Goal: Information Seeking & Learning: Compare options

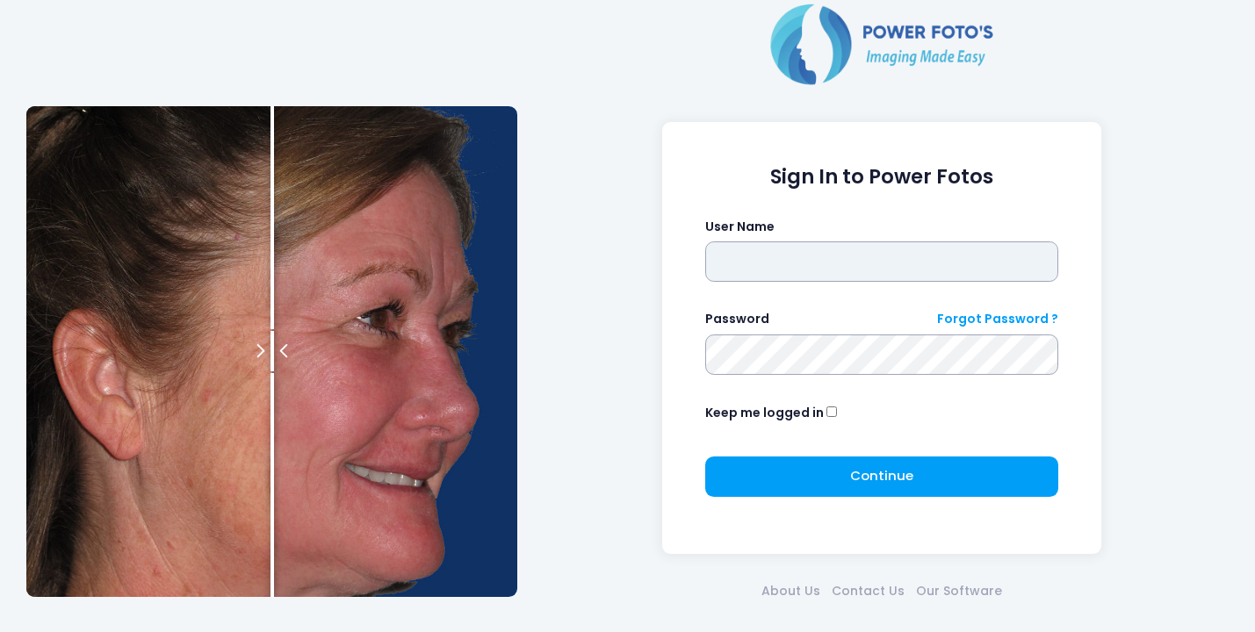
type input "*******"
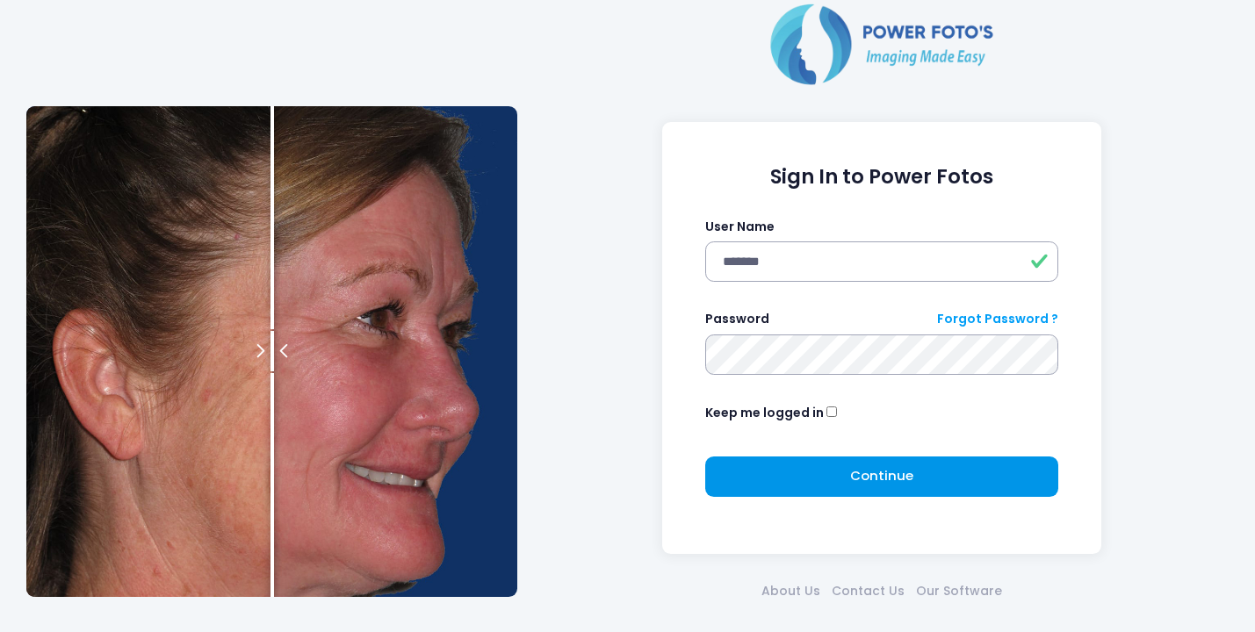
click at [891, 480] on span "Continue" at bounding box center [881, 475] width 63 height 18
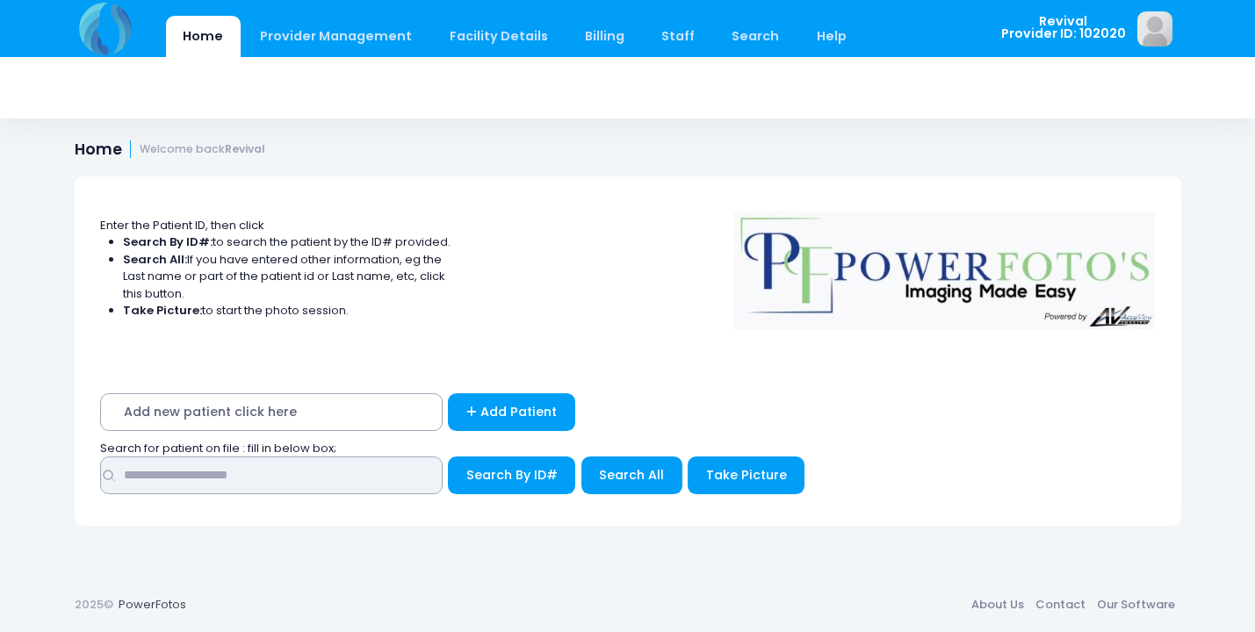
click at [383, 481] on input "text" at bounding box center [271, 476] width 343 height 38
type input "*********"
click at [509, 471] on button "Search By ID#" at bounding box center [511, 476] width 127 height 38
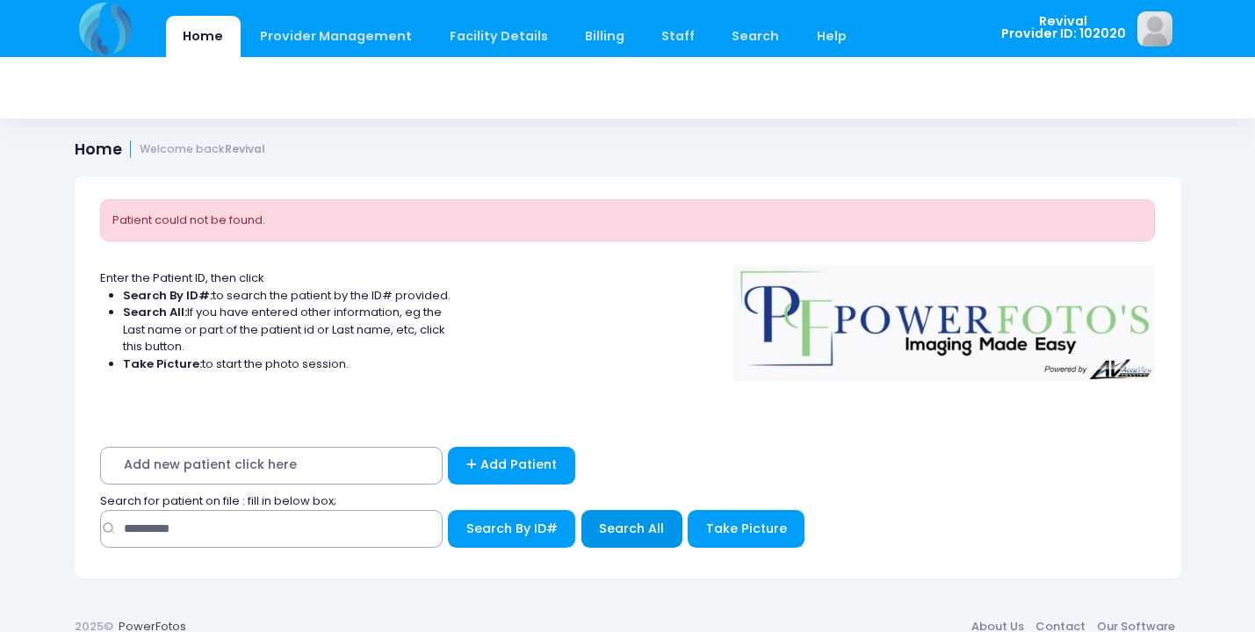
click at [646, 510] on button "Search All" at bounding box center [632, 529] width 101 height 38
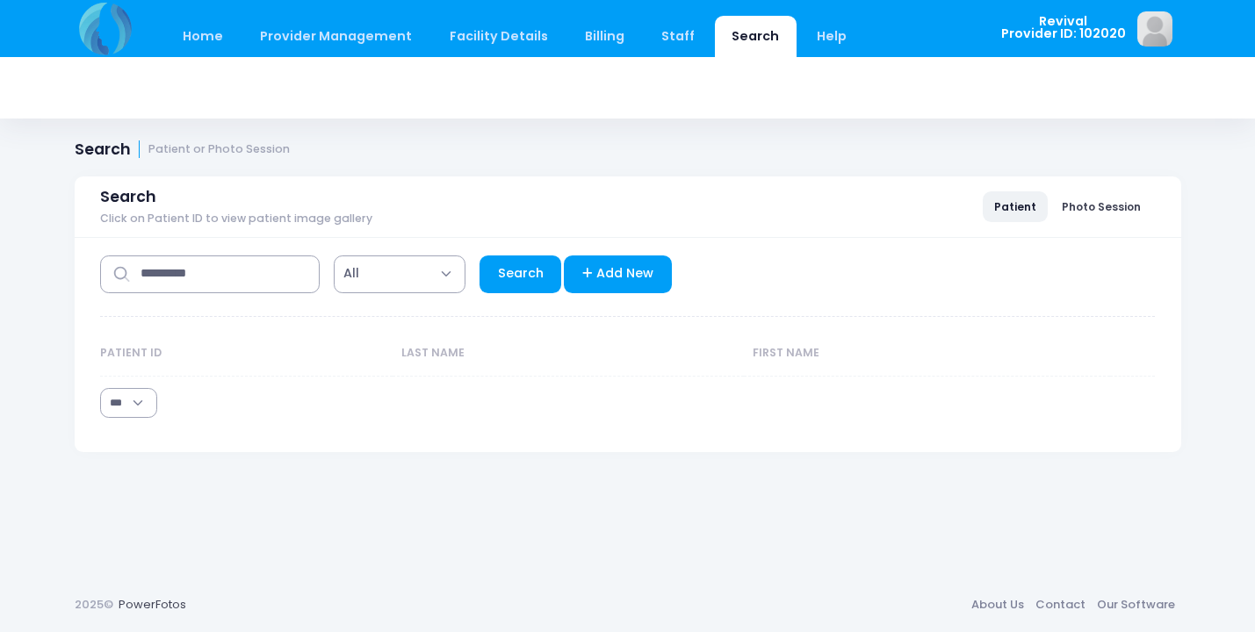
select select "***"
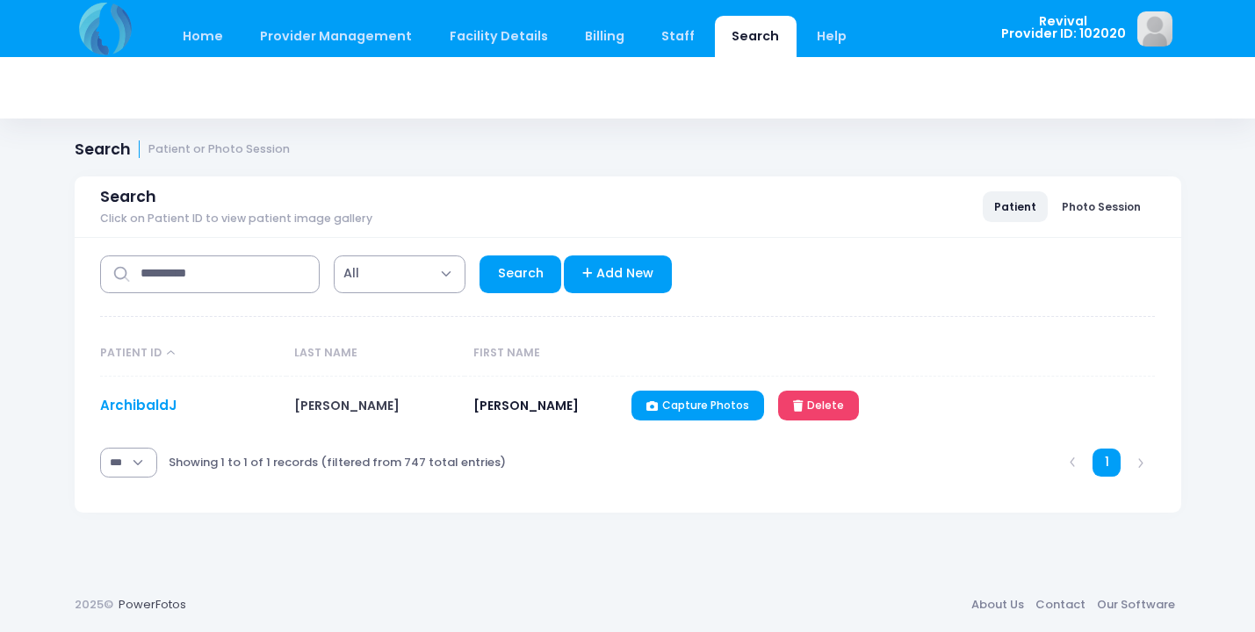
click at [155, 407] on link "ArchibaldJ" at bounding box center [138, 405] width 76 height 18
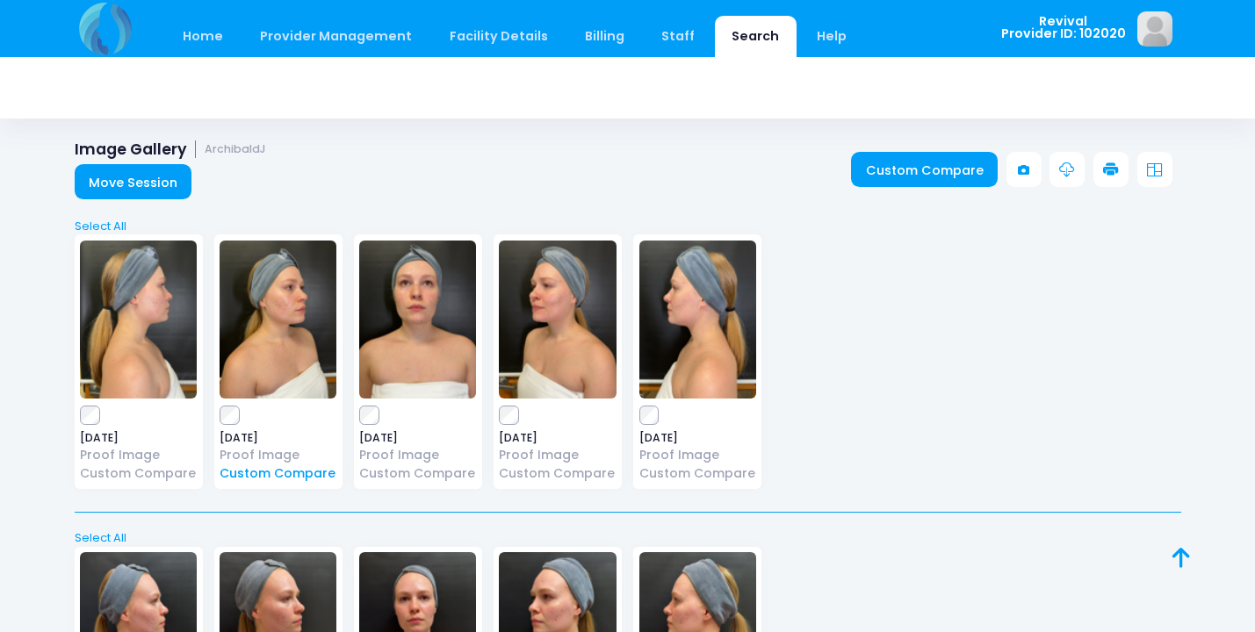
click at [298, 473] on link "Custom Compare" at bounding box center [278, 474] width 117 height 18
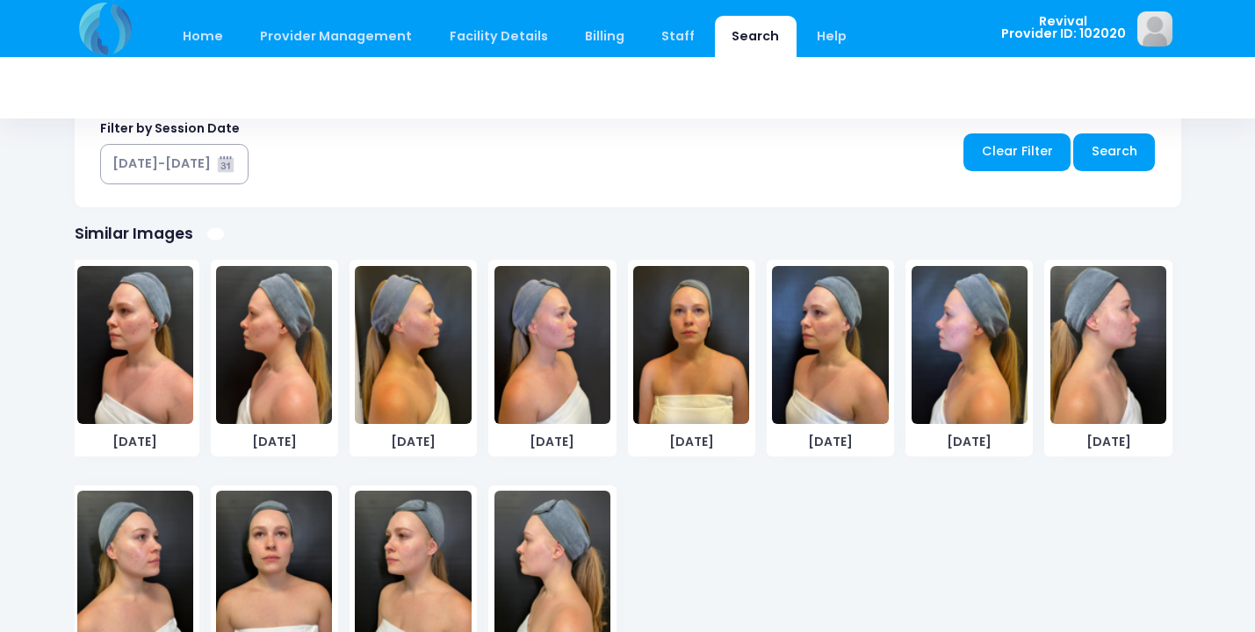
scroll to position [248, 0]
click at [141, 567] on img at bounding box center [135, 570] width 116 height 158
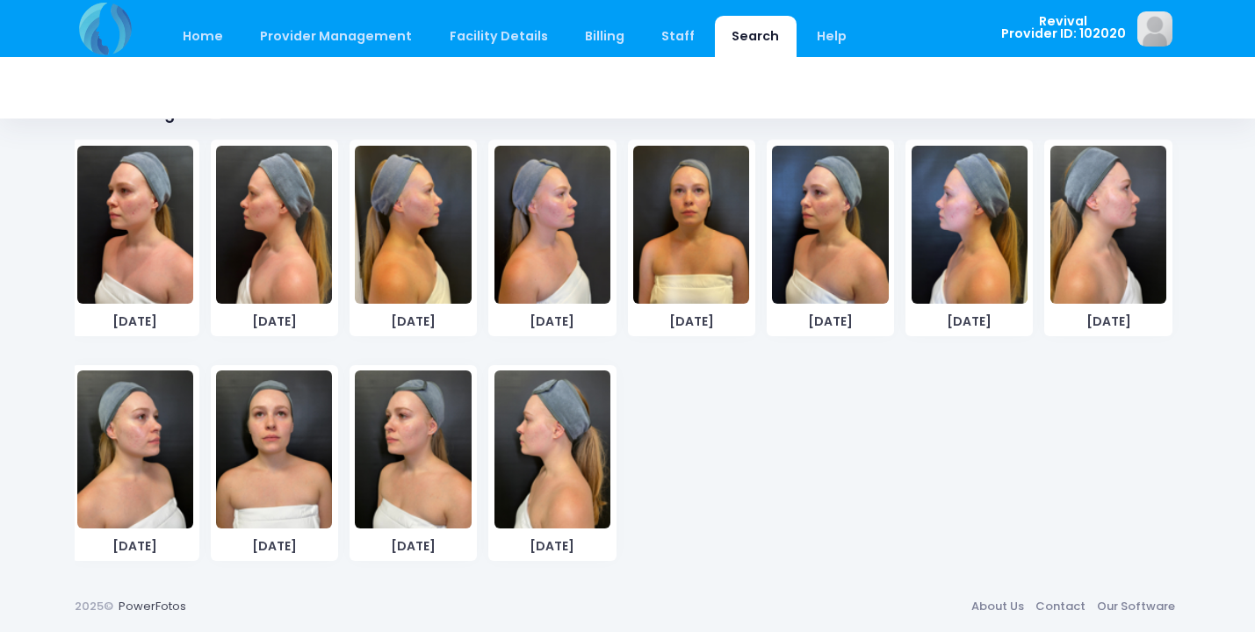
click at [129, 481] on img at bounding box center [135, 450] width 116 height 158
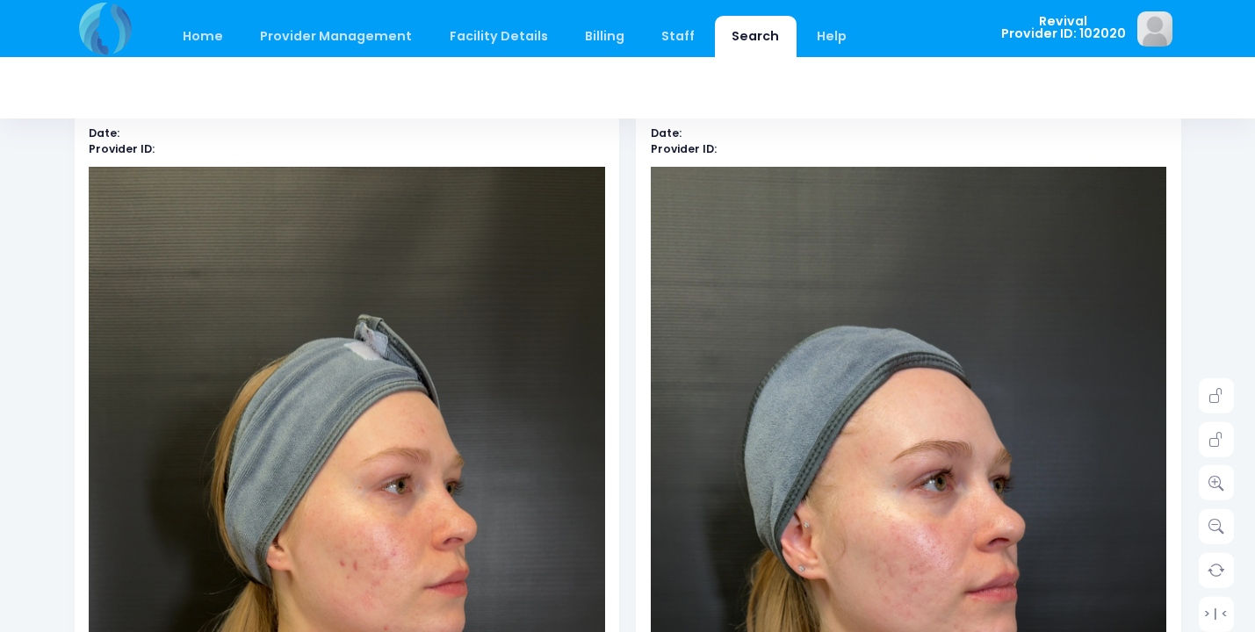
scroll to position [79, 0]
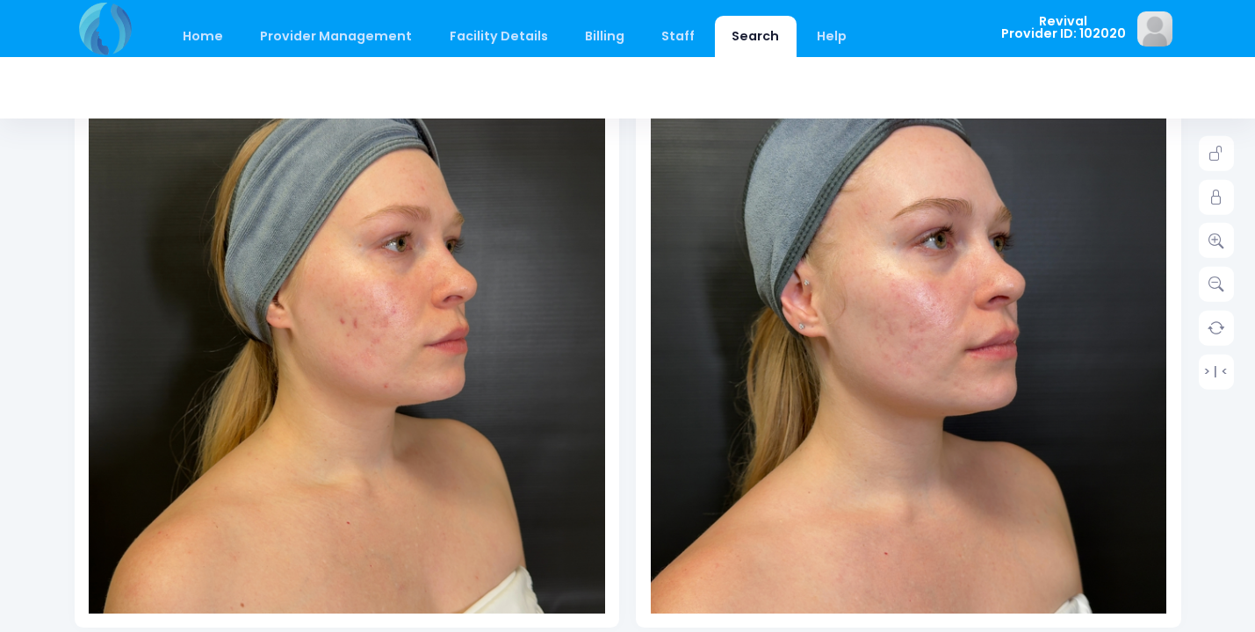
scroll to position [373, 0]
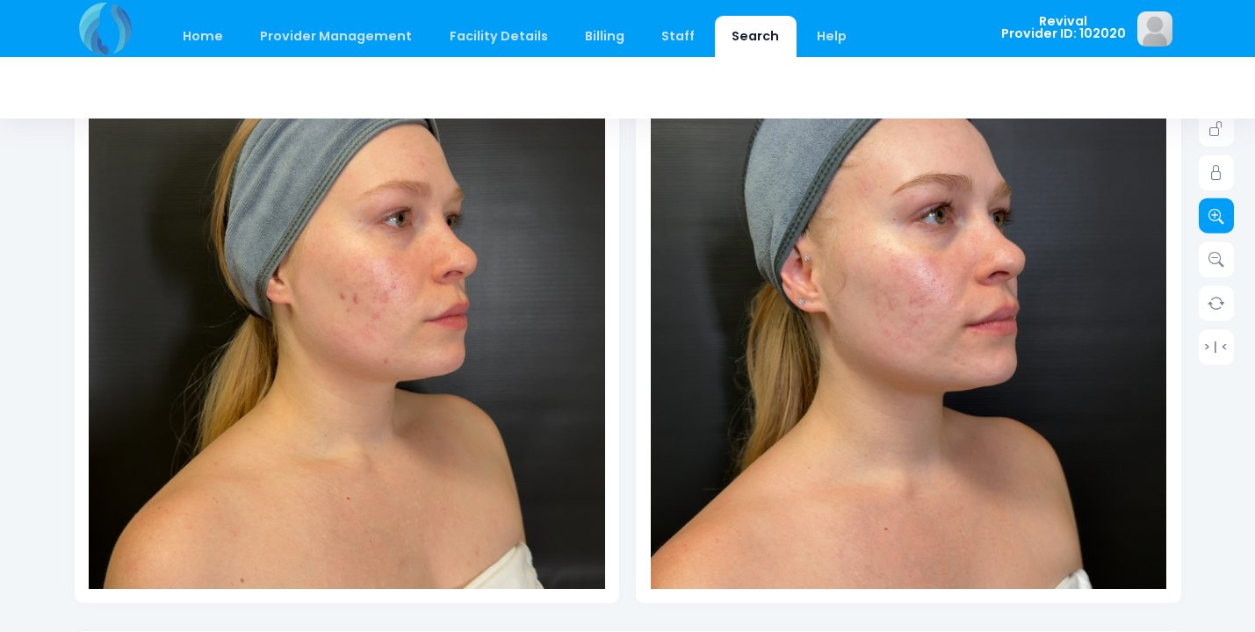
click at [1221, 220] on icon at bounding box center [1217, 216] width 16 height 16
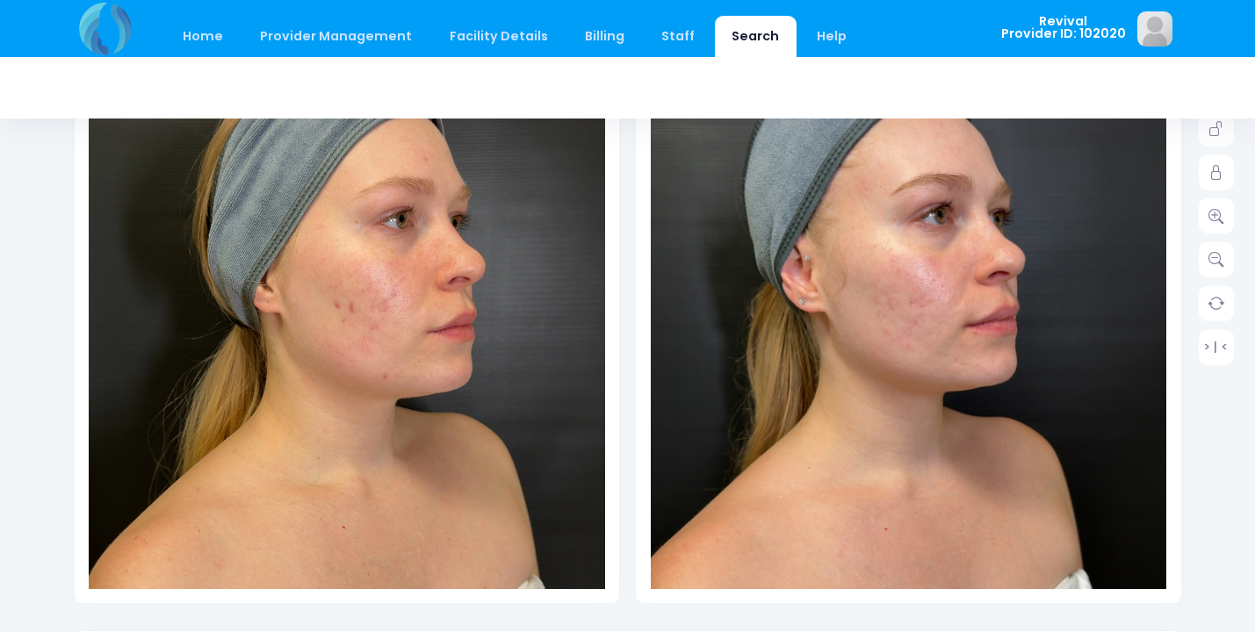
click at [393, 136] on img at bounding box center [342, 372] width 568 height 1009
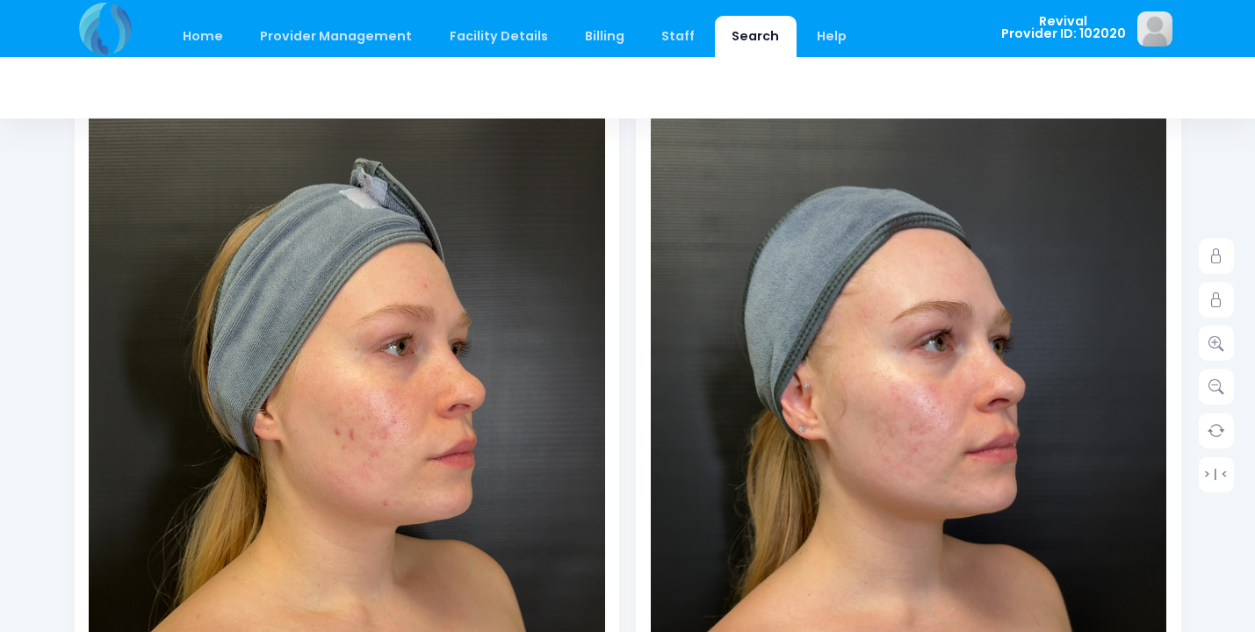
scroll to position [247, 0]
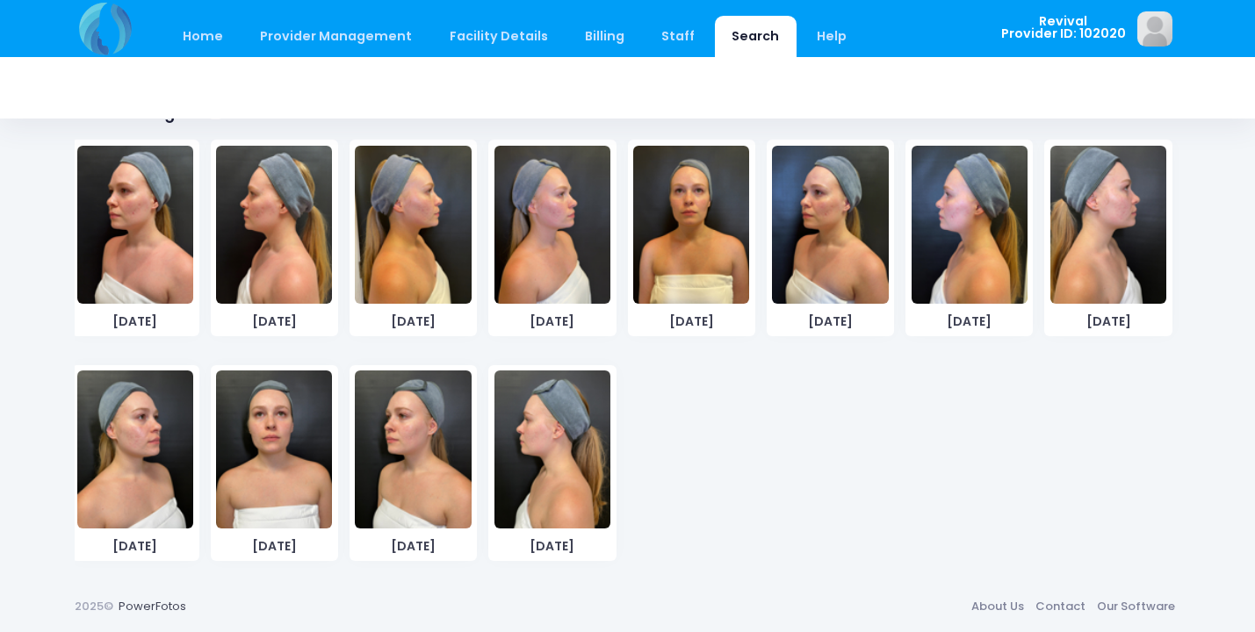
scroll to position [248, 0]
click at [123, 446] on img at bounding box center [135, 450] width 116 height 158
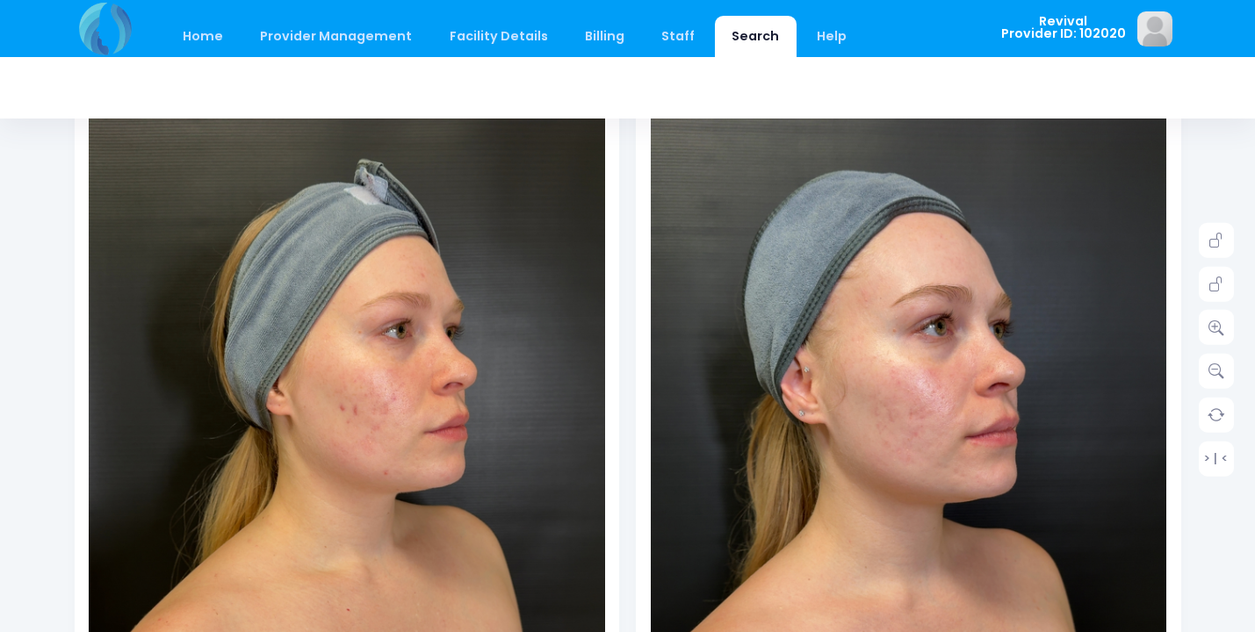
scroll to position [263, 0]
click at [1229, 317] on link at bounding box center [1216, 326] width 35 height 35
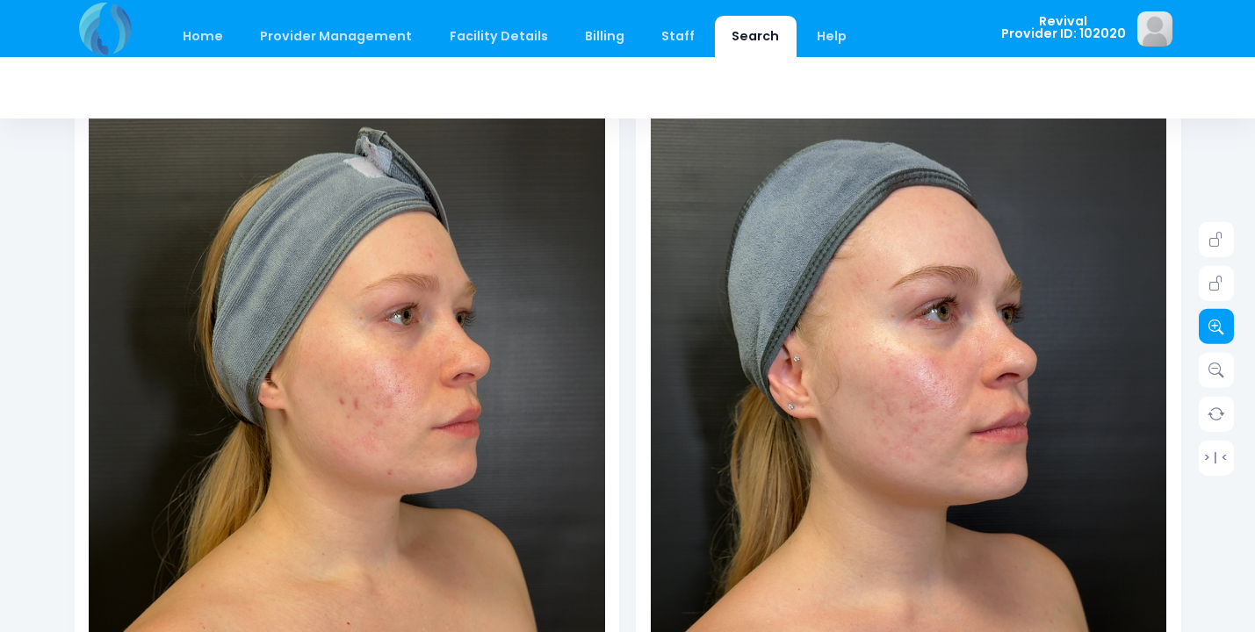
click at [1229, 317] on link at bounding box center [1216, 326] width 35 height 35
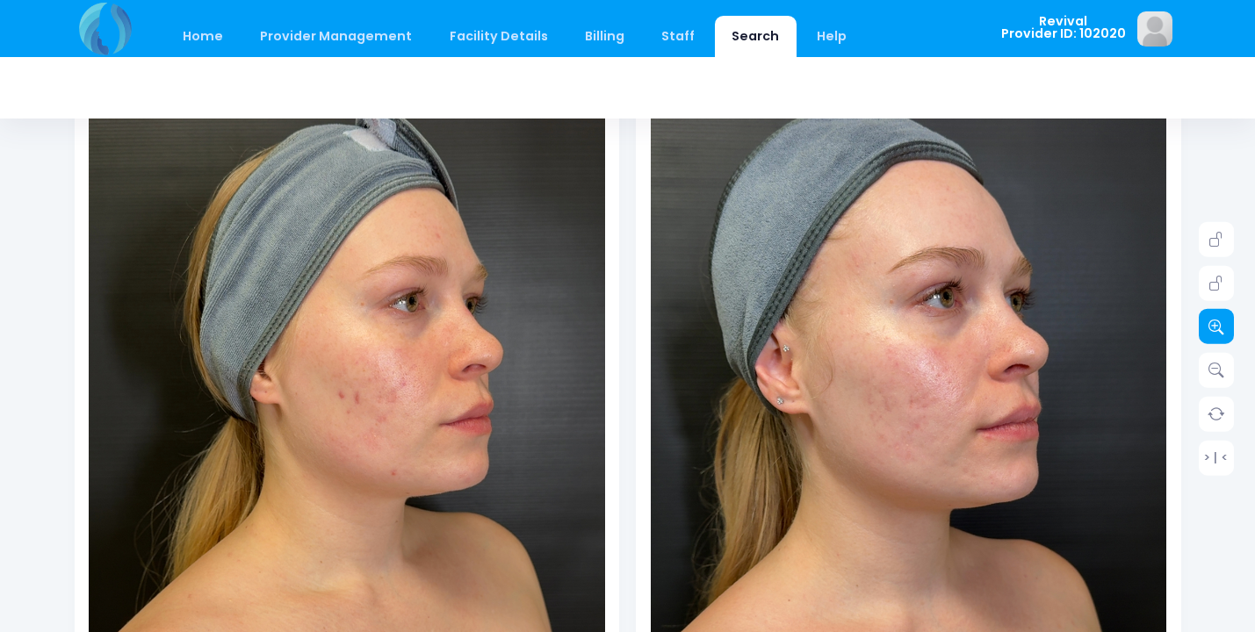
click at [1229, 317] on link at bounding box center [1216, 326] width 35 height 35
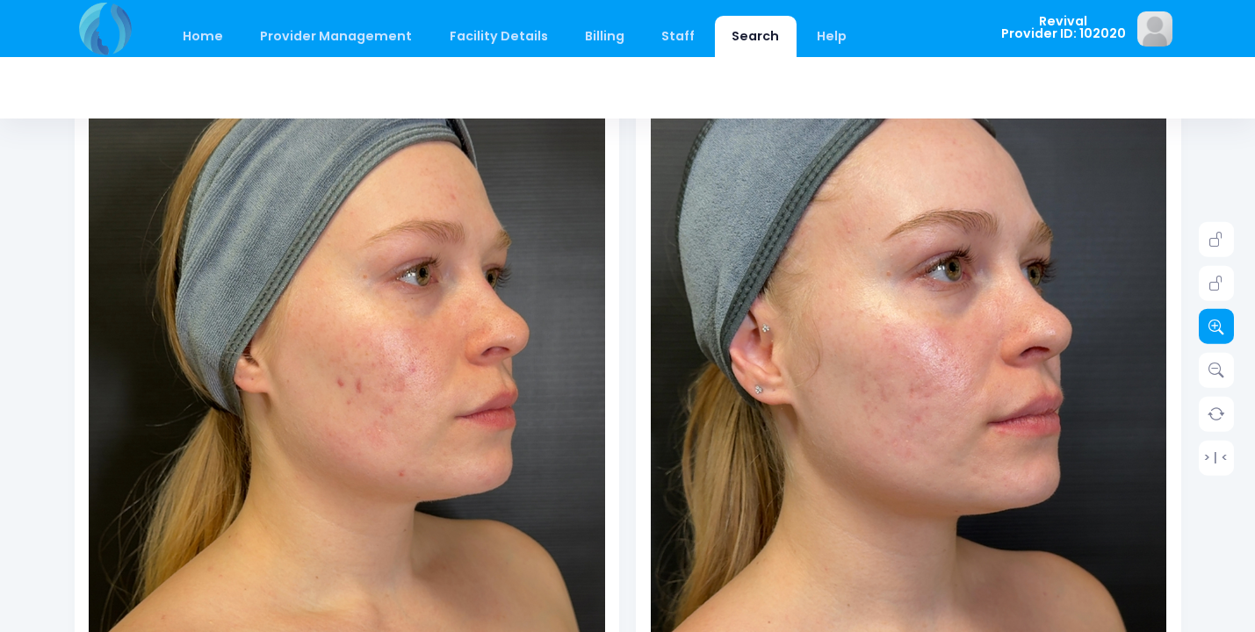
click at [1229, 317] on link at bounding box center [1216, 326] width 35 height 35
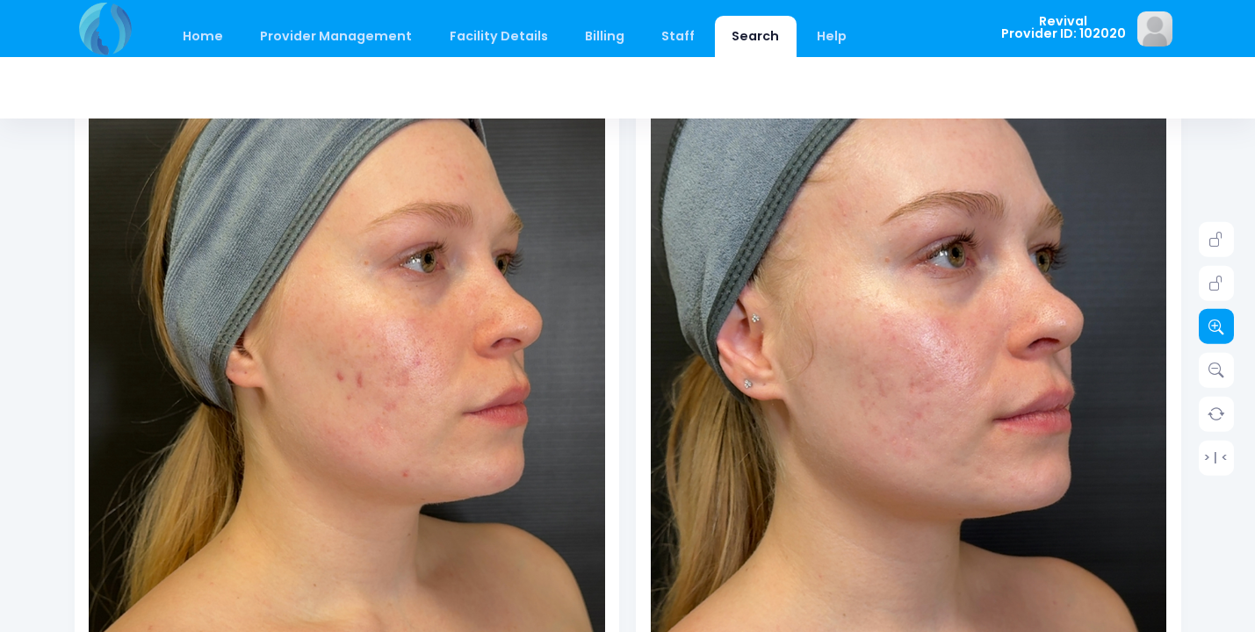
click at [1229, 317] on link at bounding box center [1216, 326] width 35 height 35
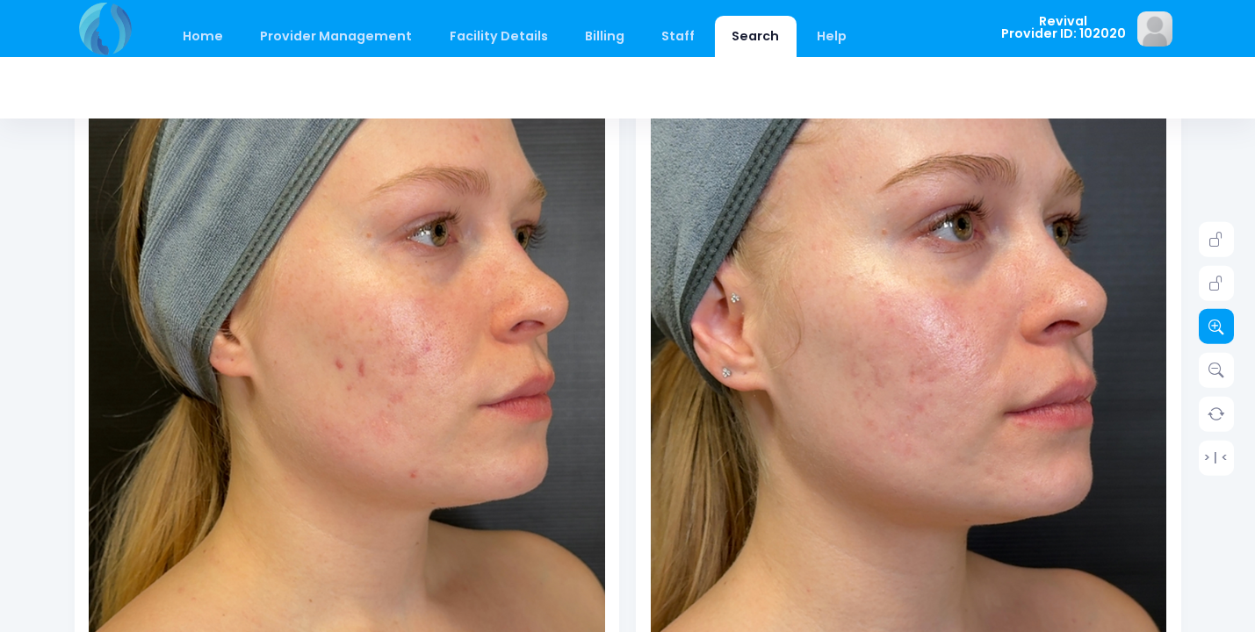
click at [1229, 317] on link at bounding box center [1216, 326] width 35 height 35
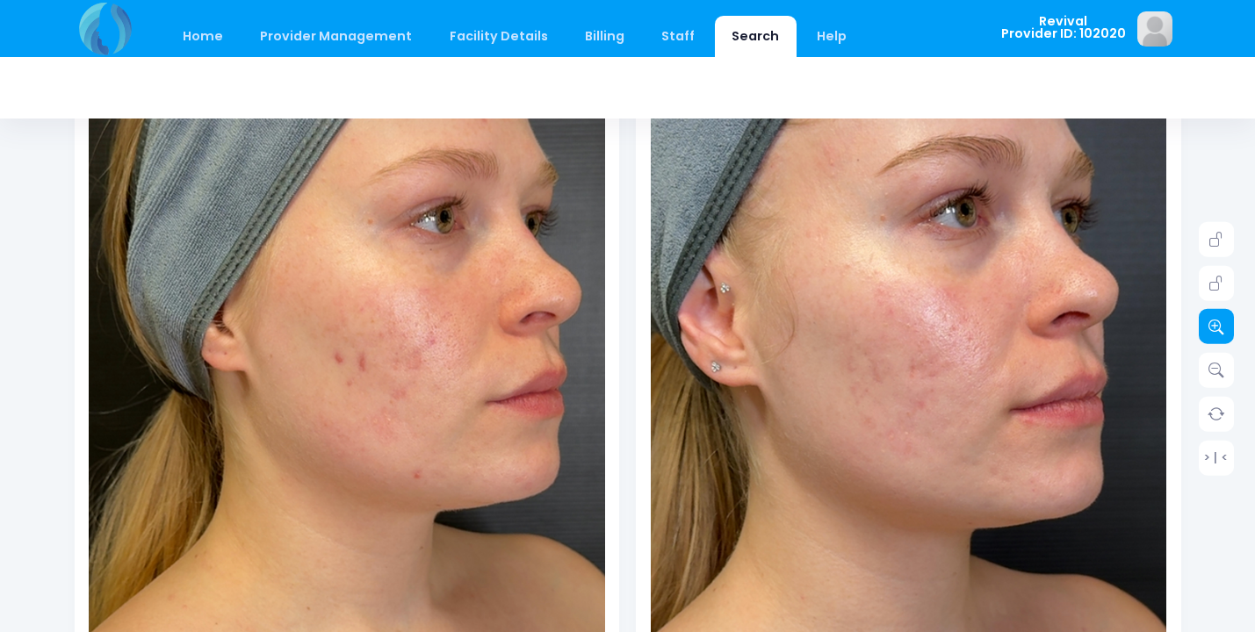
click at [1229, 317] on link at bounding box center [1216, 326] width 35 height 35
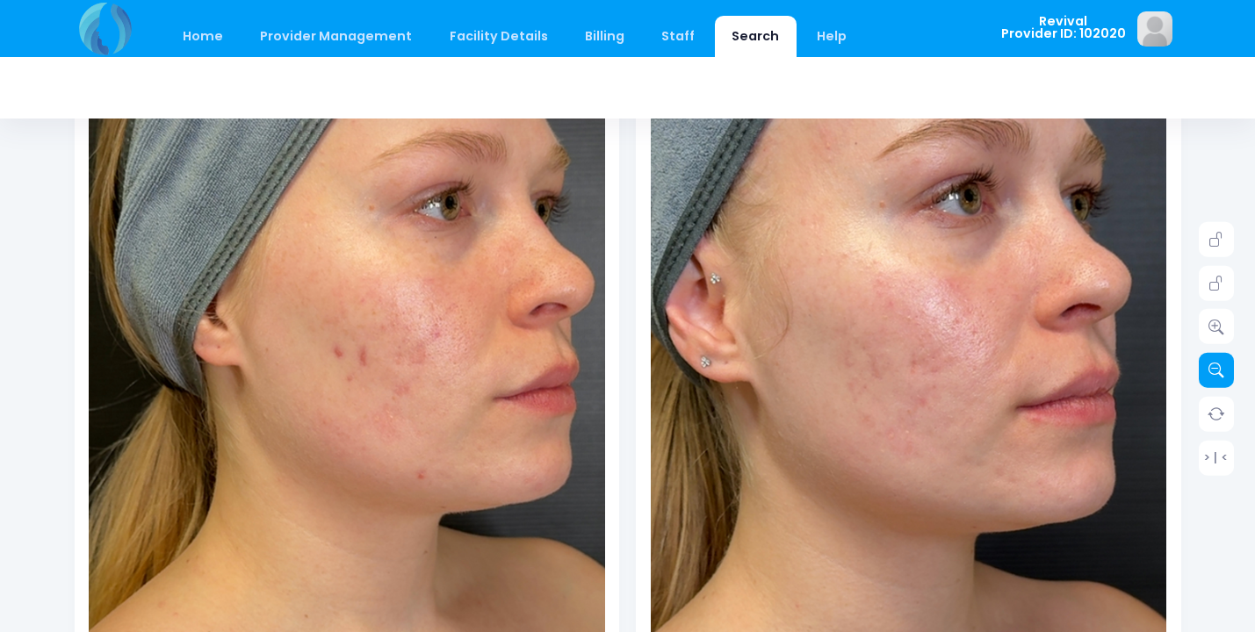
click at [1218, 372] on icon at bounding box center [1217, 371] width 16 height 16
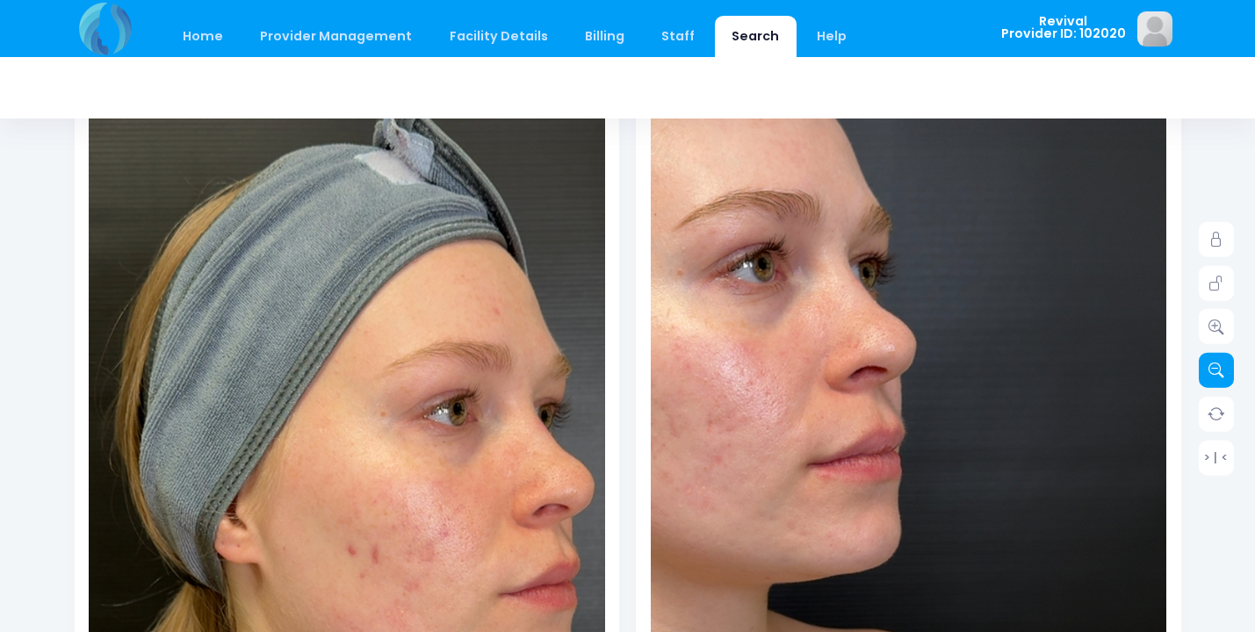
click at [1212, 370] on icon at bounding box center [1217, 371] width 16 height 16
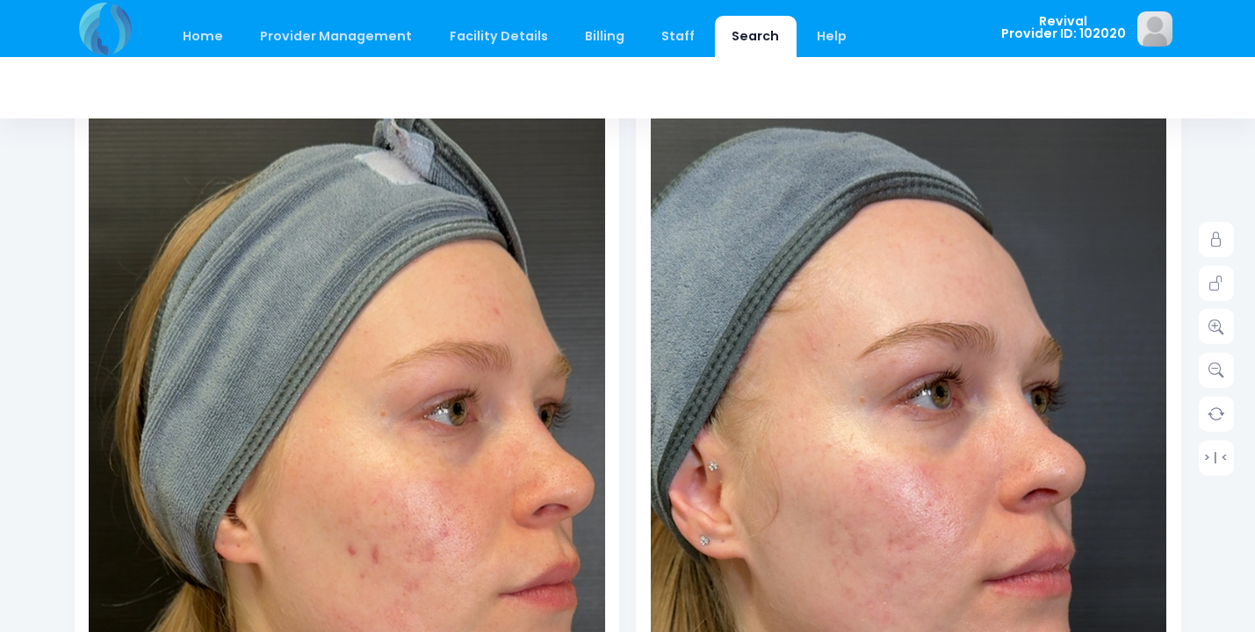
click at [941, 174] on img at bounding box center [886, 637] width 878 height 1560
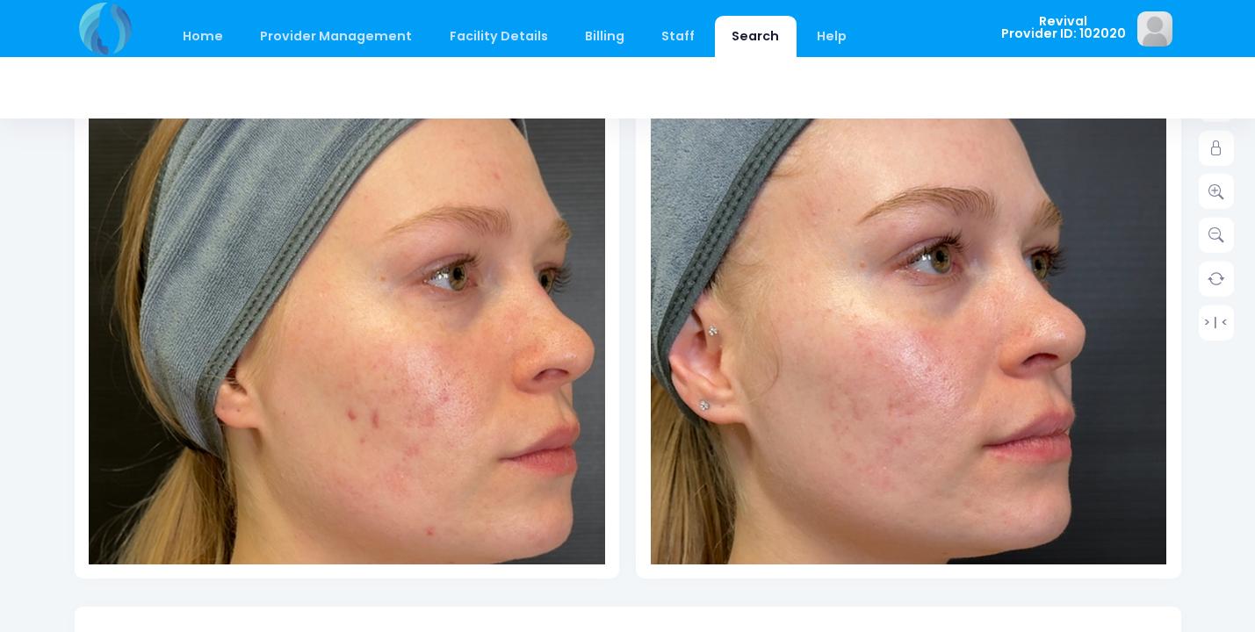
scroll to position [397, 0]
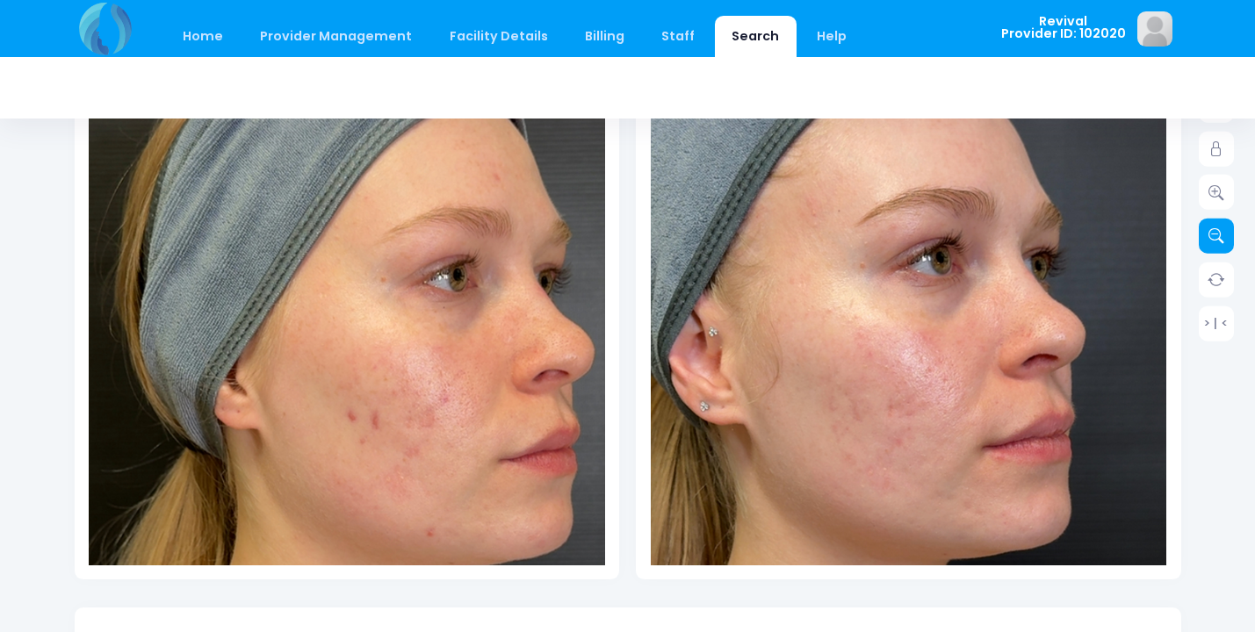
click at [1222, 242] on icon at bounding box center [1217, 236] width 16 height 16
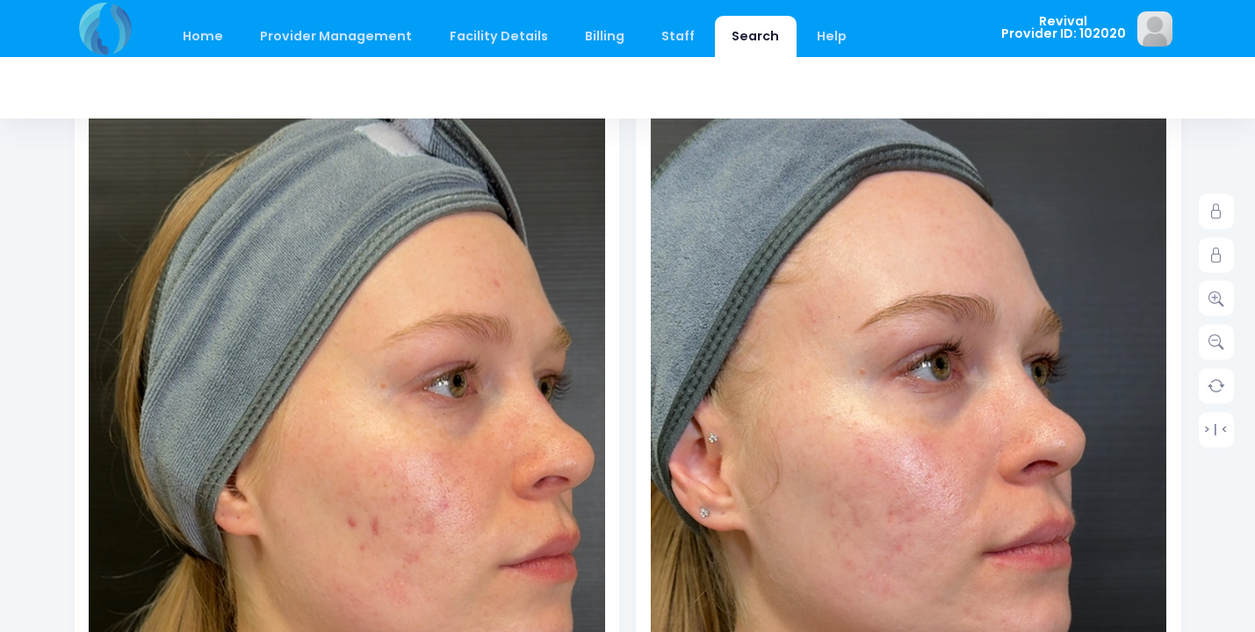
scroll to position [290, 0]
click at [1222, 251] on icon at bounding box center [1217, 257] width 16 height 16
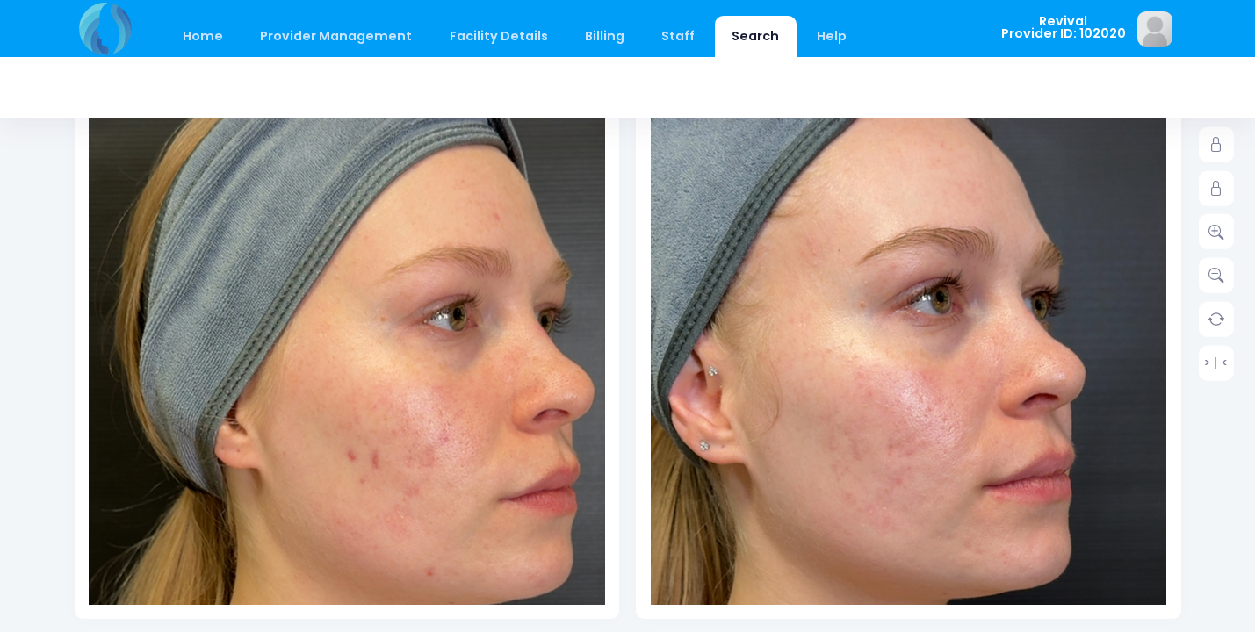
scroll to position [360, 0]
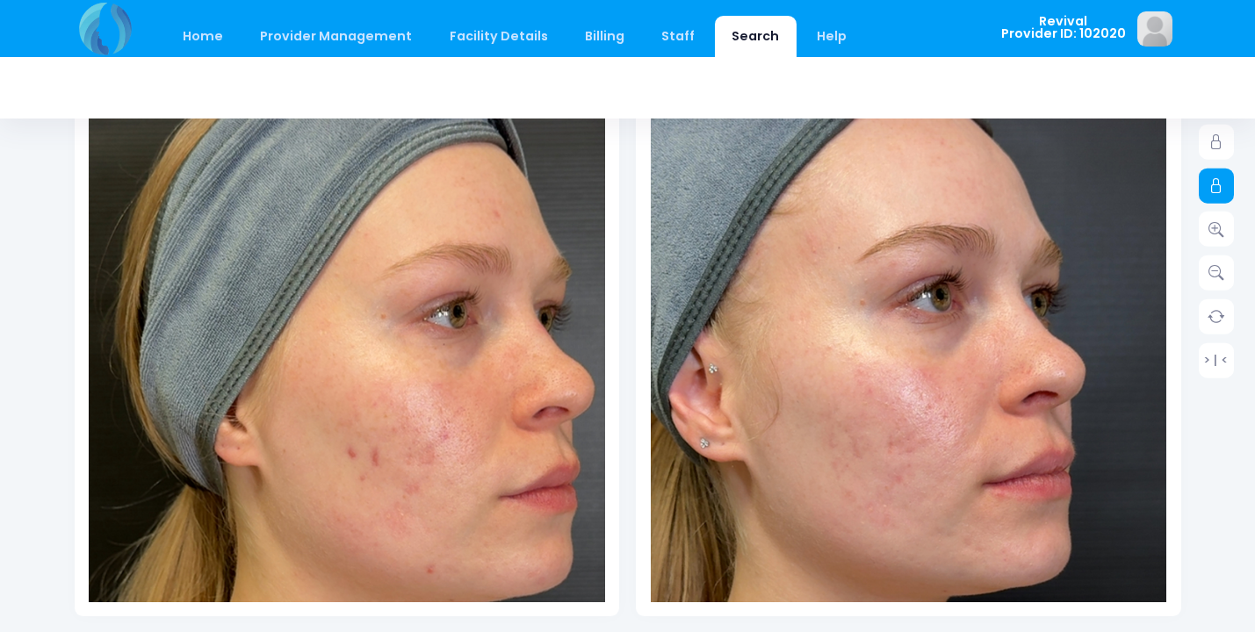
click at [1216, 192] on icon at bounding box center [1217, 186] width 16 height 16
click at [1217, 135] on icon at bounding box center [1217, 142] width 16 height 16
click at [1221, 228] on icon at bounding box center [1217, 229] width 16 height 16
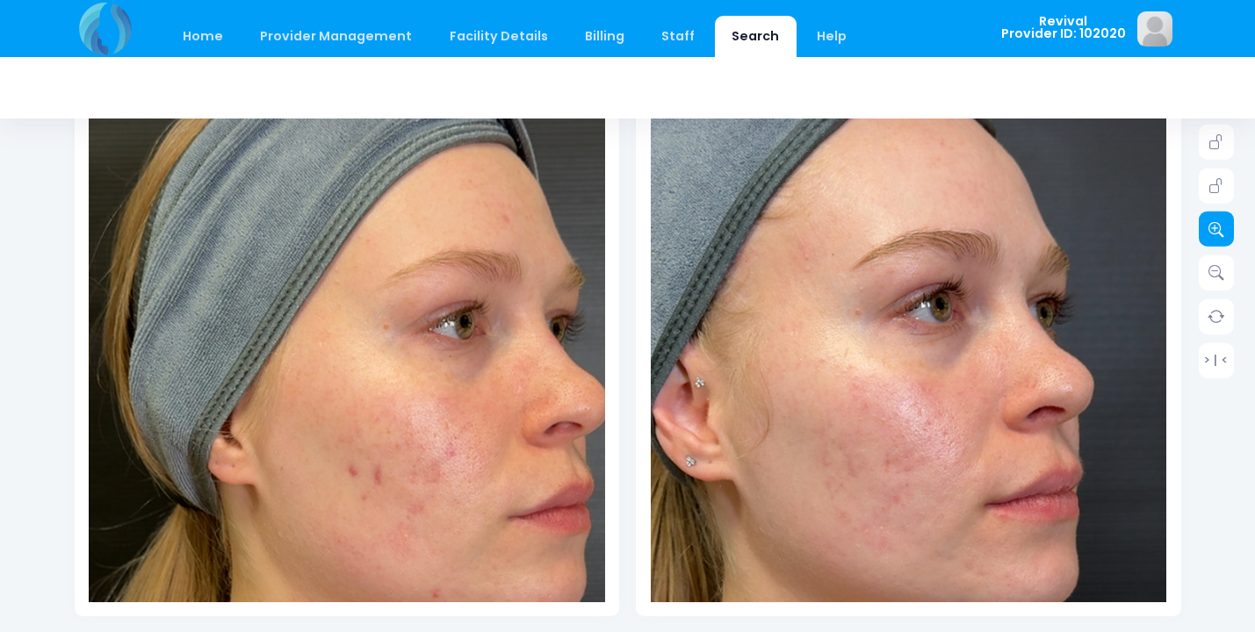
click at [1221, 228] on icon at bounding box center [1217, 229] width 16 height 16
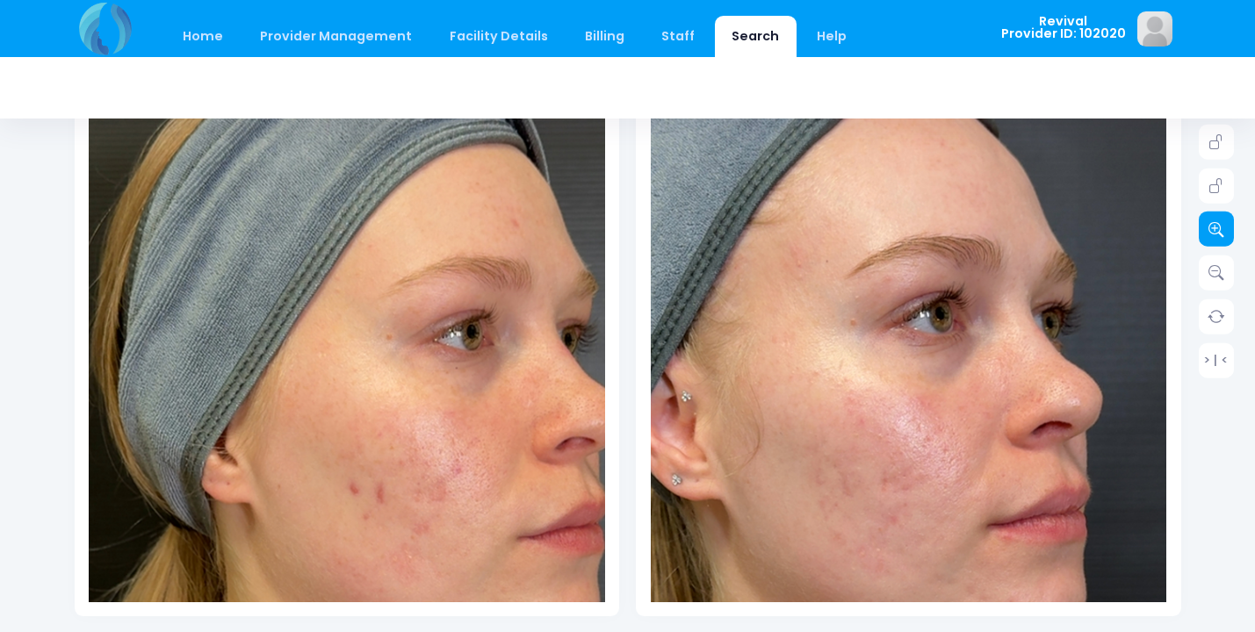
click at [1221, 228] on icon at bounding box center [1217, 229] width 16 height 16
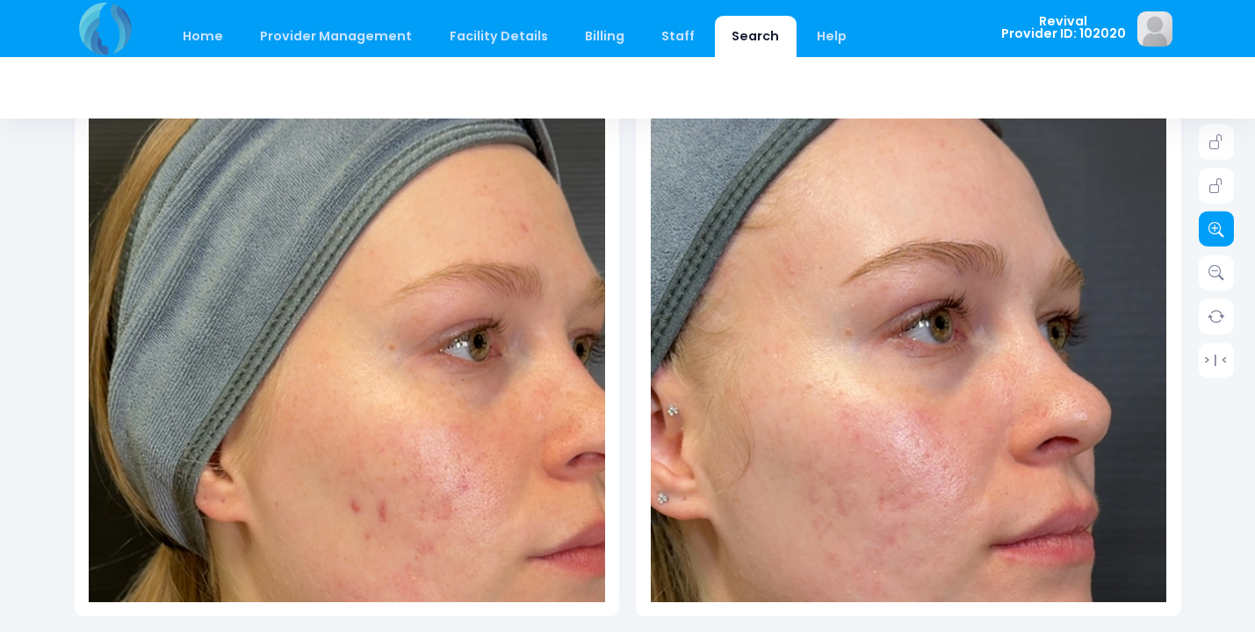
click at [1221, 228] on icon at bounding box center [1217, 229] width 16 height 16
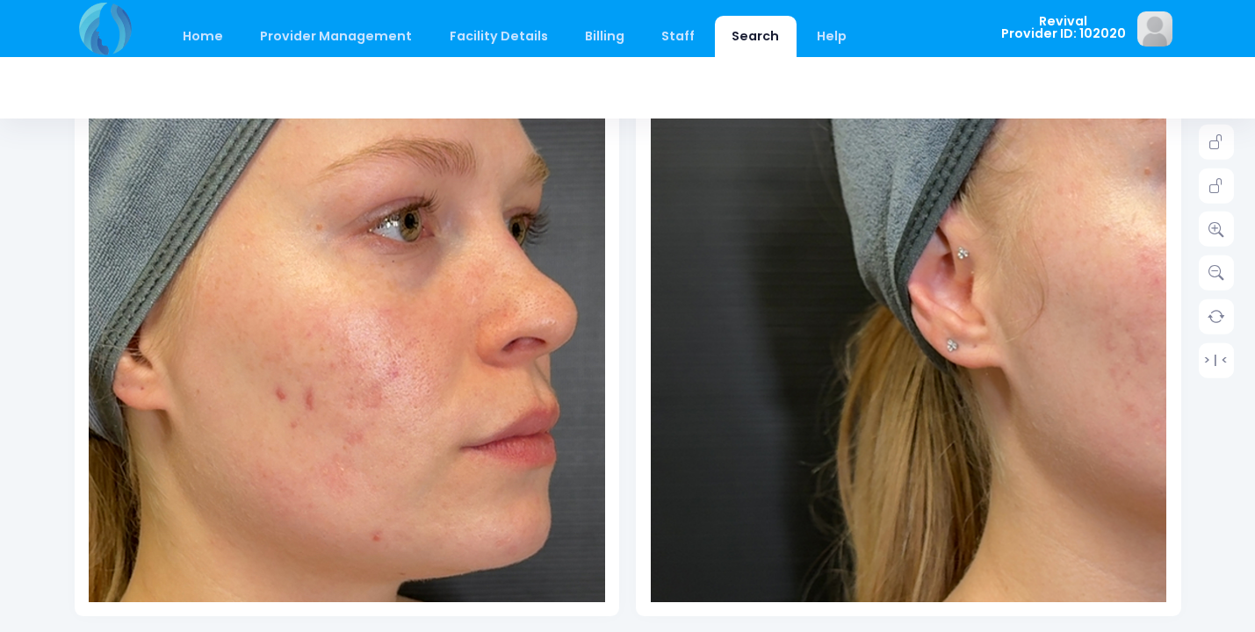
click at [394, 157] on img at bounding box center [290, 530] width 1136 height 2020
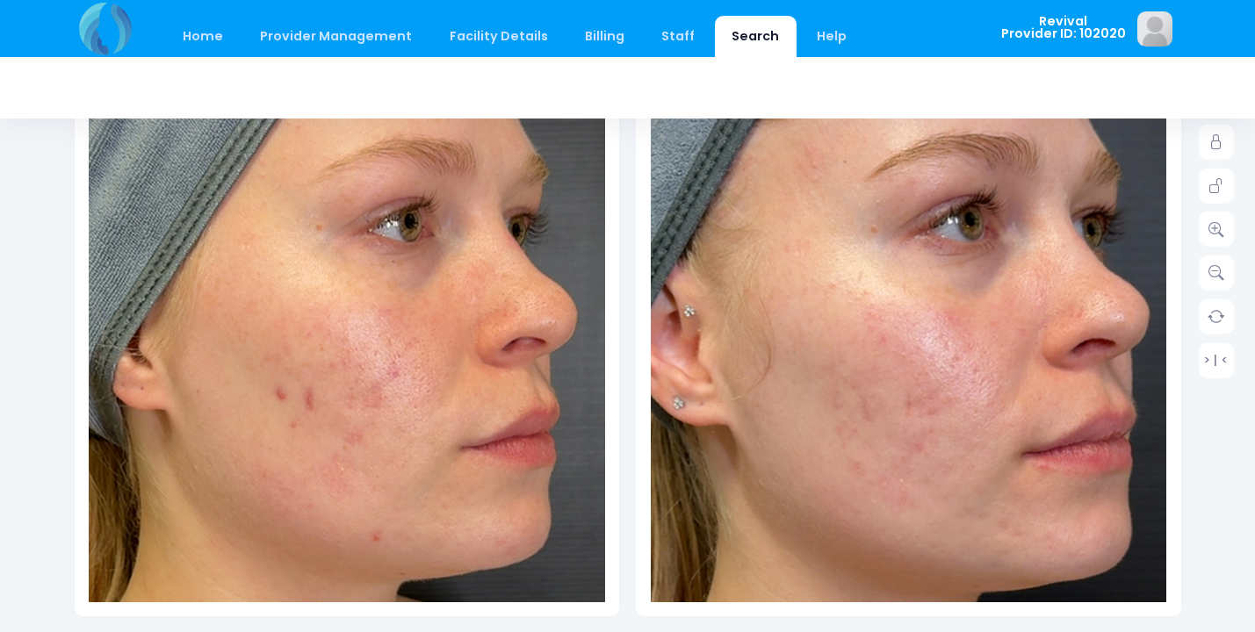
click at [914, 154] on img at bounding box center [903, 521] width 1084 height 1927
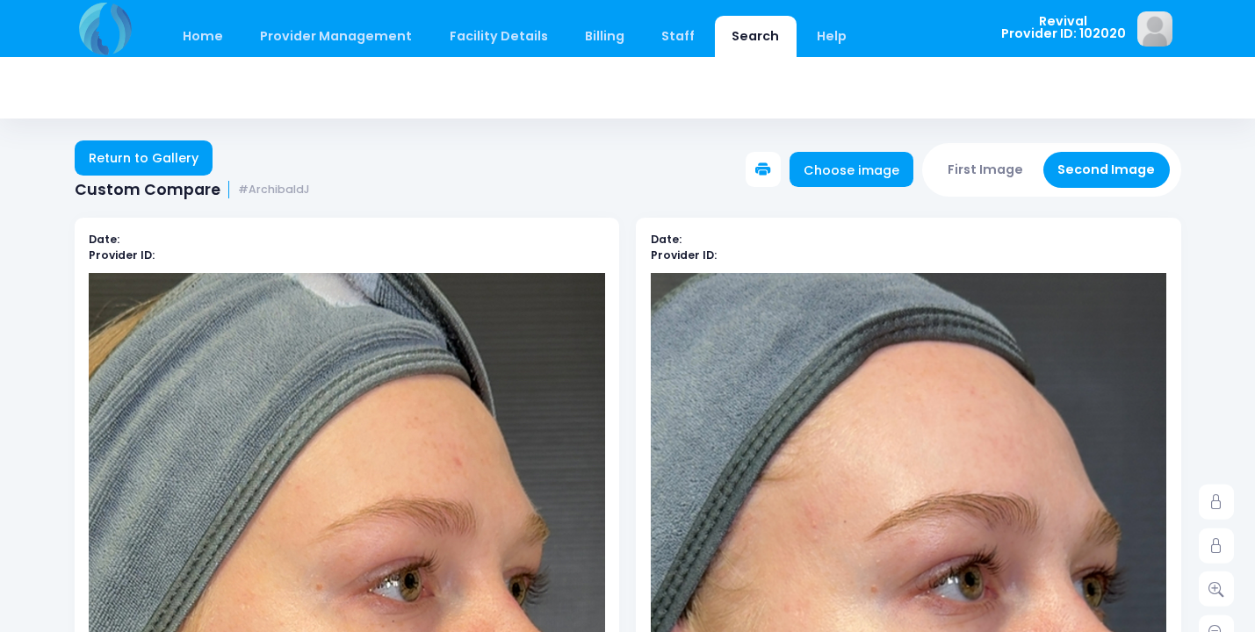
scroll to position [0, 0]
click at [154, 152] on link "Return to Gallery" at bounding box center [144, 158] width 139 height 35
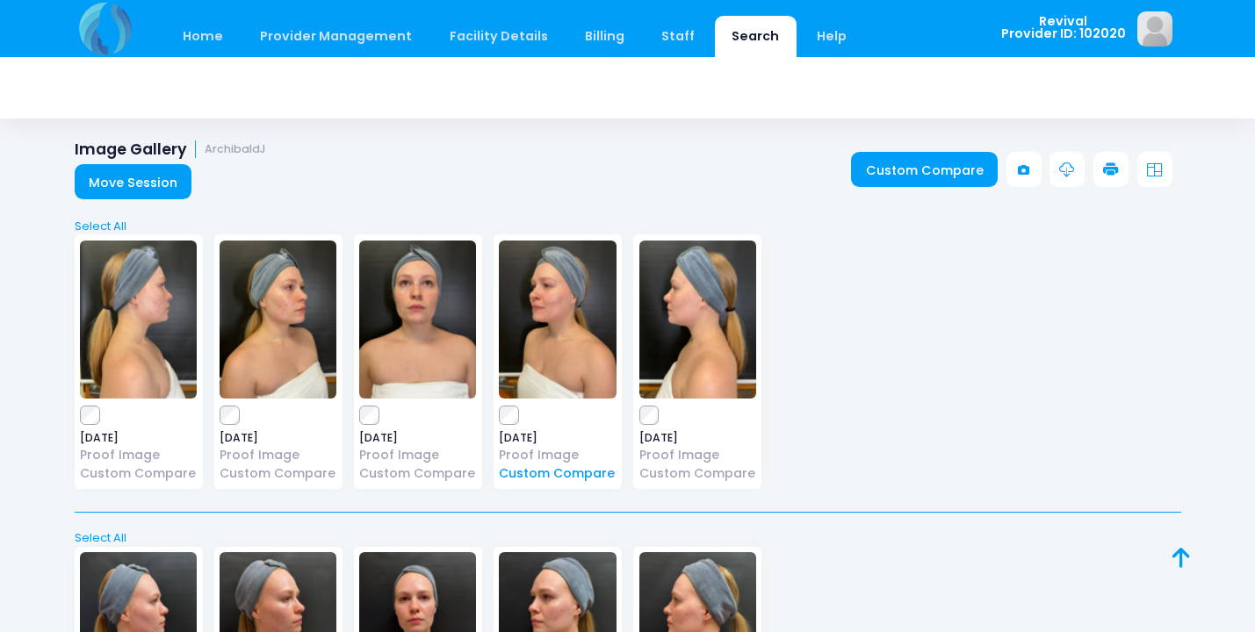
click at [543, 479] on link "Custom Compare" at bounding box center [557, 474] width 117 height 18
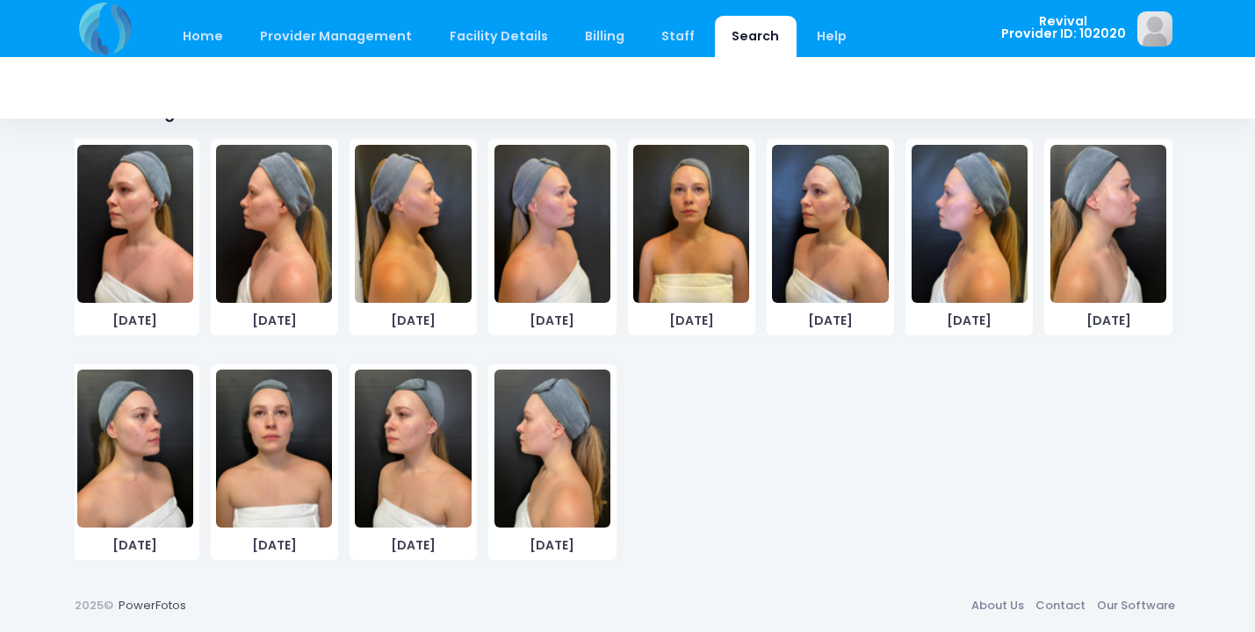
scroll to position [1029, 0]
click at [416, 464] on img at bounding box center [413, 450] width 116 height 158
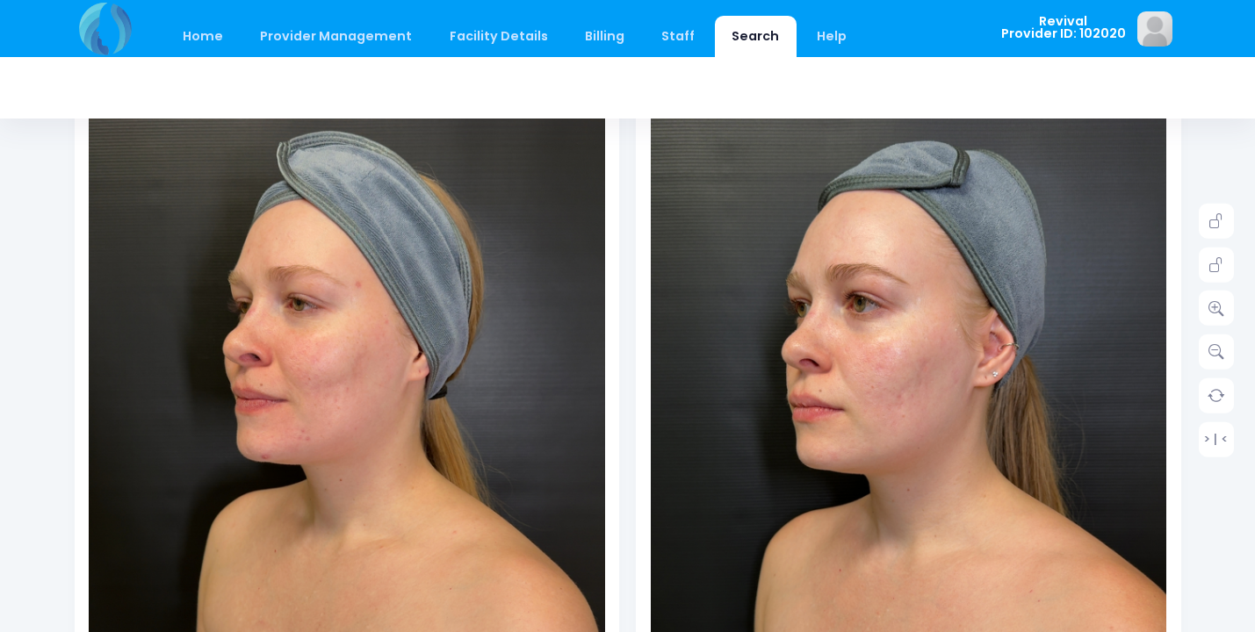
scroll to position [283, 0]
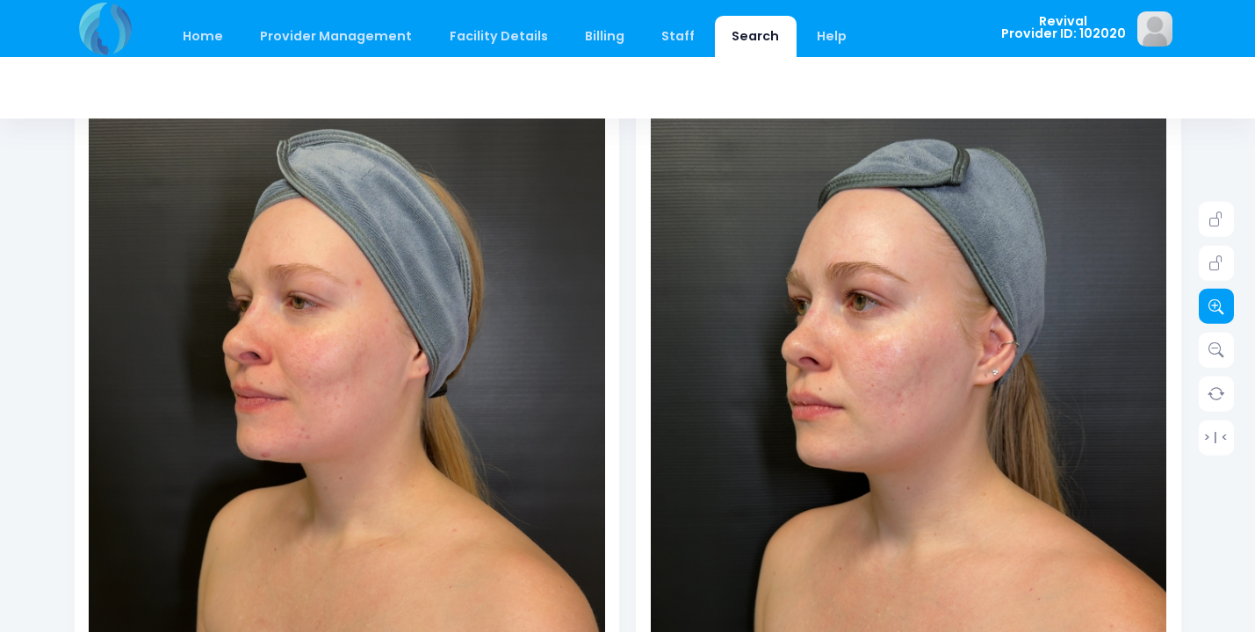
click at [1216, 307] on icon at bounding box center [1217, 307] width 16 height 16
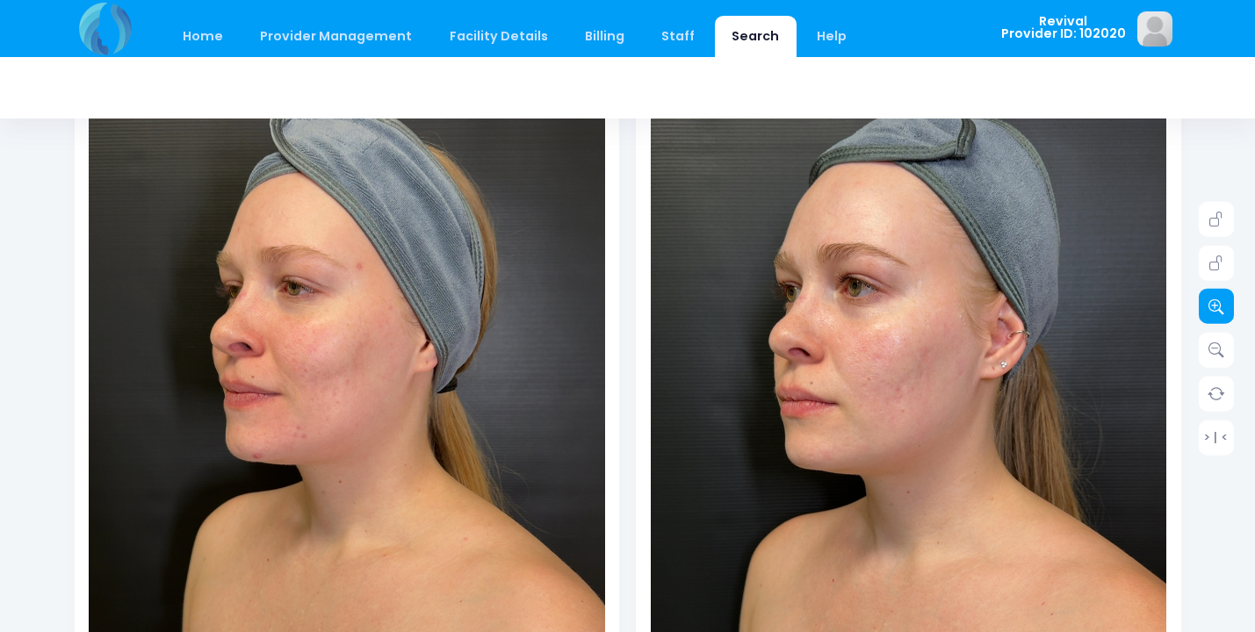
click at [1216, 307] on icon at bounding box center [1217, 307] width 16 height 16
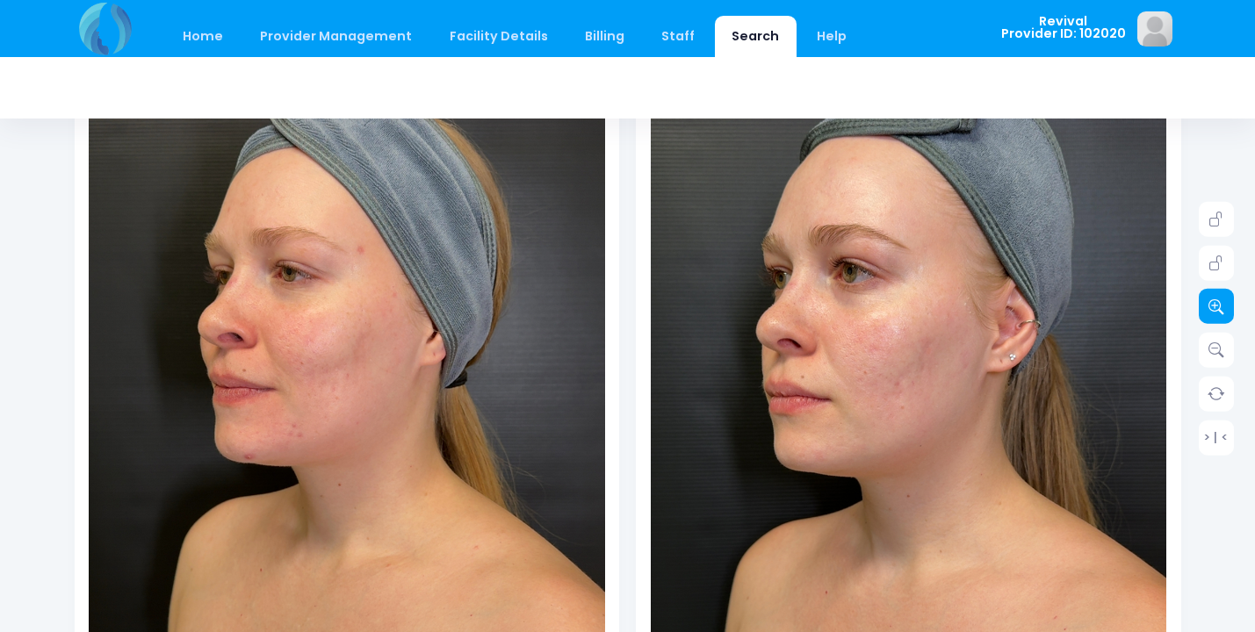
click at [1216, 307] on icon at bounding box center [1217, 307] width 16 height 16
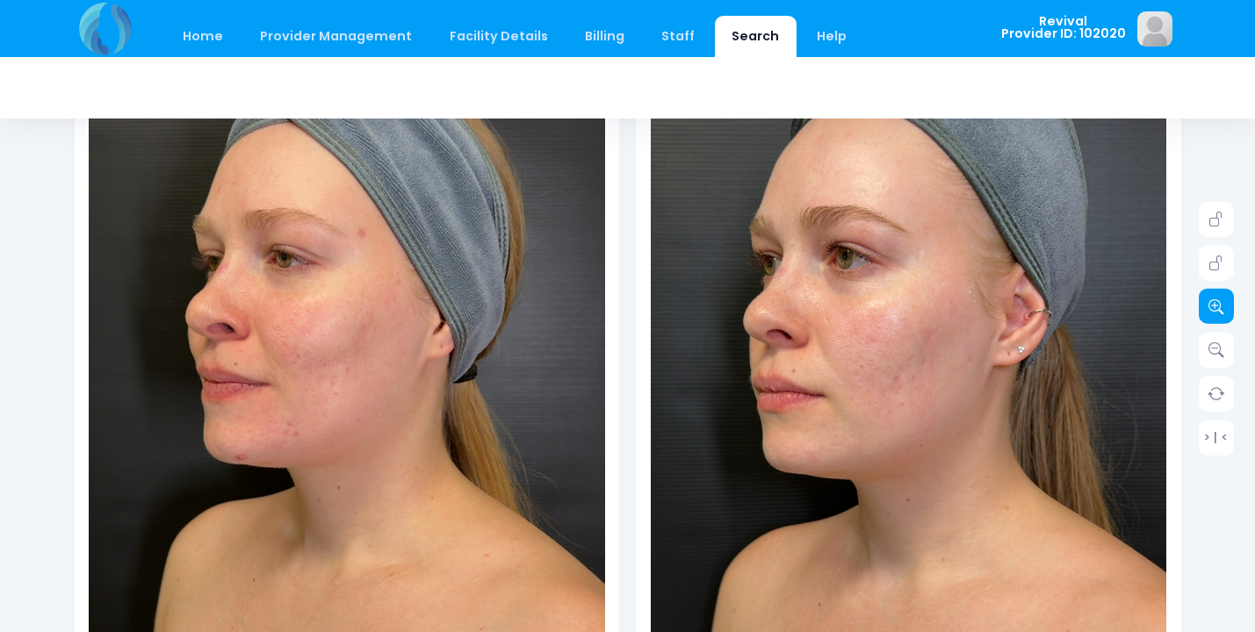
click at [1216, 307] on icon at bounding box center [1217, 307] width 16 height 16
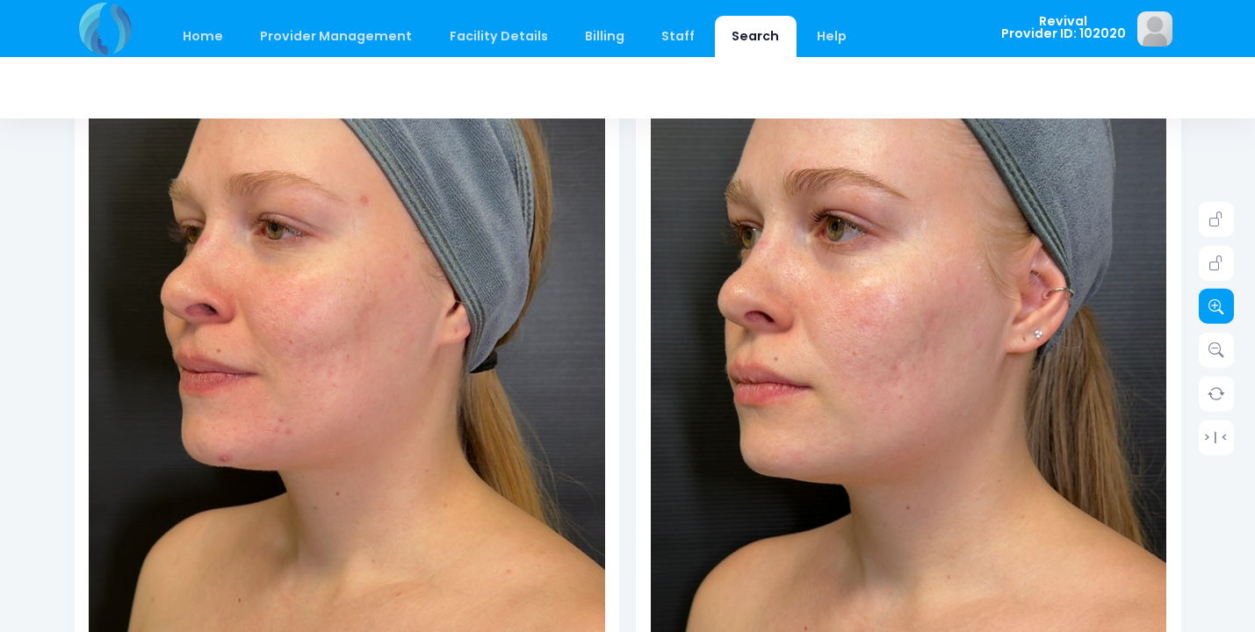
click at [1216, 307] on icon at bounding box center [1217, 307] width 16 height 16
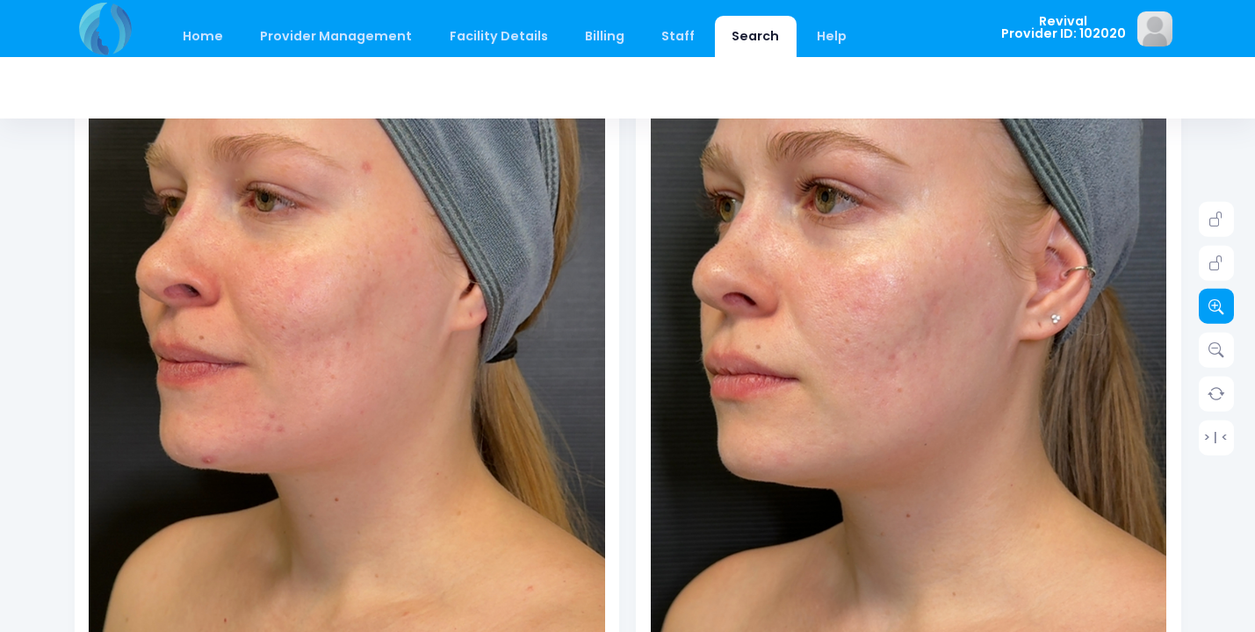
click at [1216, 307] on icon at bounding box center [1217, 307] width 16 height 16
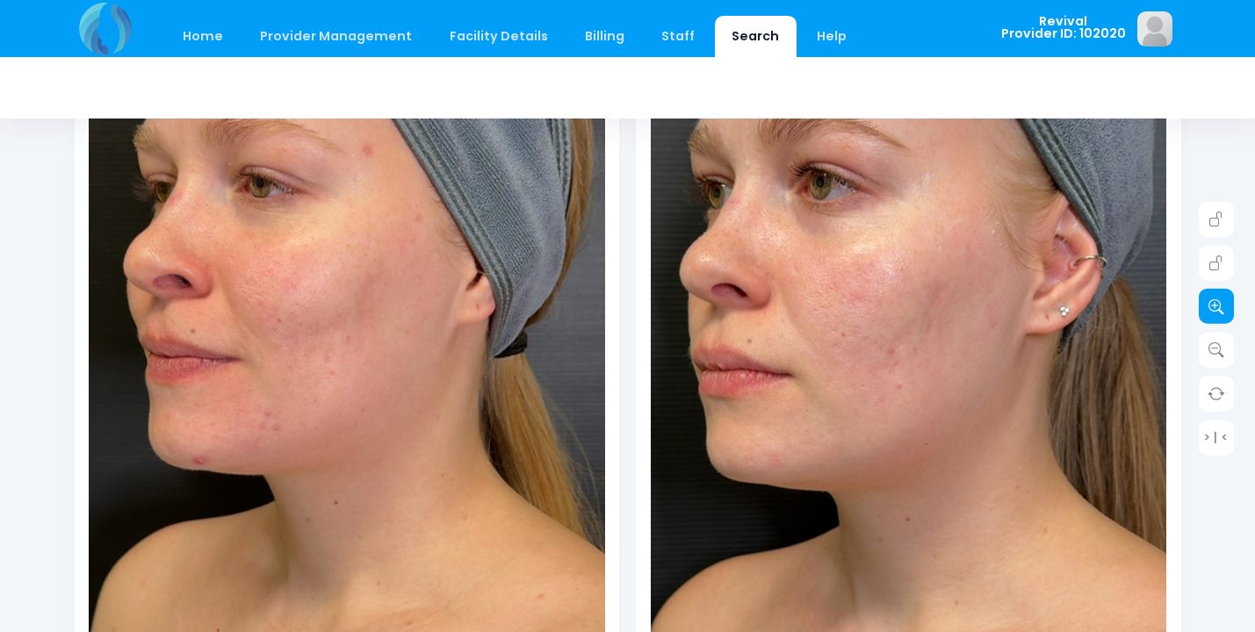
click at [1216, 307] on icon at bounding box center [1217, 307] width 16 height 16
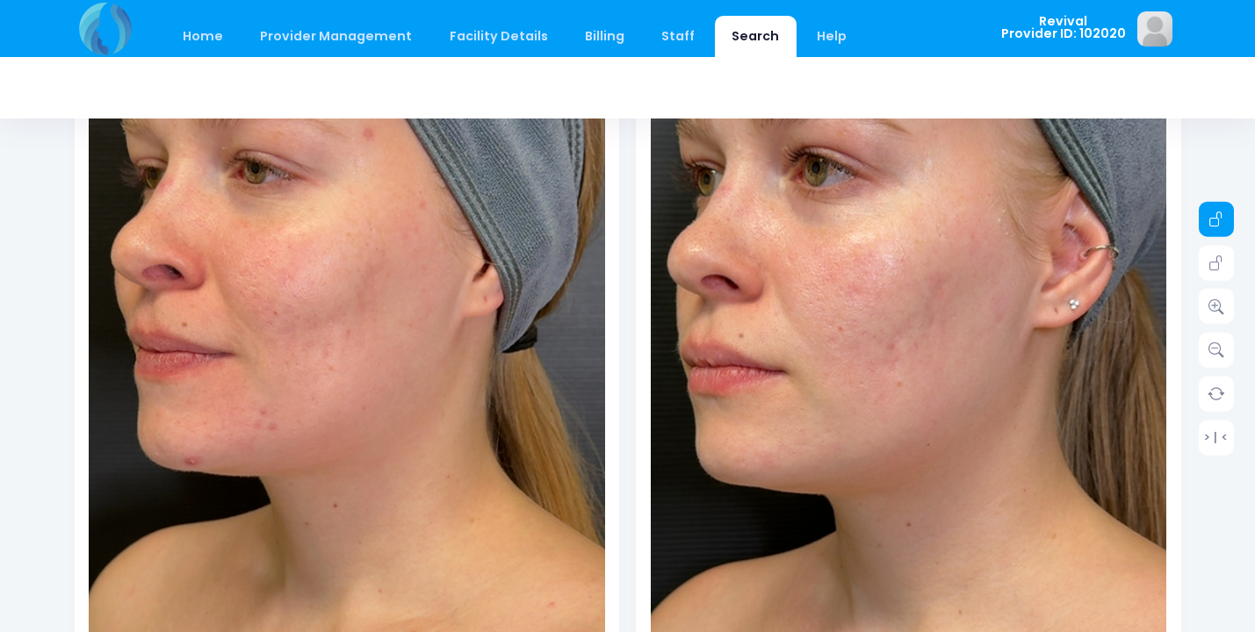
click at [1218, 229] on link at bounding box center [1216, 219] width 35 height 35
click at [1224, 256] on icon at bounding box center [1217, 264] width 16 height 16
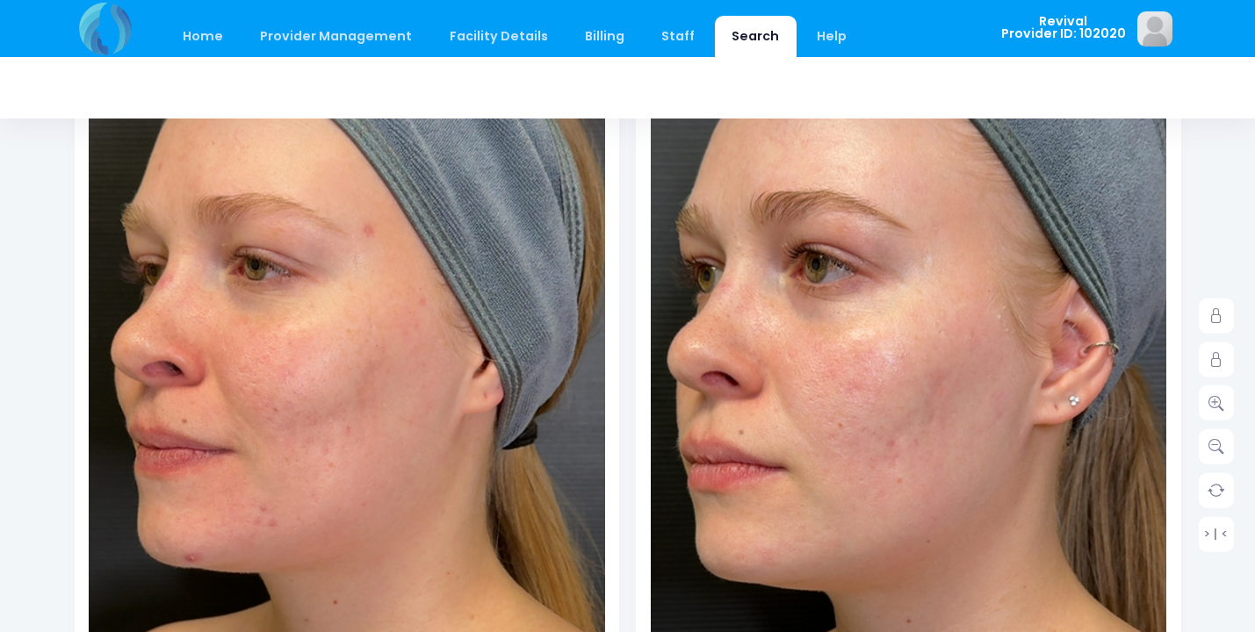
scroll to position [183, 0]
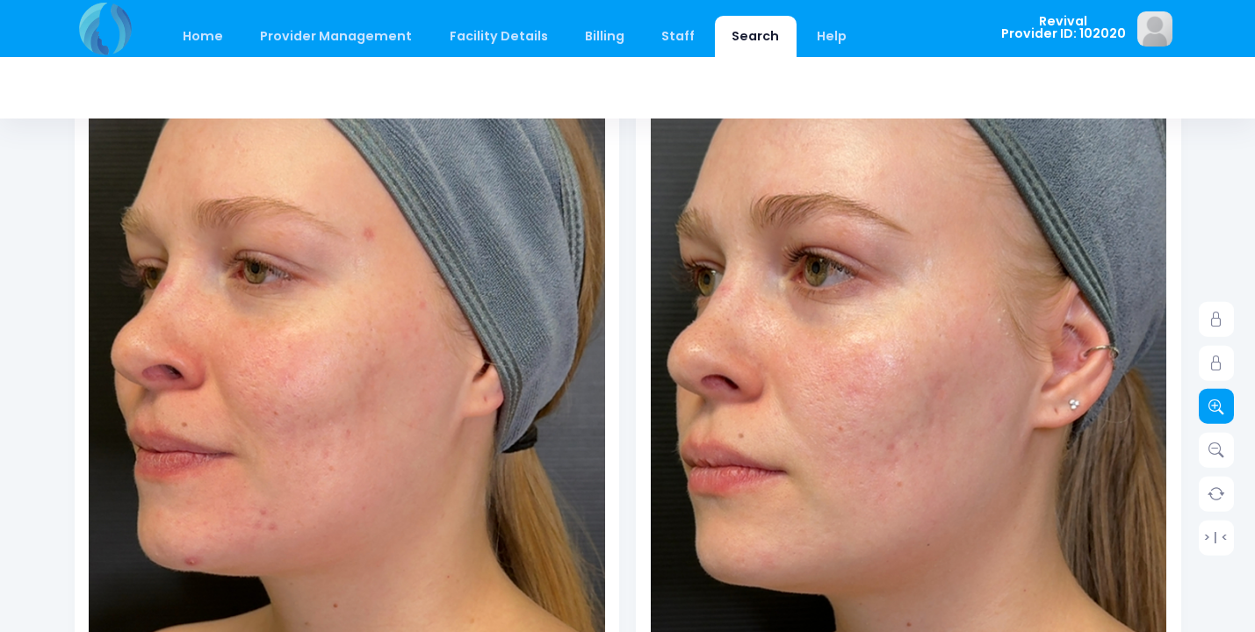
click at [1228, 404] on link at bounding box center [1216, 406] width 35 height 35
click at [1218, 312] on icon at bounding box center [1217, 320] width 16 height 16
click at [1220, 363] on icon at bounding box center [1217, 364] width 16 height 16
click at [1221, 412] on icon at bounding box center [1217, 407] width 16 height 16
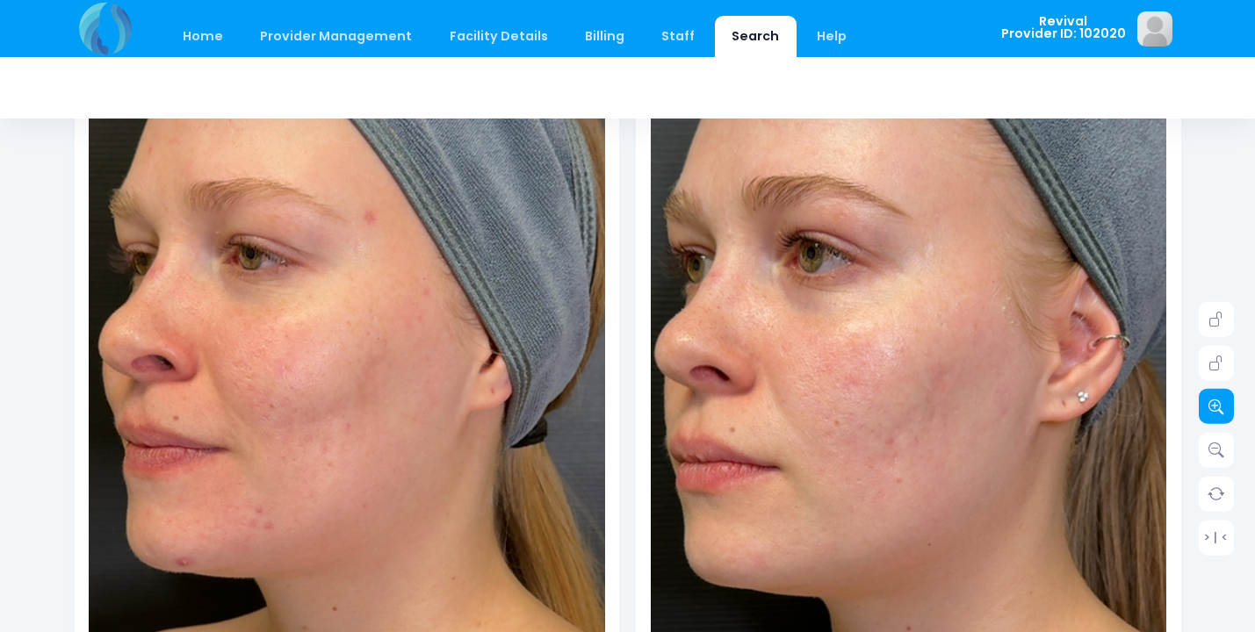
click at [1221, 412] on icon at bounding box center [1217, 407] width 16 height 16
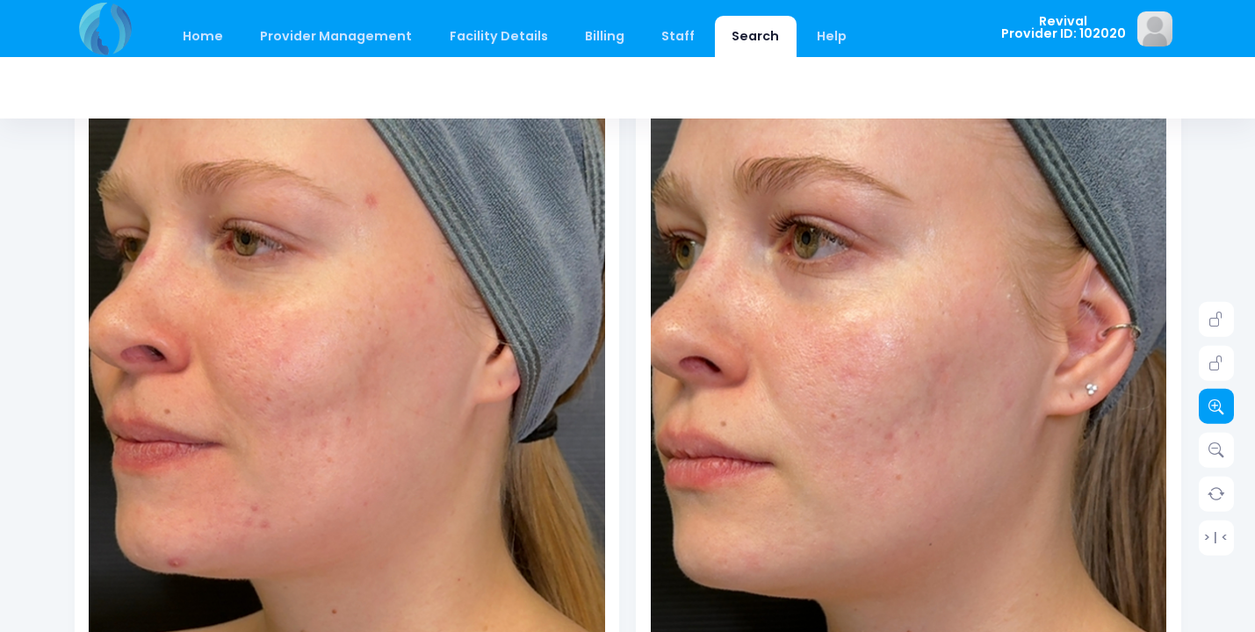
click at [1221, 412] on icon at bounding box center [1217, 407] width 16 height 16
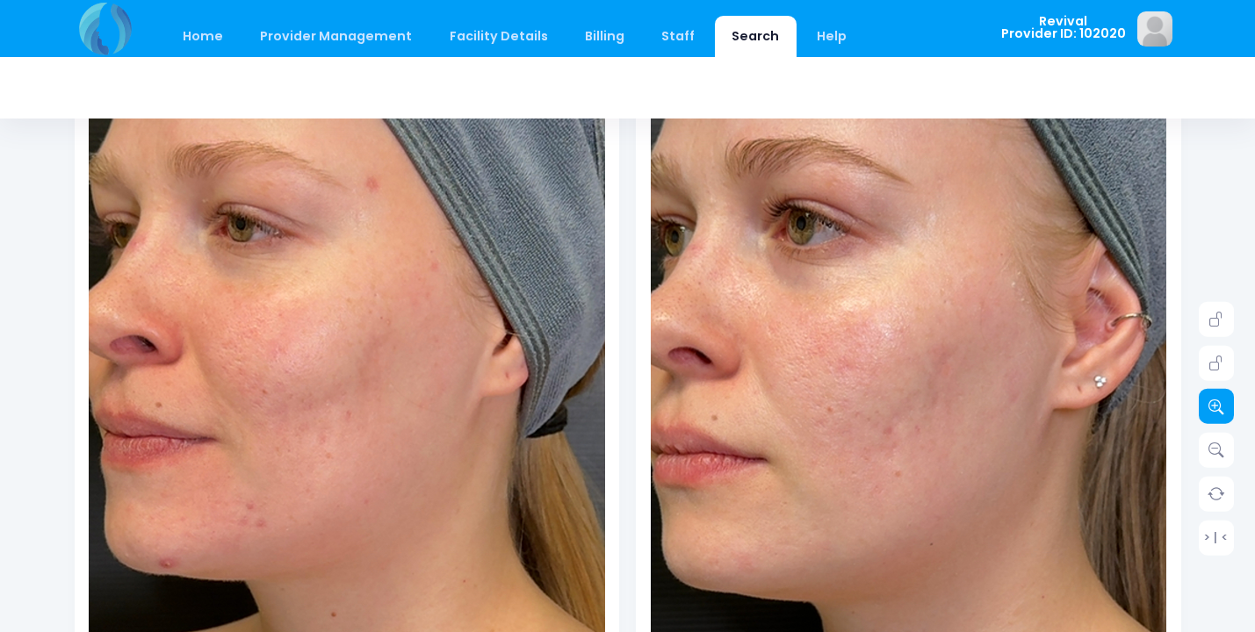
click at [1221, 412] on icon at bounding box center [1217, 407] width 16 height 16
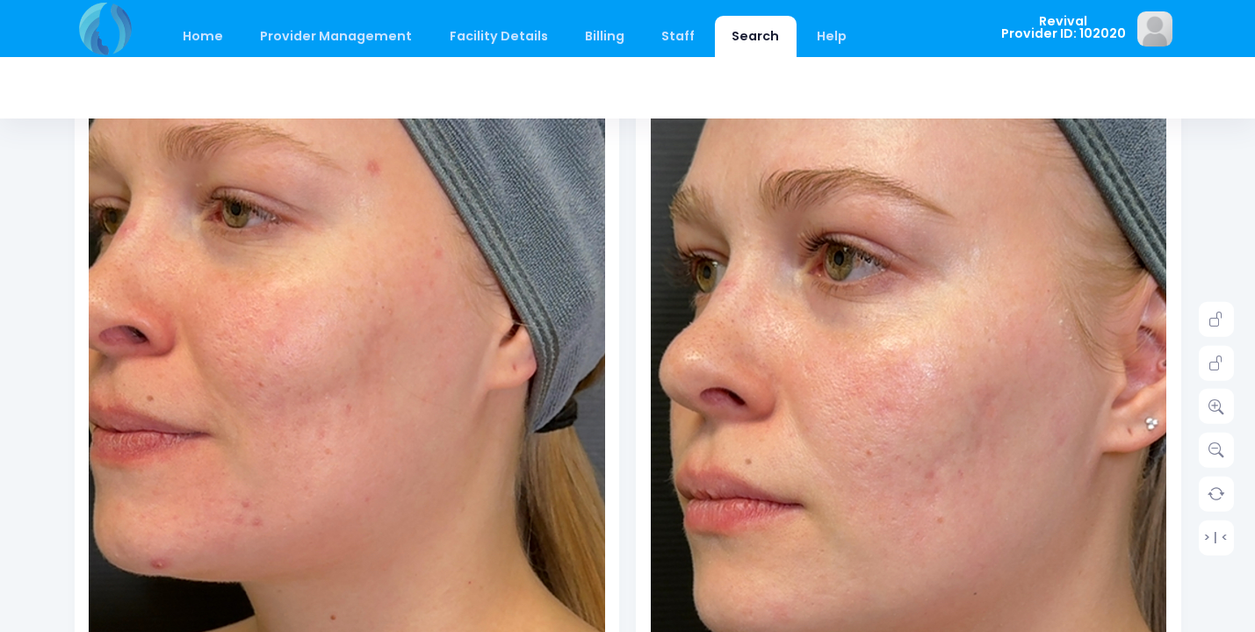
click at [876, 405] on img at bounding box center [952, 598] width 1188 height 2111
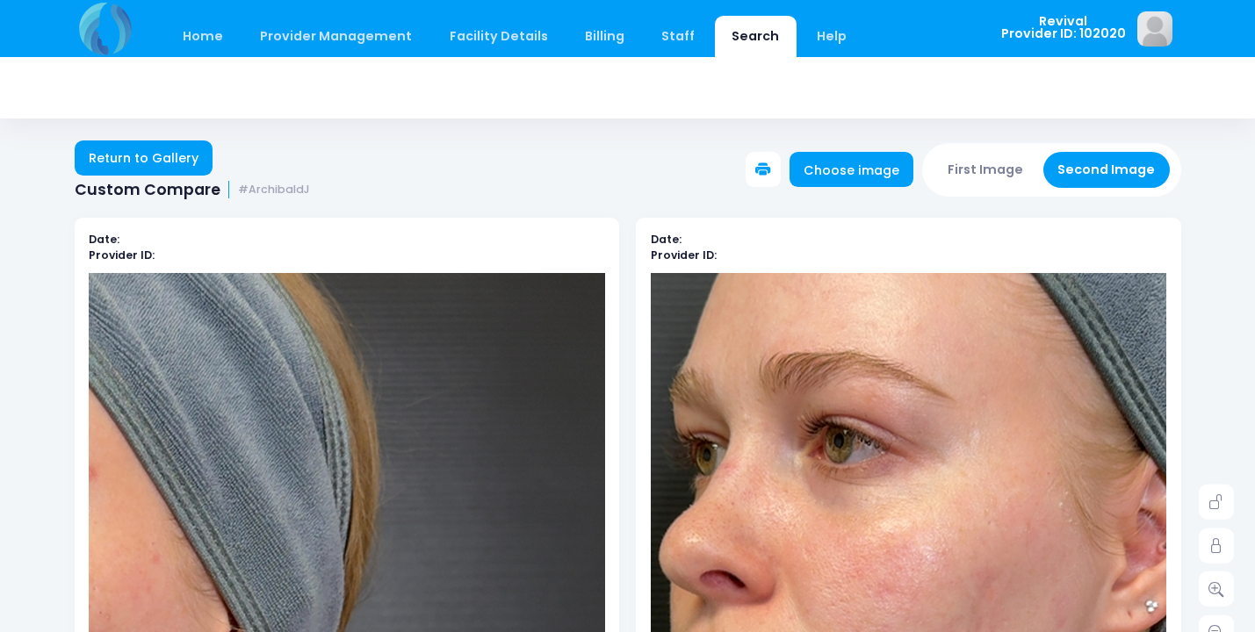
scroll to position [0, 0]
click at [143, 166] on link "Return to Gallery" at bounding box center [144, 158] width 139 height 35
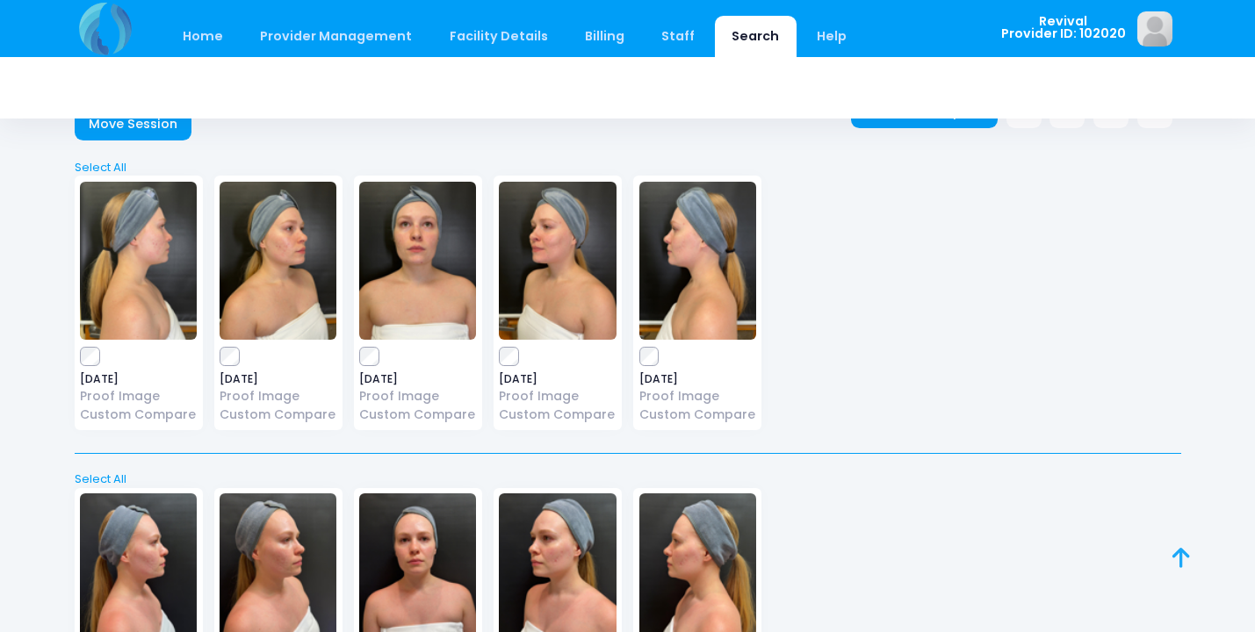
scroll to position [61, 0]
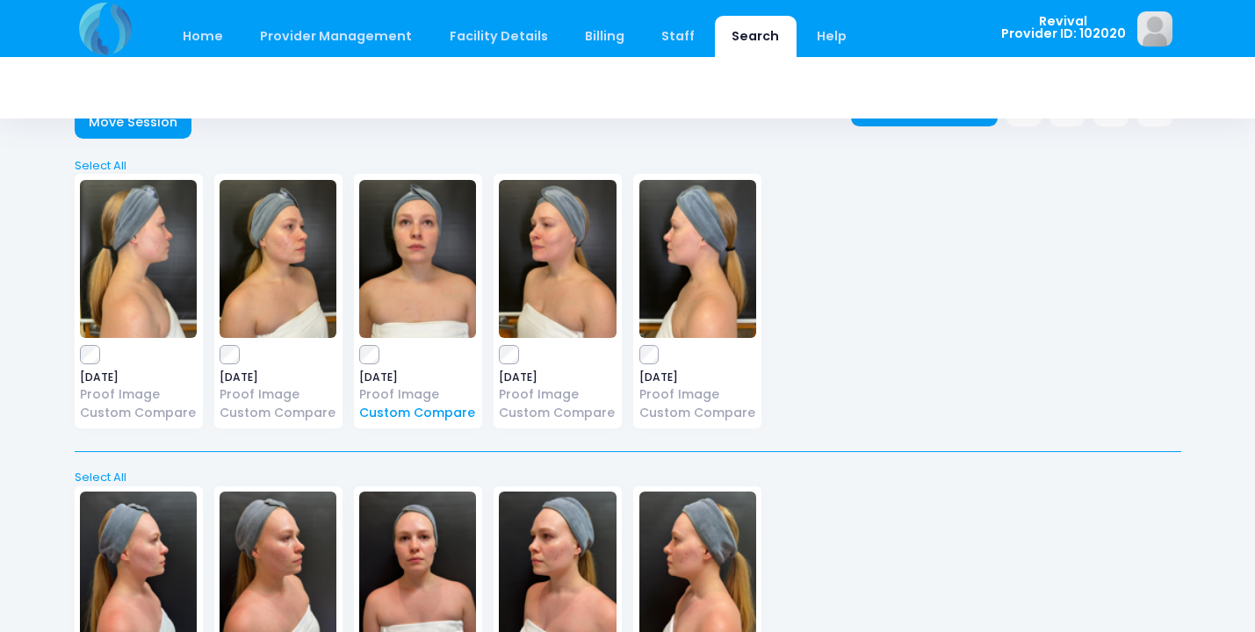
click at [411, 419] on link "Custom Compare" at bounding box center [417, 413] width 117 height 18
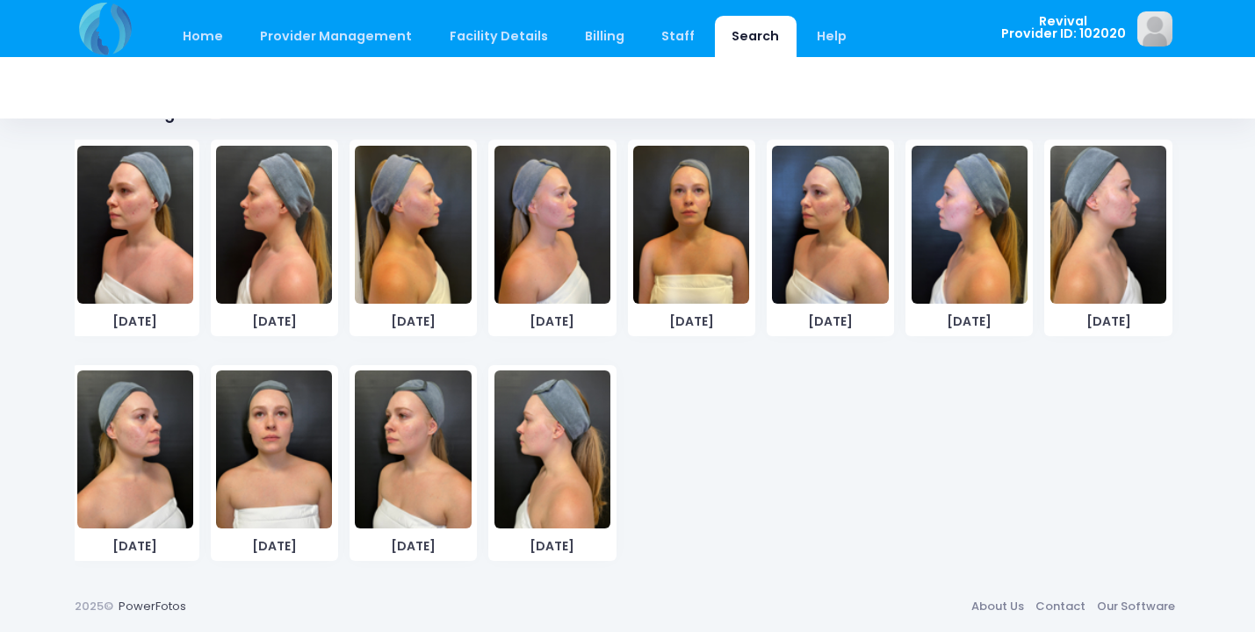
scroll to position [248, 0]
click at [269, 428] on img at bounding box center [274, 450] width 116 height 158
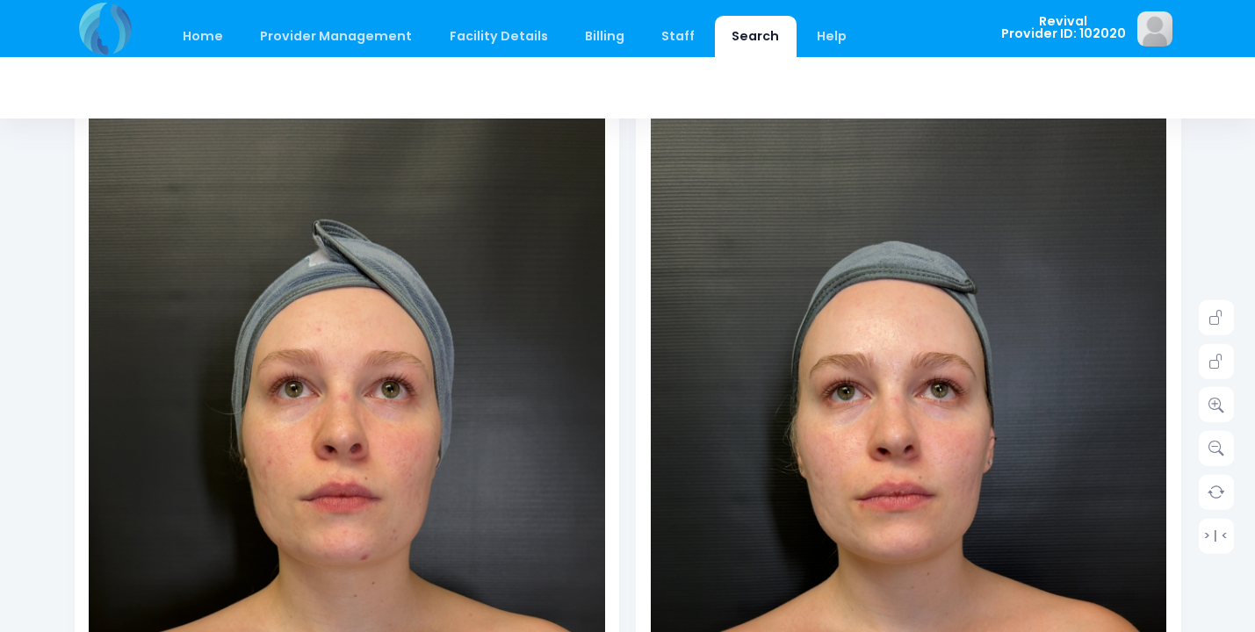
scroll to position [181, 0]
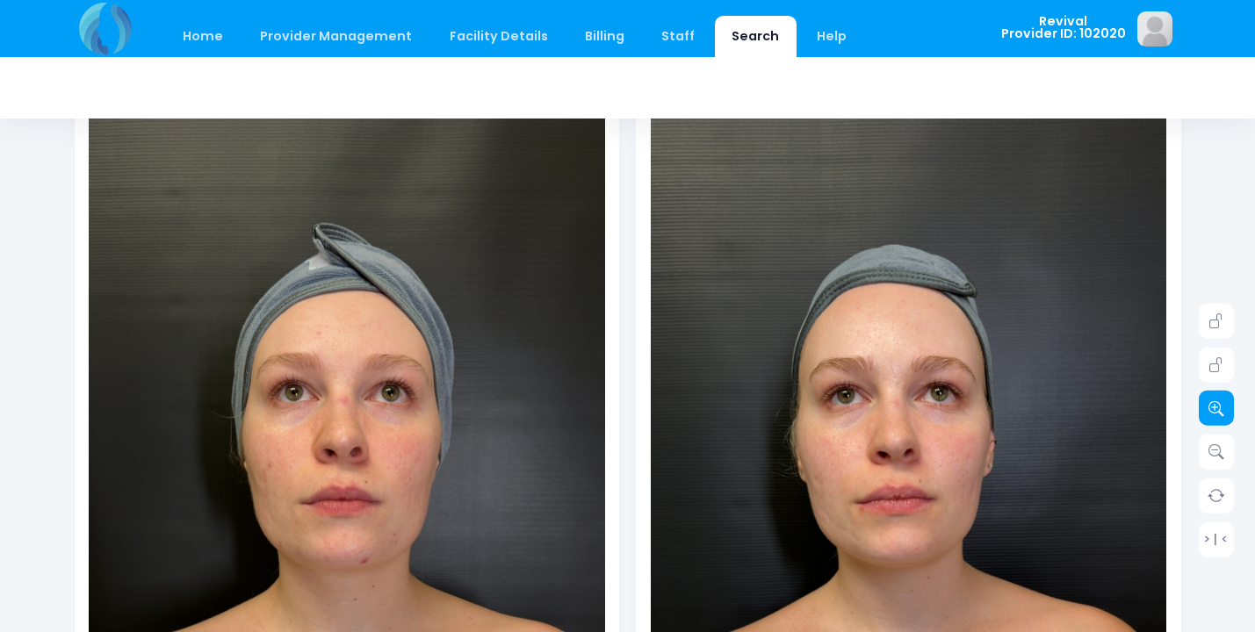
click at [1219, 411] on icon at bounding box center [1217, 409] width 16 height 16
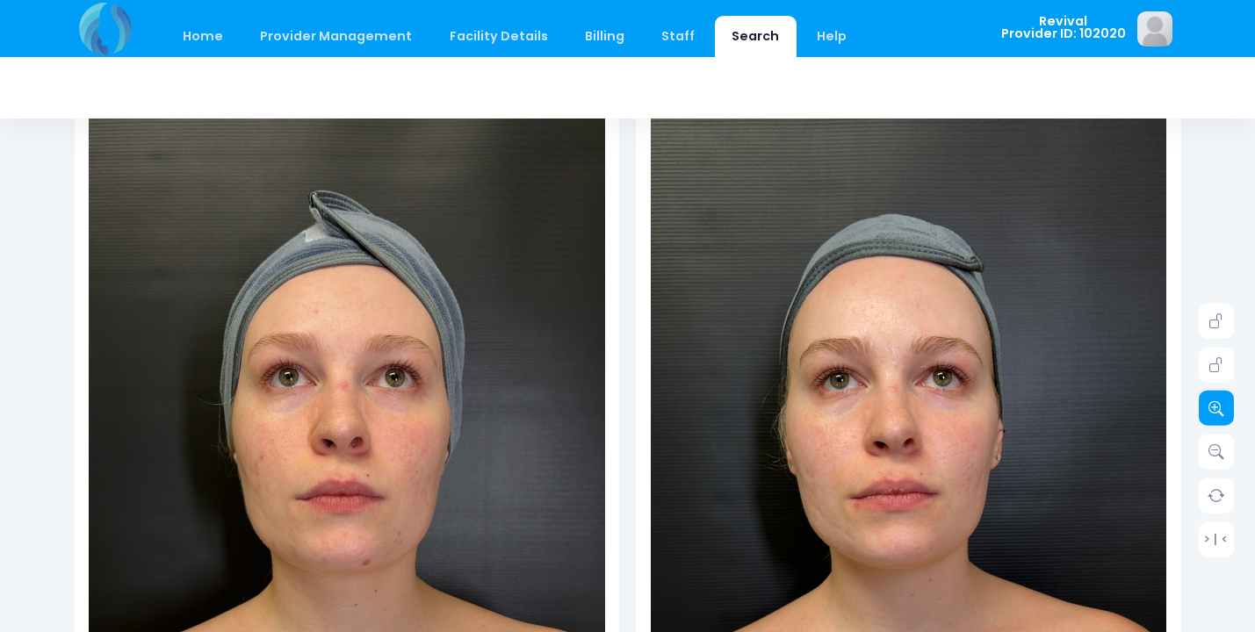
click at [1219, 411] on icon at bounding box center [1217, 409] width 16 height 16
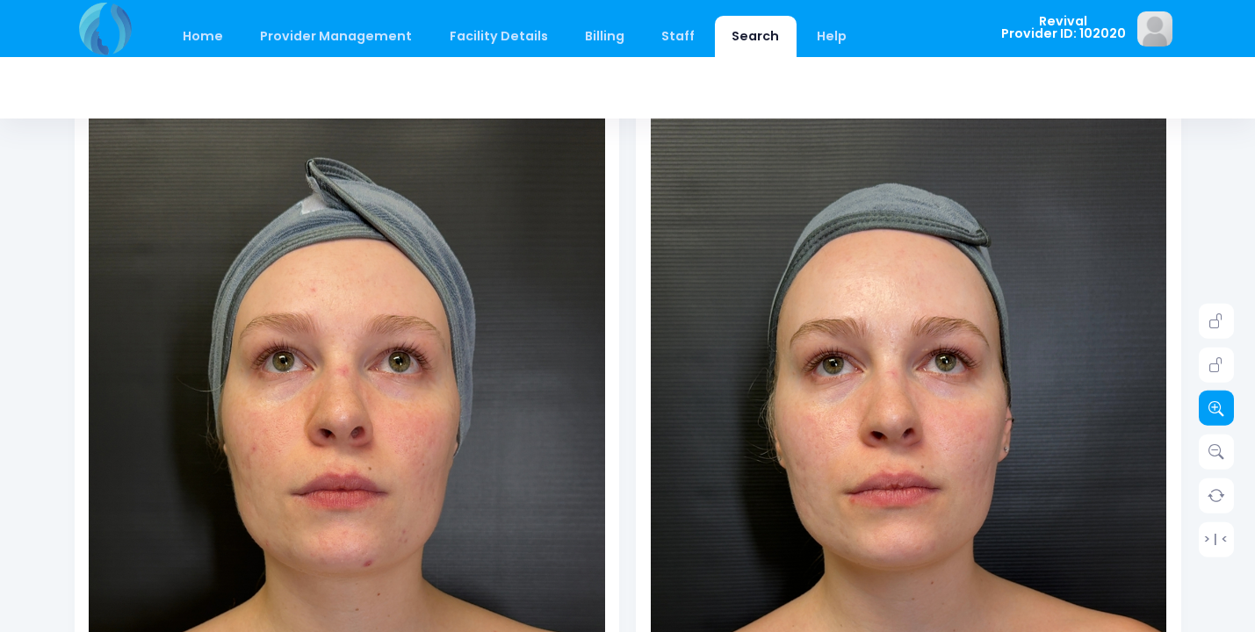
click at [1219, 411] on icon at bounding box center [1217, 409] width 16 height 16
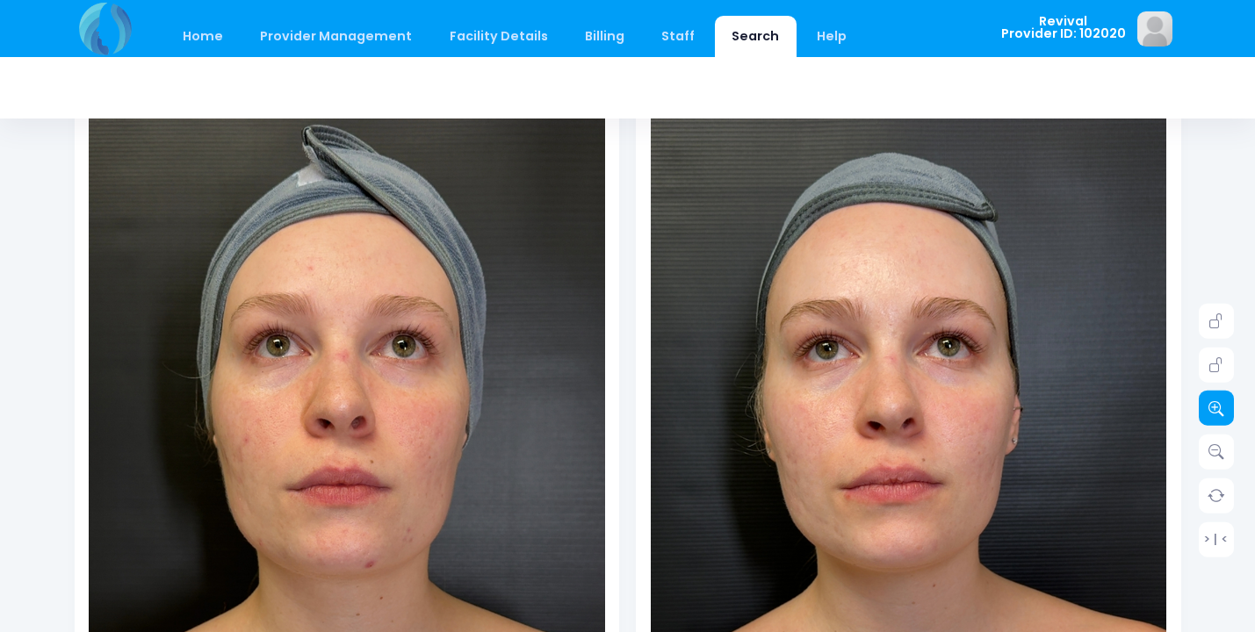
click at [1219, 411] on icon at bounding box center [1217, 409] width 16 height 16
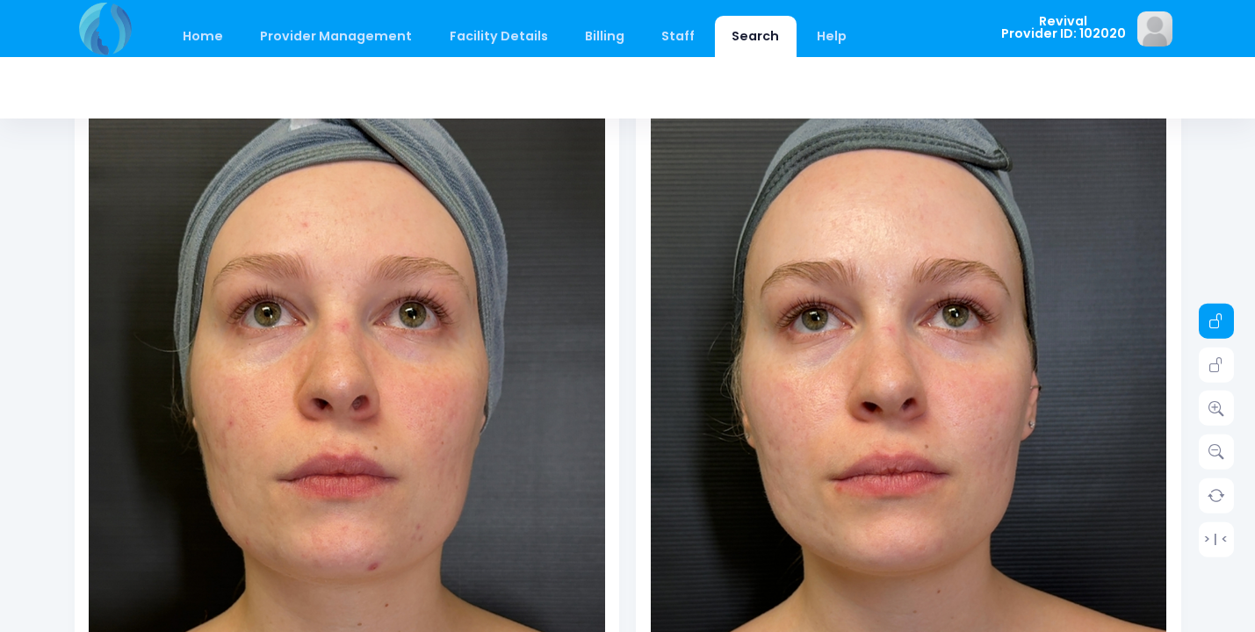
click at [1225, 316] on link at bounding box center [1216, 321] width 35 height 35
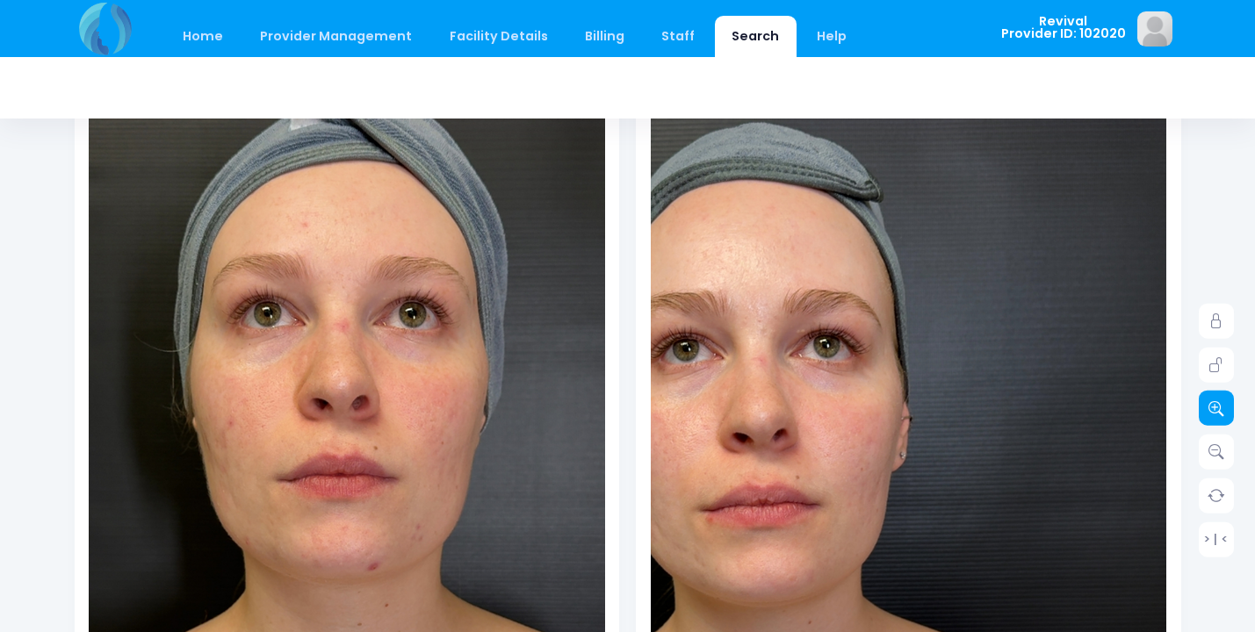
click at [1216, 405] on icon at bounding box center [1217, 409] width 16 height 16
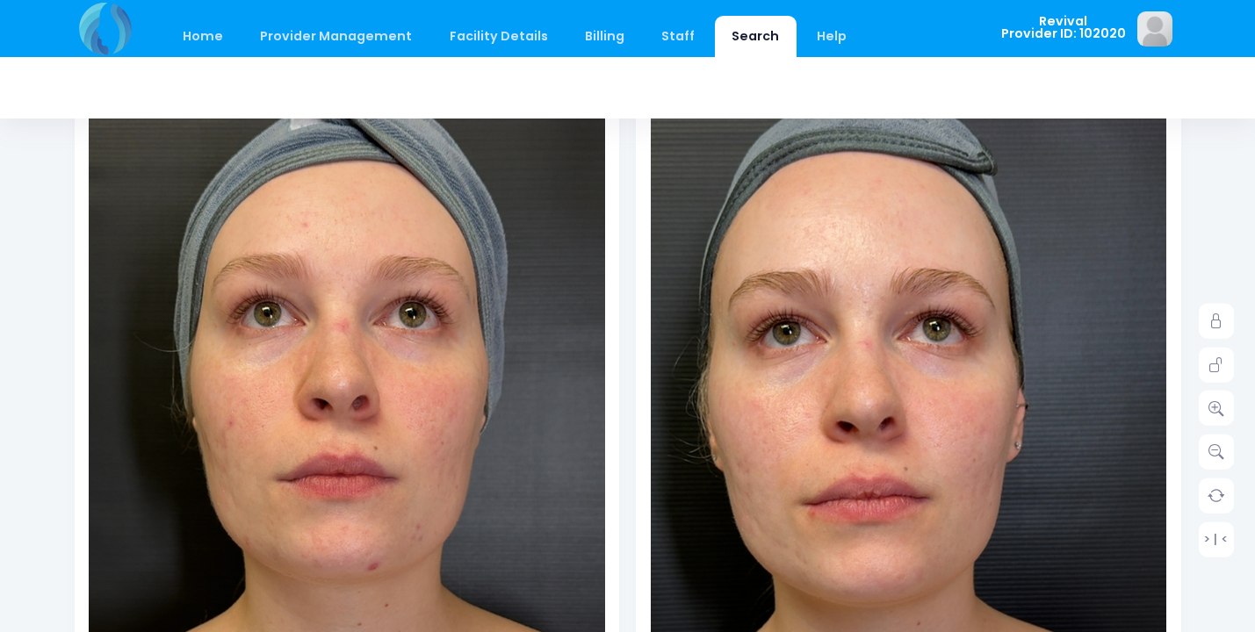
click at [945, 399] on img at bounding box center [886, 579] width 826 height 1469
click at [358, 452] on div at bounding box center [347, 437] width 517 height 690
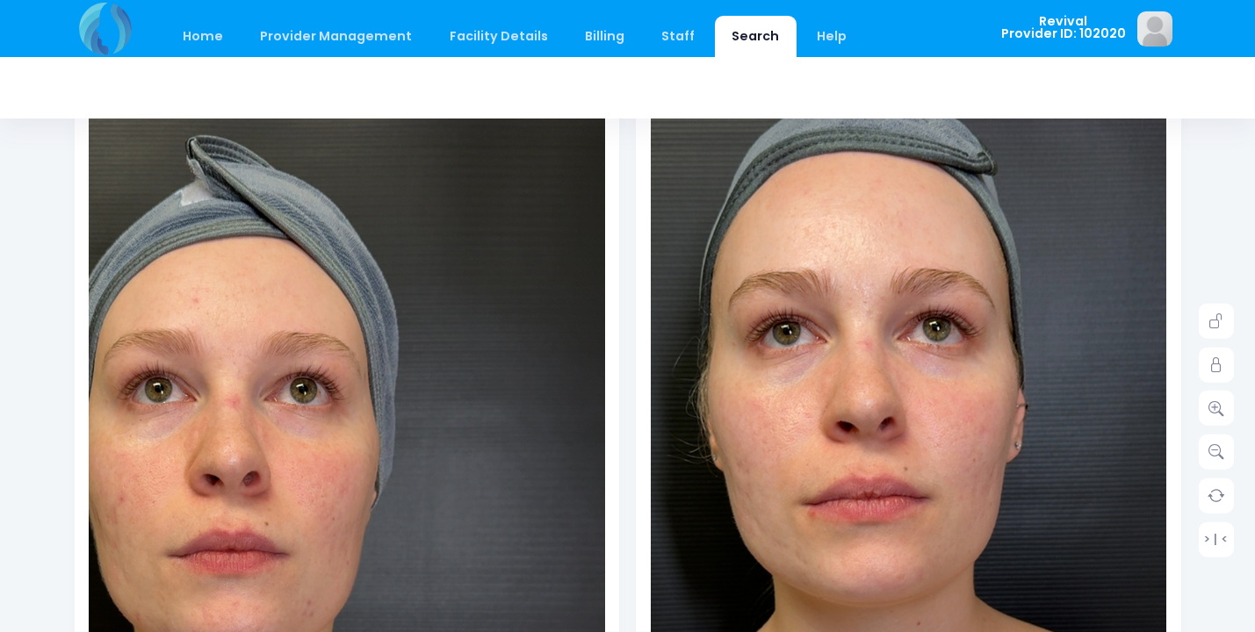
scroll to position [172, 0]
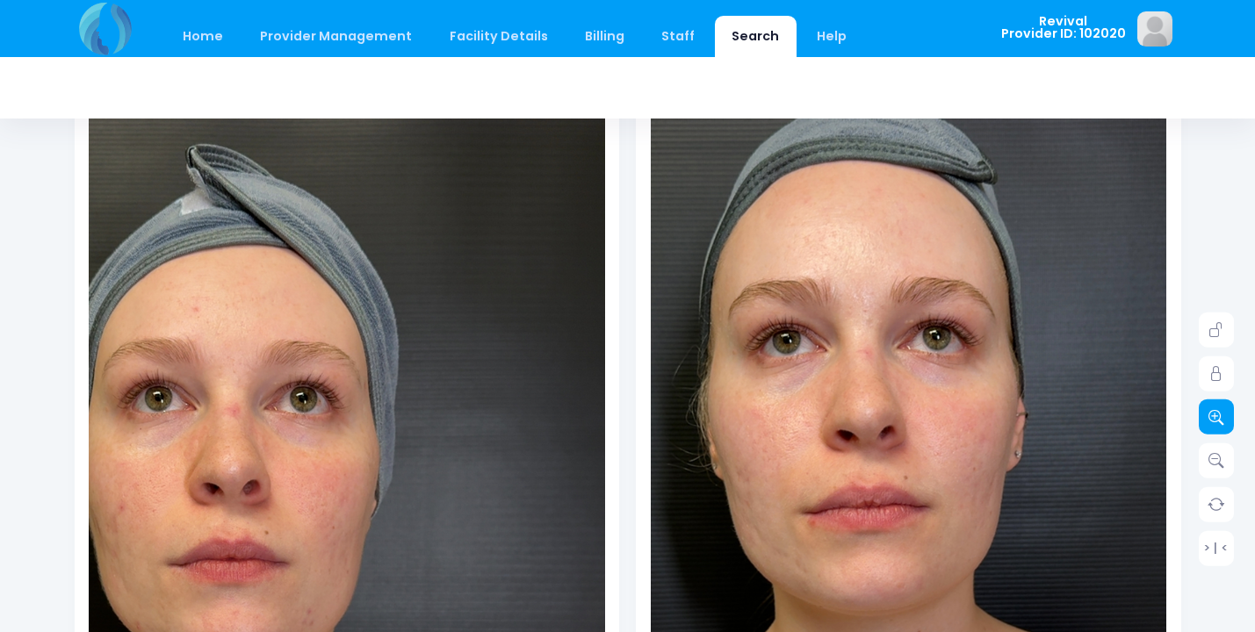
click at [1221, 409] on icon at bounding box center [1217, 417] width 16 height 16
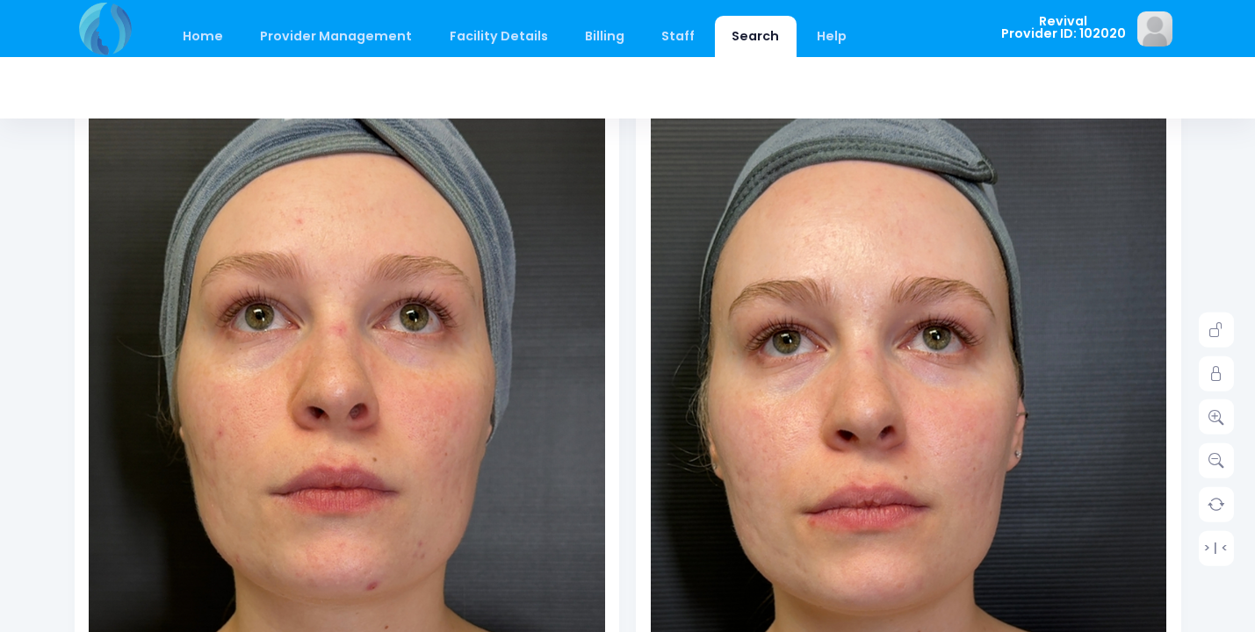
click at [351, 432] on div at bounding box center [347, 446] width 517 height 690
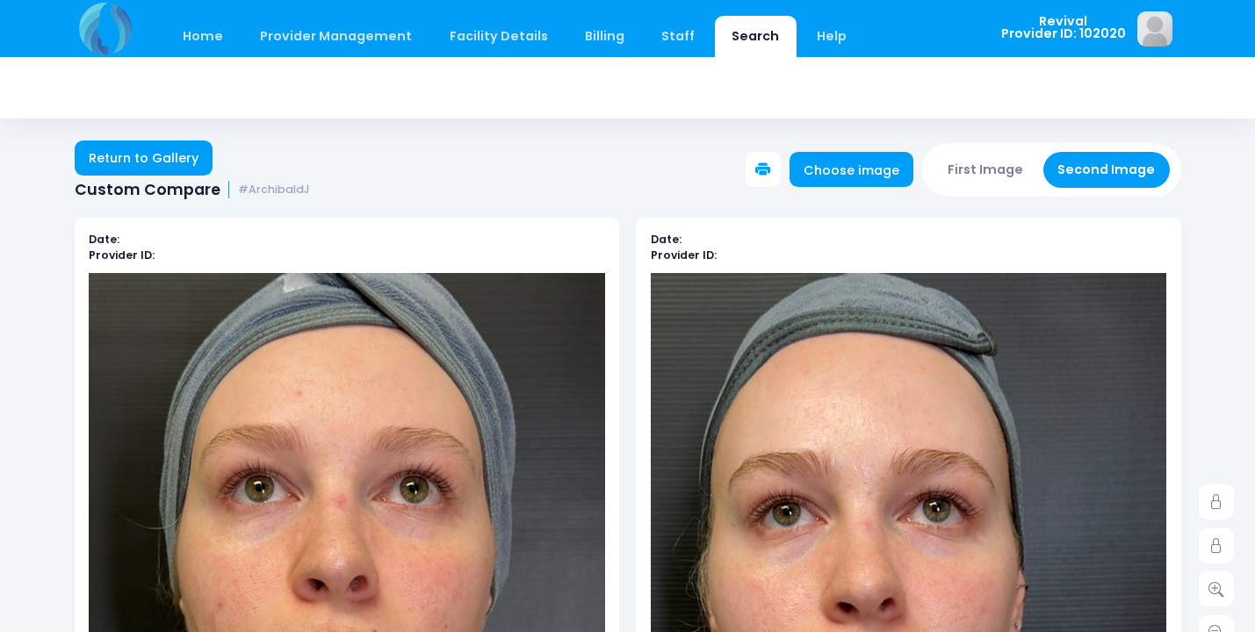
scroll to position [0, 0]
click at [112, 165] on link "Return to Gallery" at bounding box center [144, 158] width 139 height 35
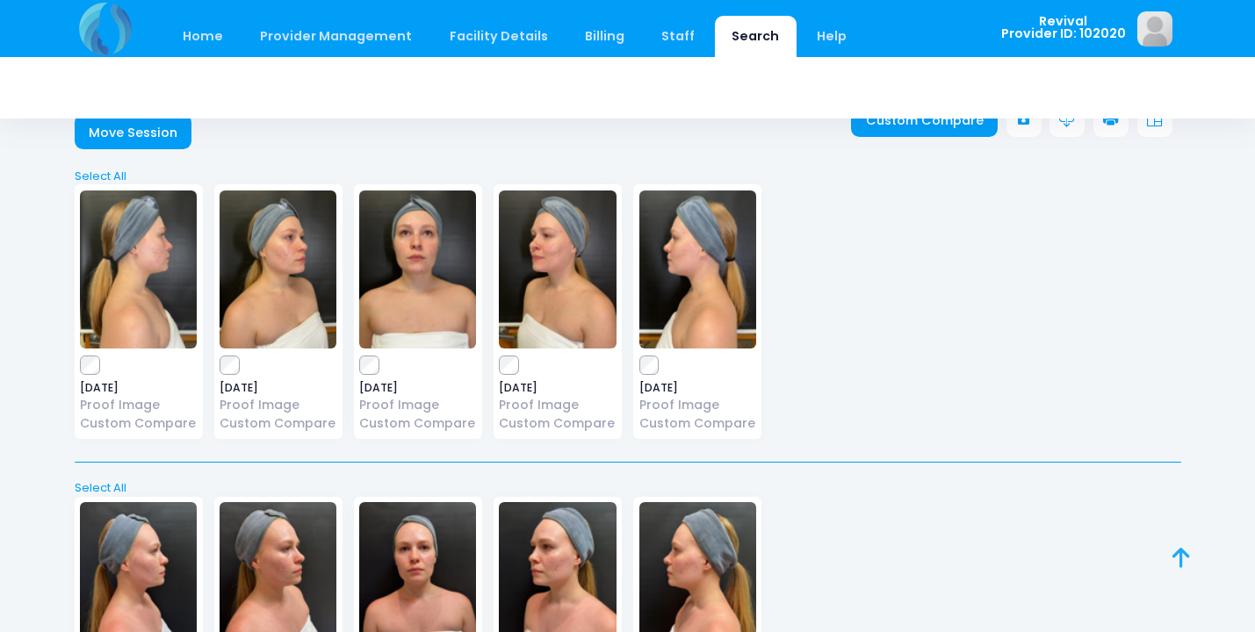
scroll to position [53, 0]
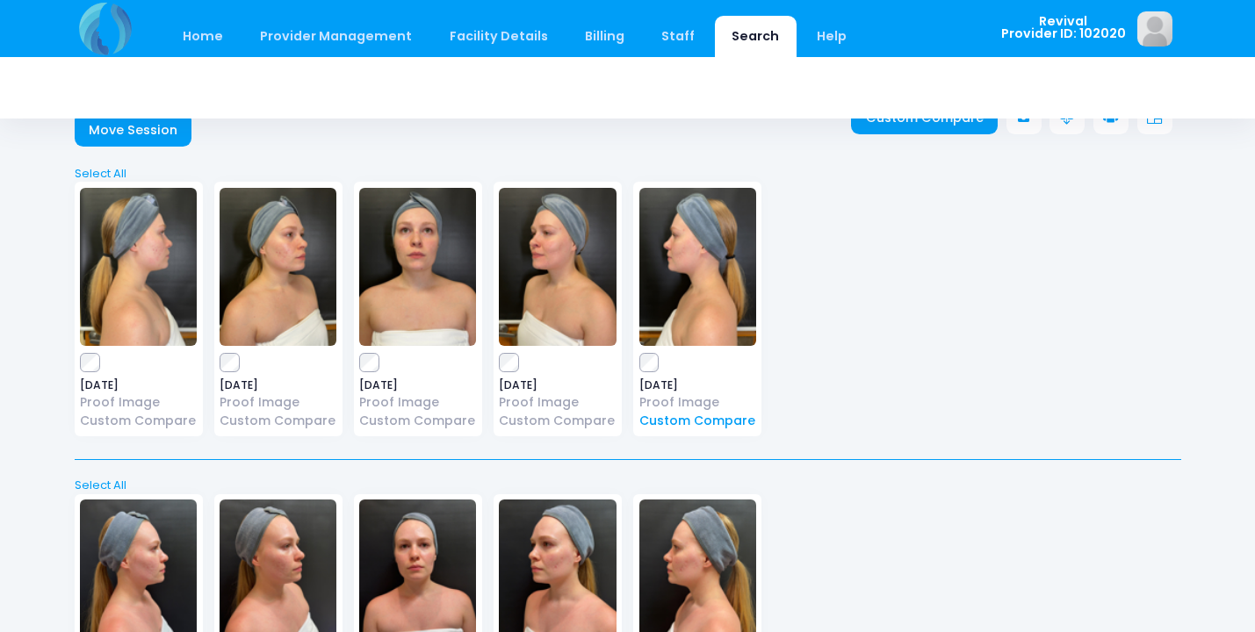
click at [682, 423] on link "Custom Compare" at bounding box center [698, 421] width 117 height 18
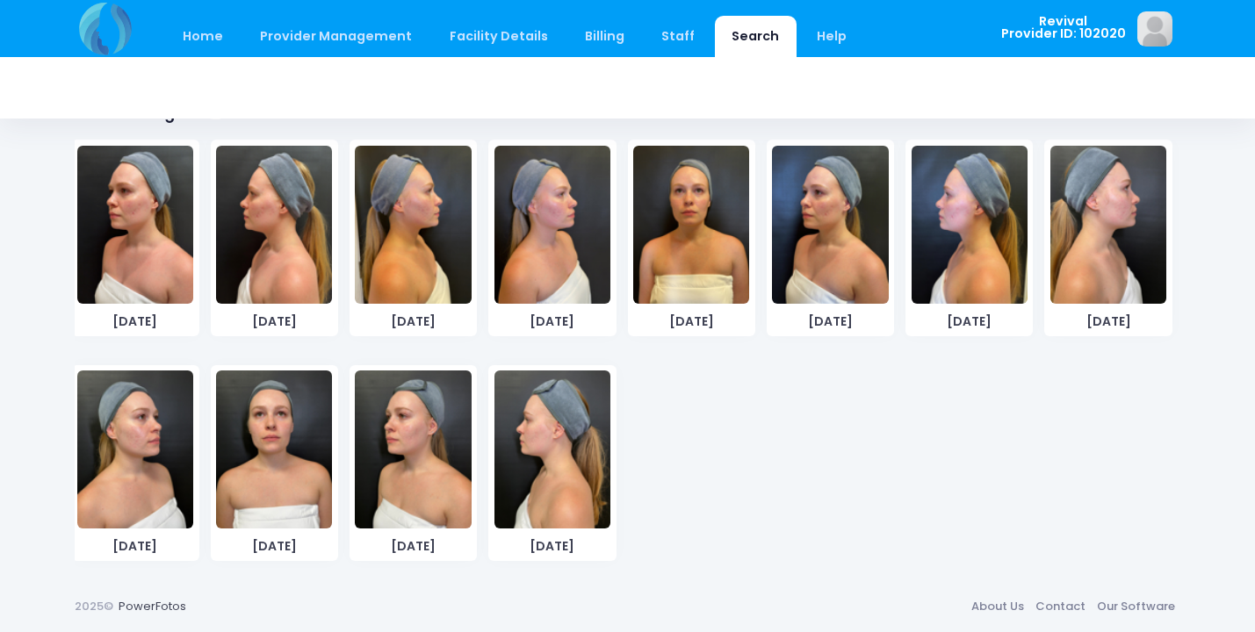
scroll to position [248, 0]
click at [551, 463] on img at bounding box center [553, 450] width 116 height 158
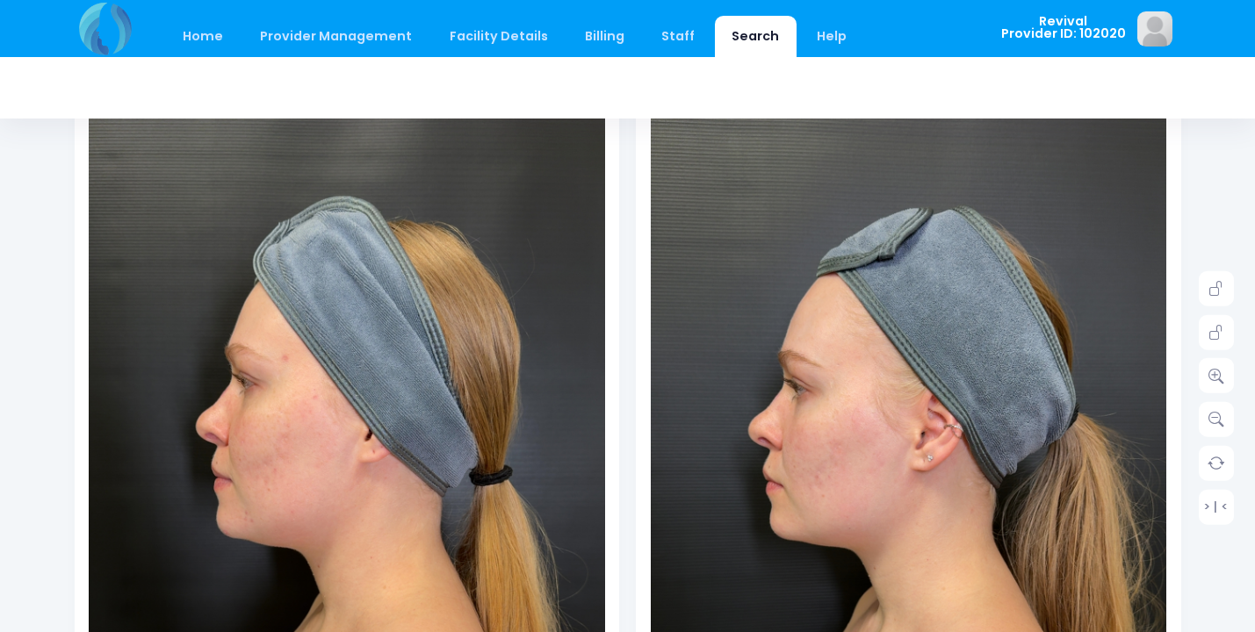
scroll to position [223, 0]
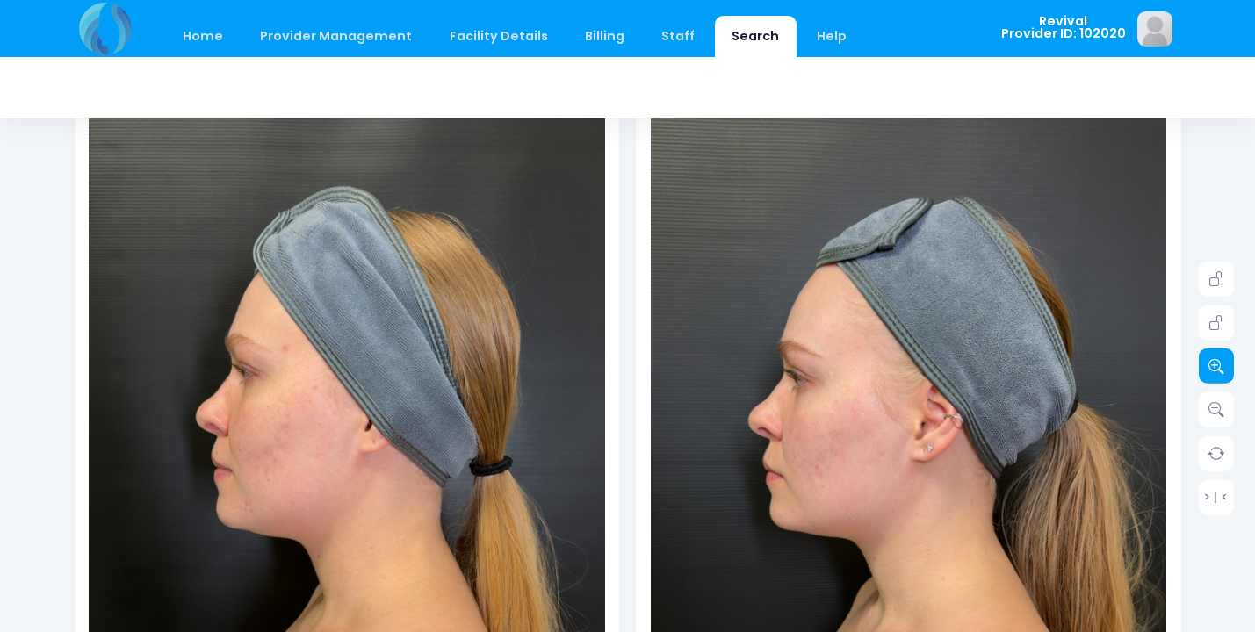
click at [1222, 364] on icon at bounding box center [1217, 366] width 16 height 16
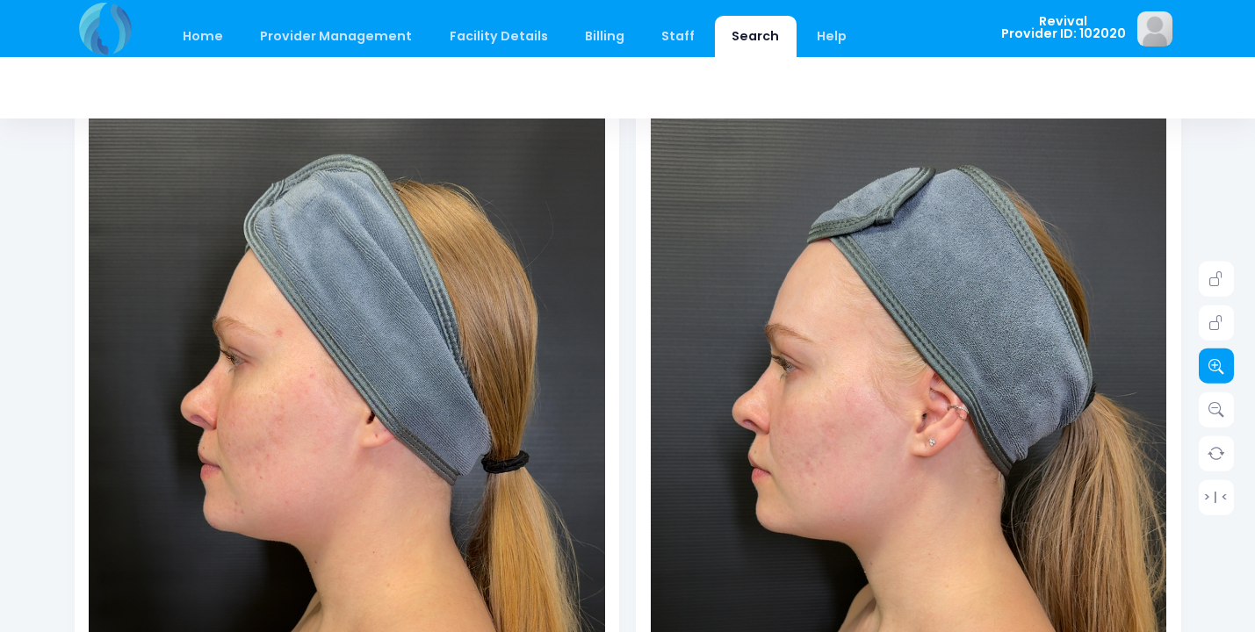
click at [1222, 364] on icon at bounding box center [1217, 366] width 16 height 16
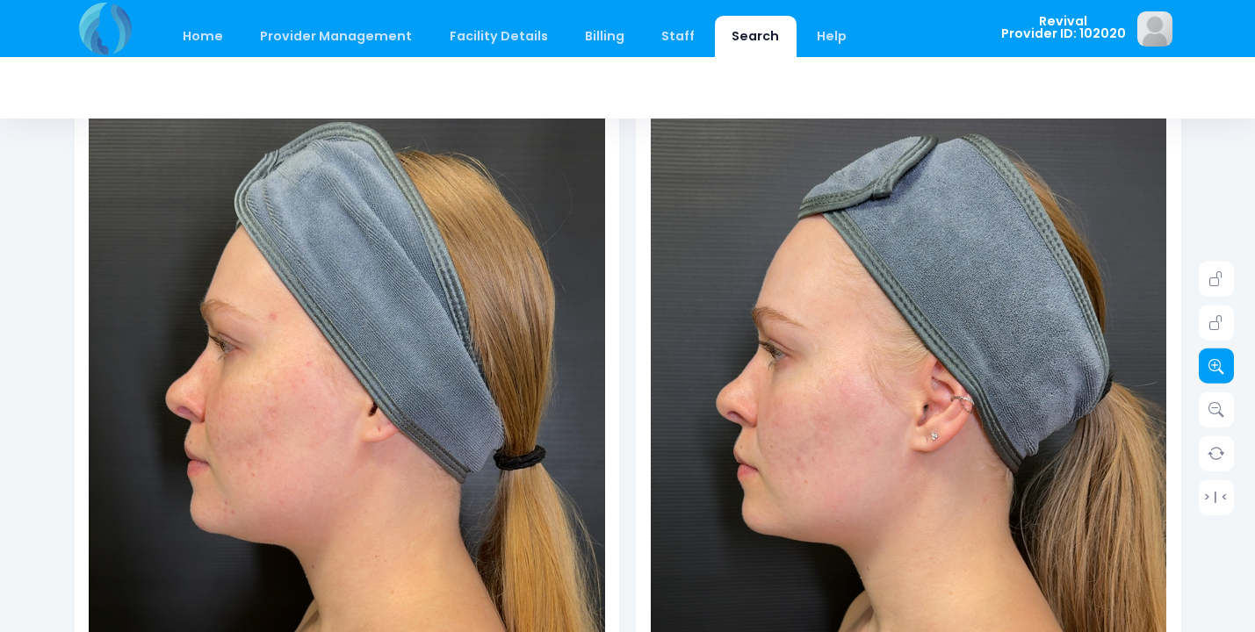
click at [1222, 364] on icon at bounding box center [1217, 366] width 16 height 16
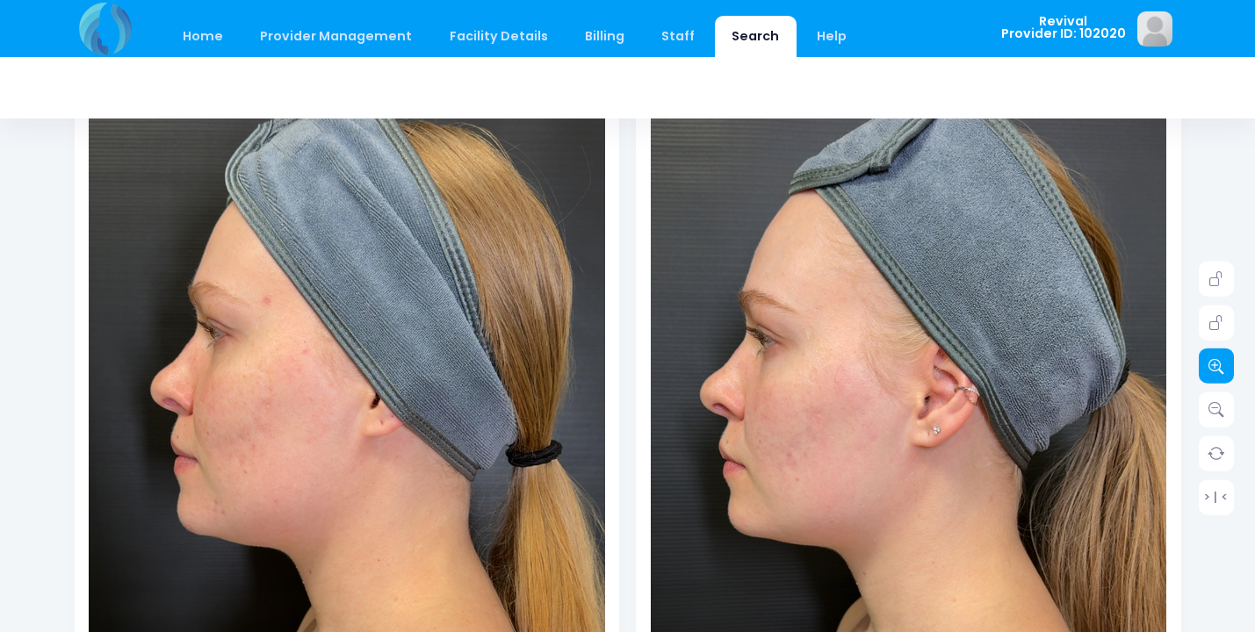
click at [1222, 364] on icon at bounding box center [1217, 366] width 16 height 16
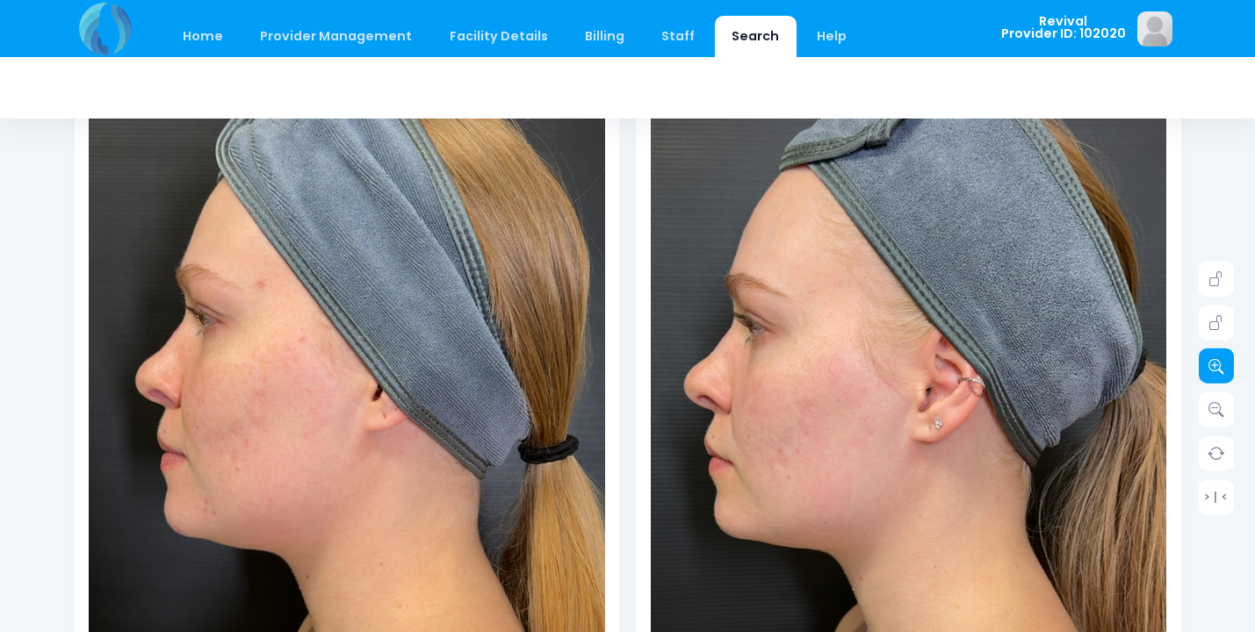
click at [1222, 364] on icon at bounding box center [1217, 366] width 16 height 16
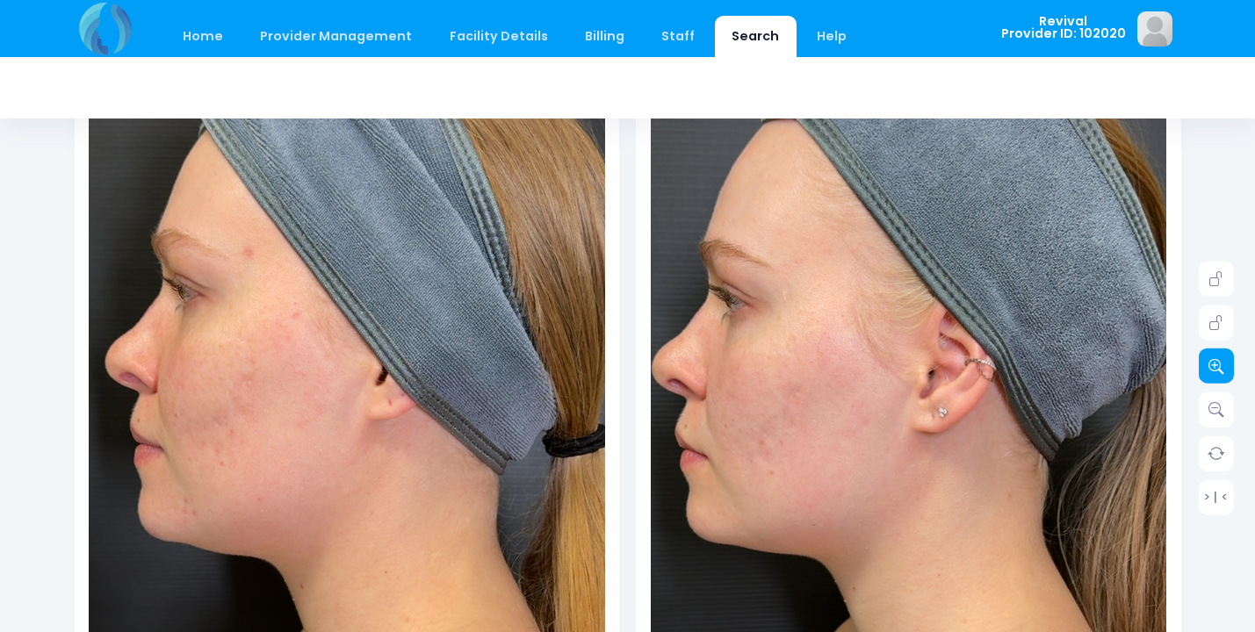
click at [1222, 364] on icon at bounding box center [1217, 366] width 16 height 16
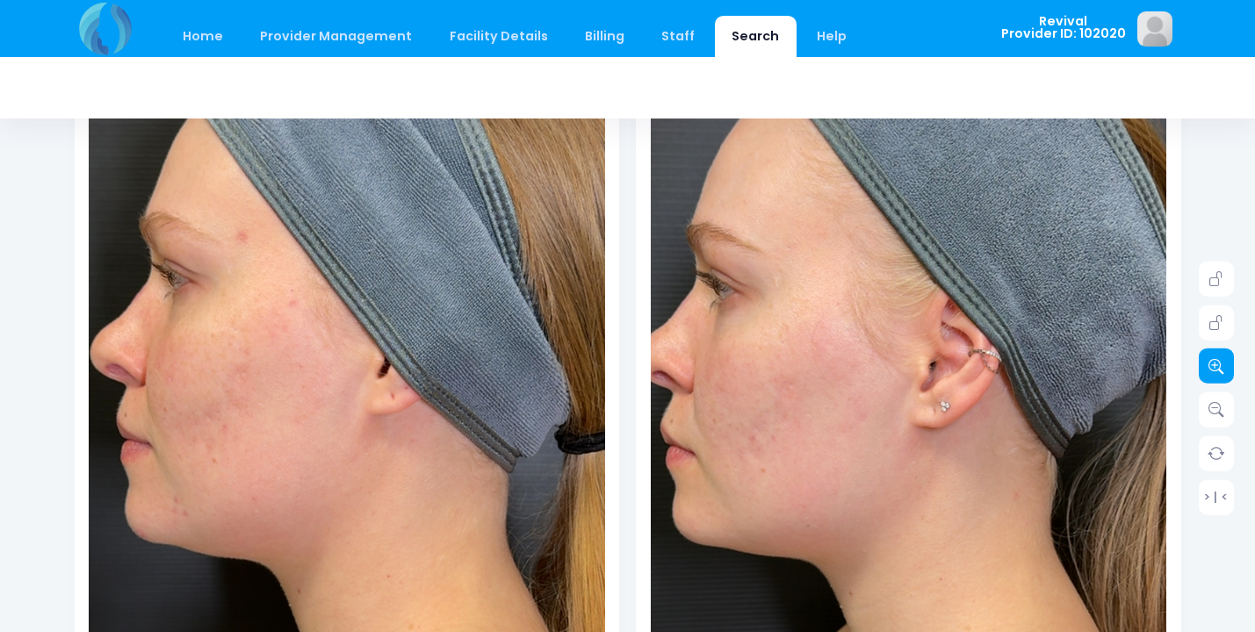
click at [1222, 364] on icon at bounding box center [1217, 366] width 16 height 16
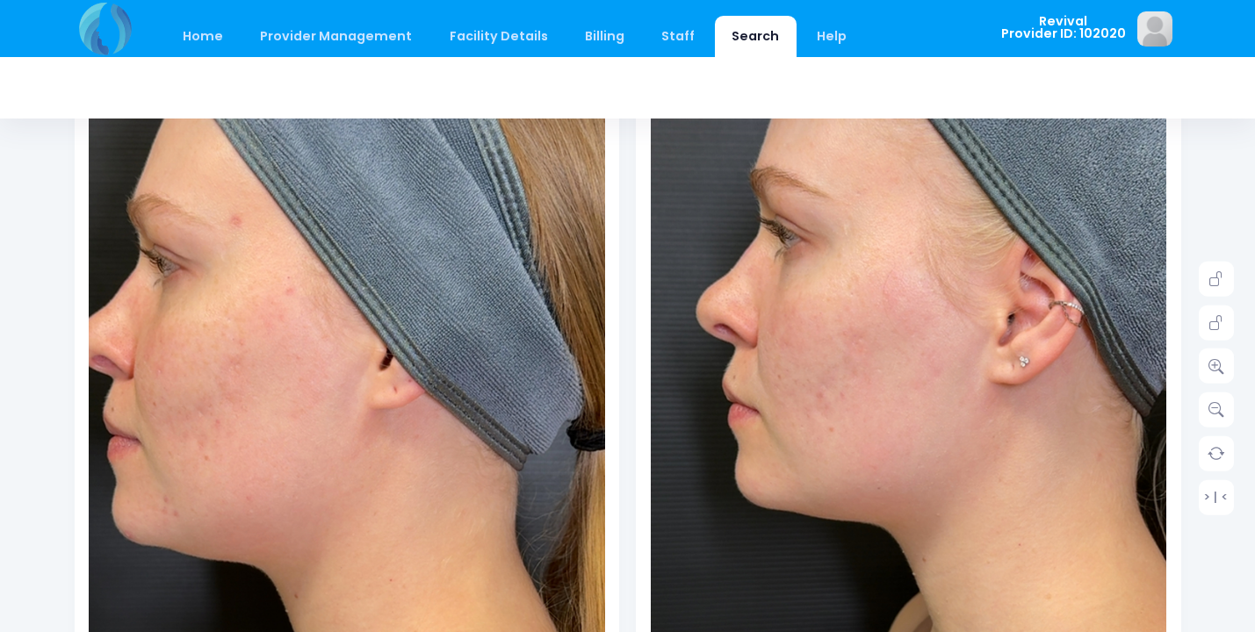
click at [813, 430] on img at bounding box center [984, 469] width 929 height 1652
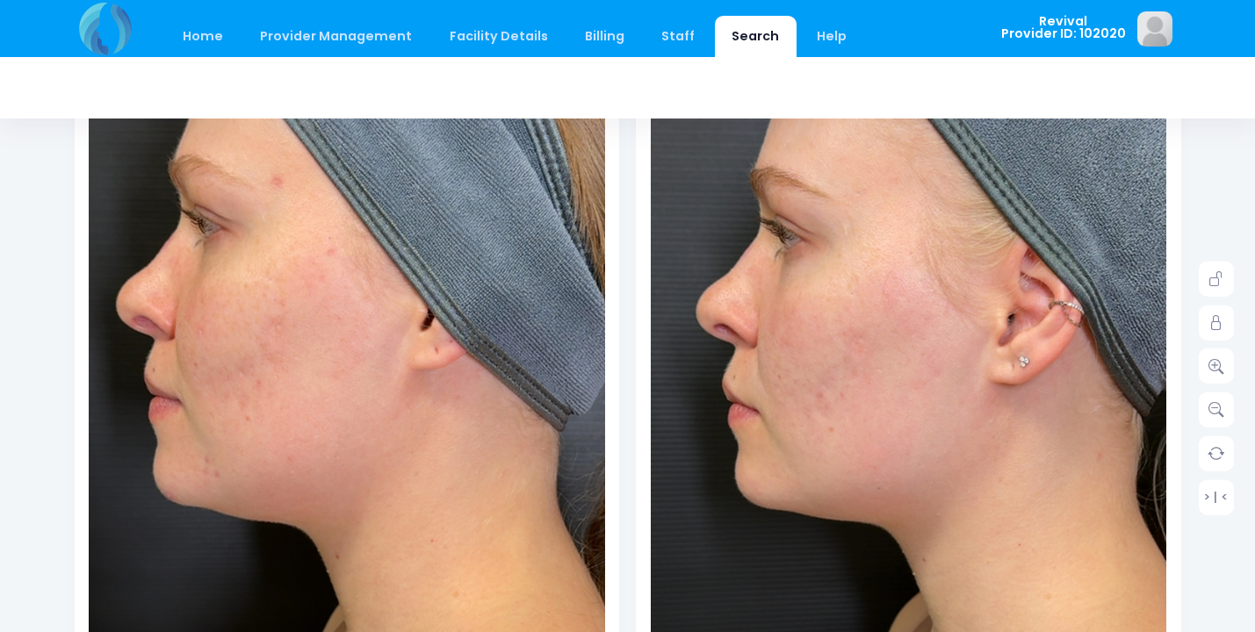
click at [295, 430] on img at bounding box center [388, 469] width 929 height 1652
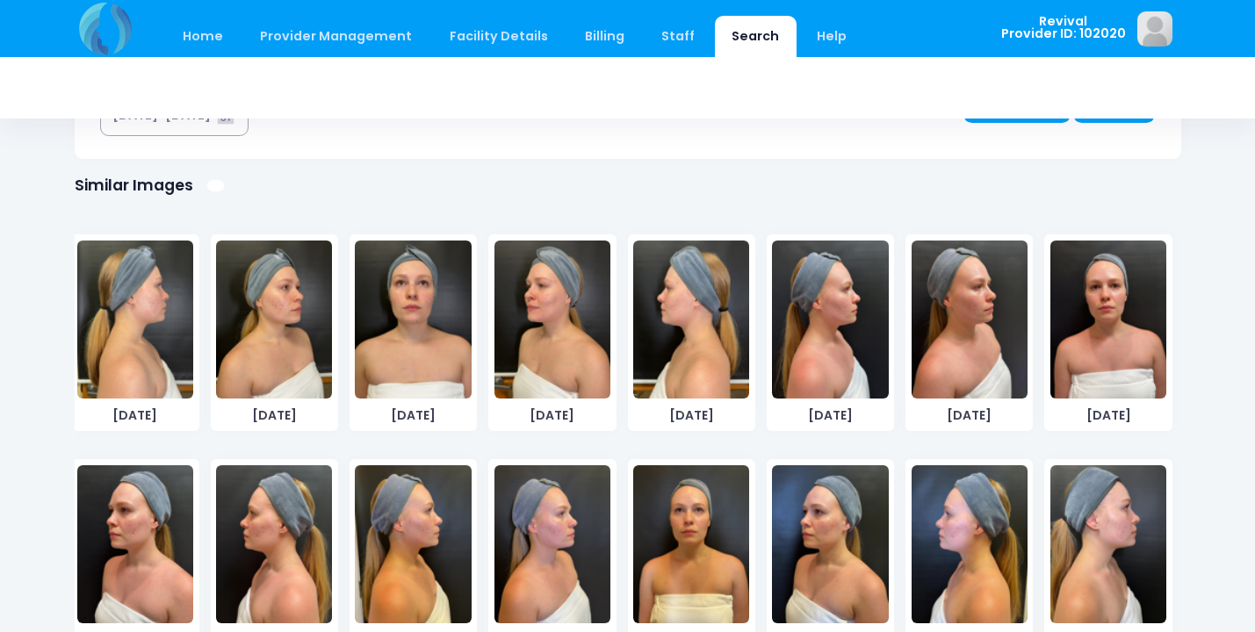
scroll to position [0, 0]
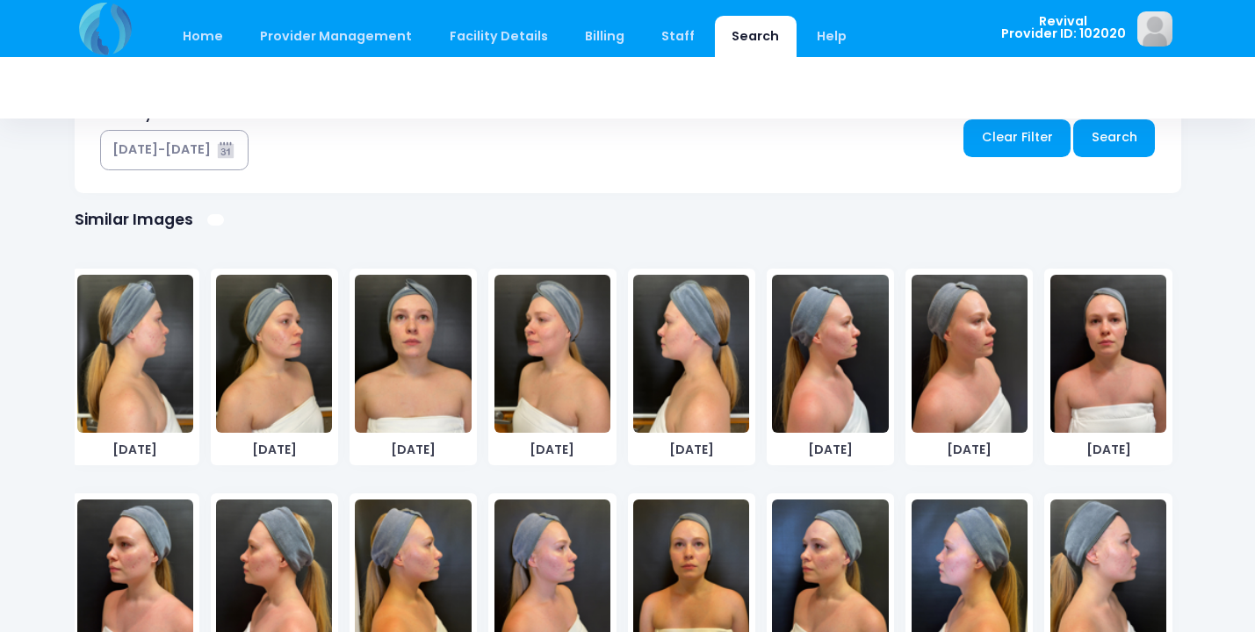
click at [129, 365] on img at bounding box center [135, 354] width 116 height 158
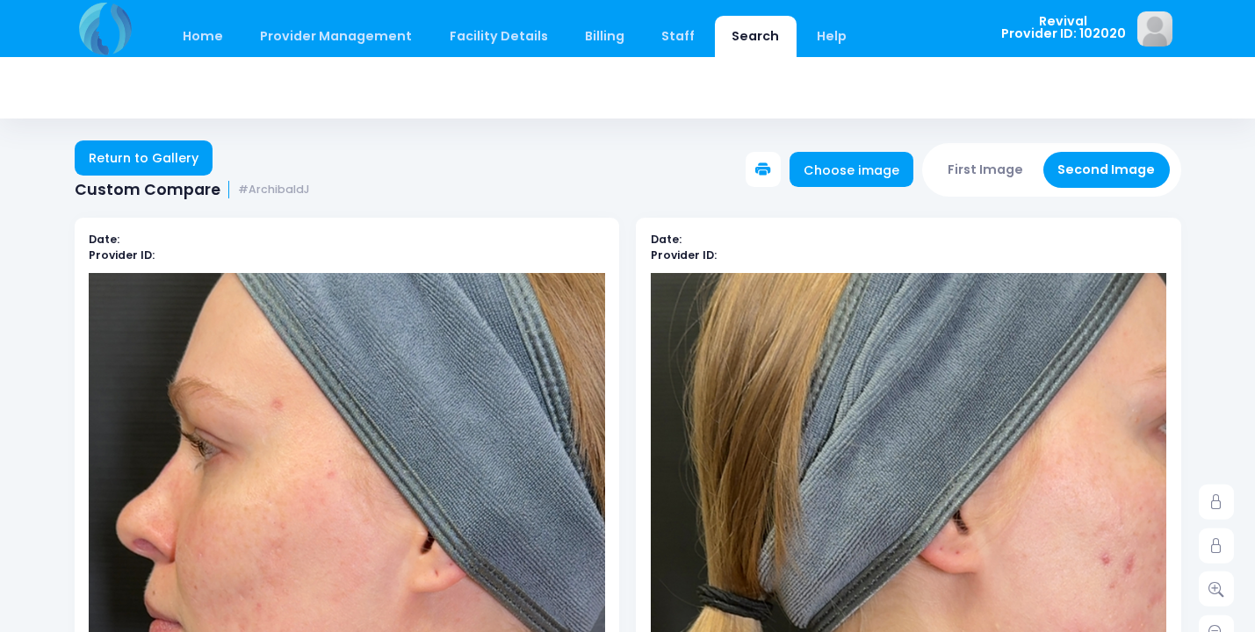
click at [981, 177] on button "First Image" at bounding box center [986, 170] width 105 height 36
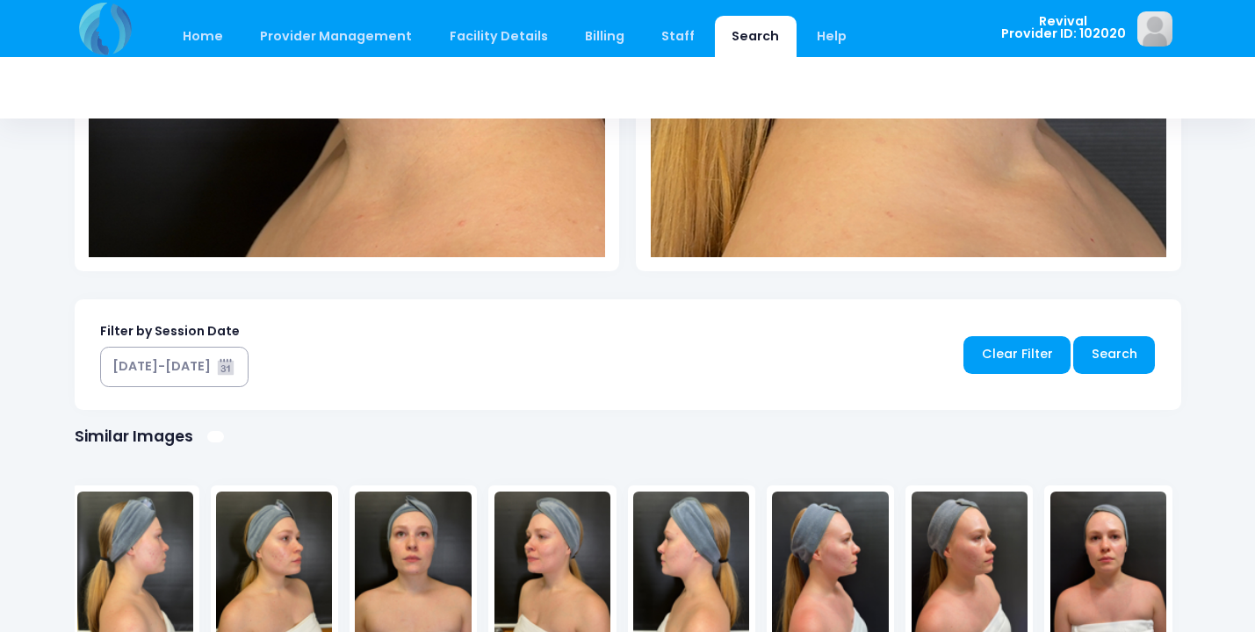
click at [130, 557] on img at bounding box center [135, 571] width 116 height 158
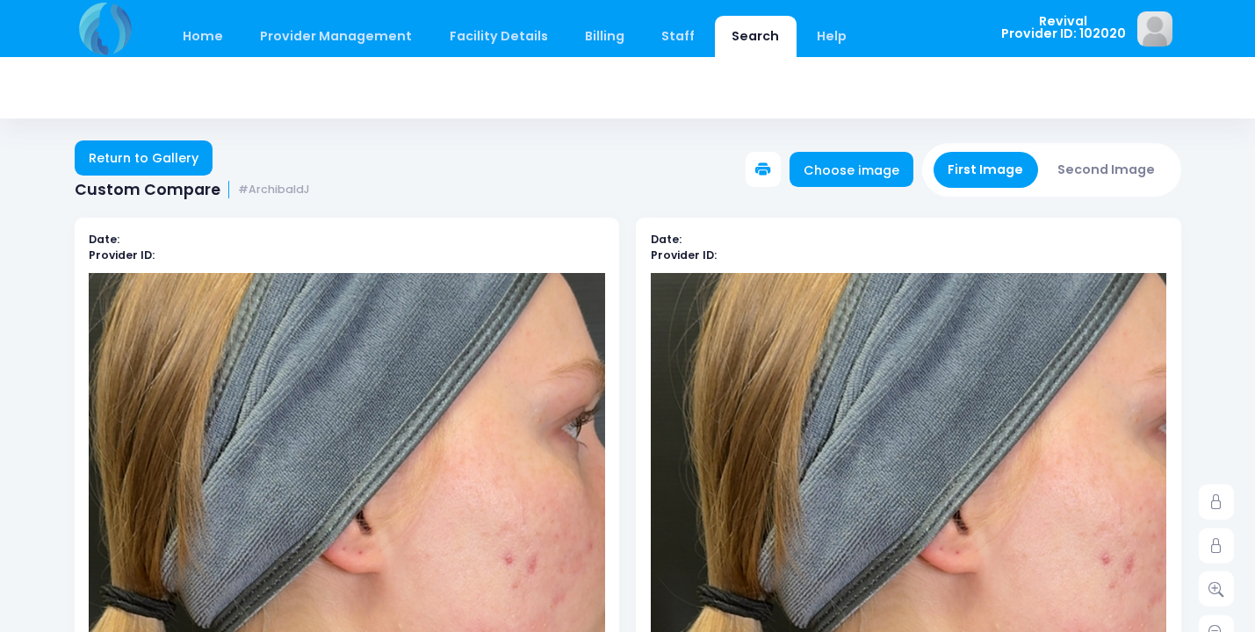
click at [1106, 166] on button "Second Image" at bounding box center [1107, 170] width 126 height 36
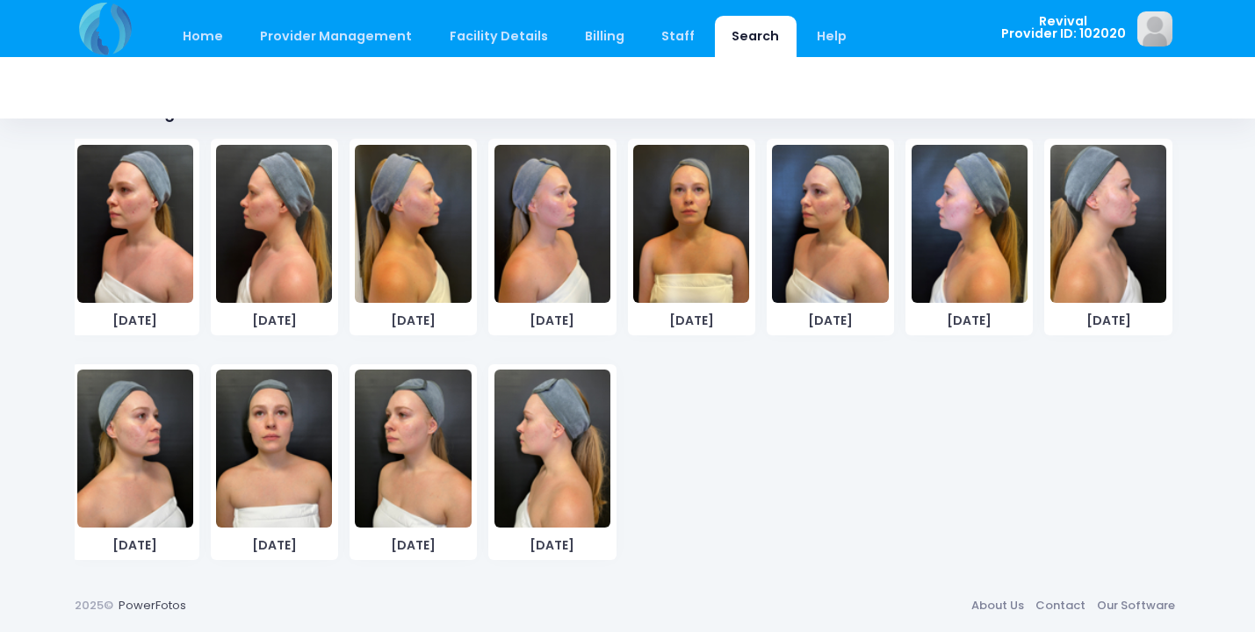
scroll to position [1029, 0]
click at [1137, 230] on img at bounding box center [1109, 225] width 116 height 158
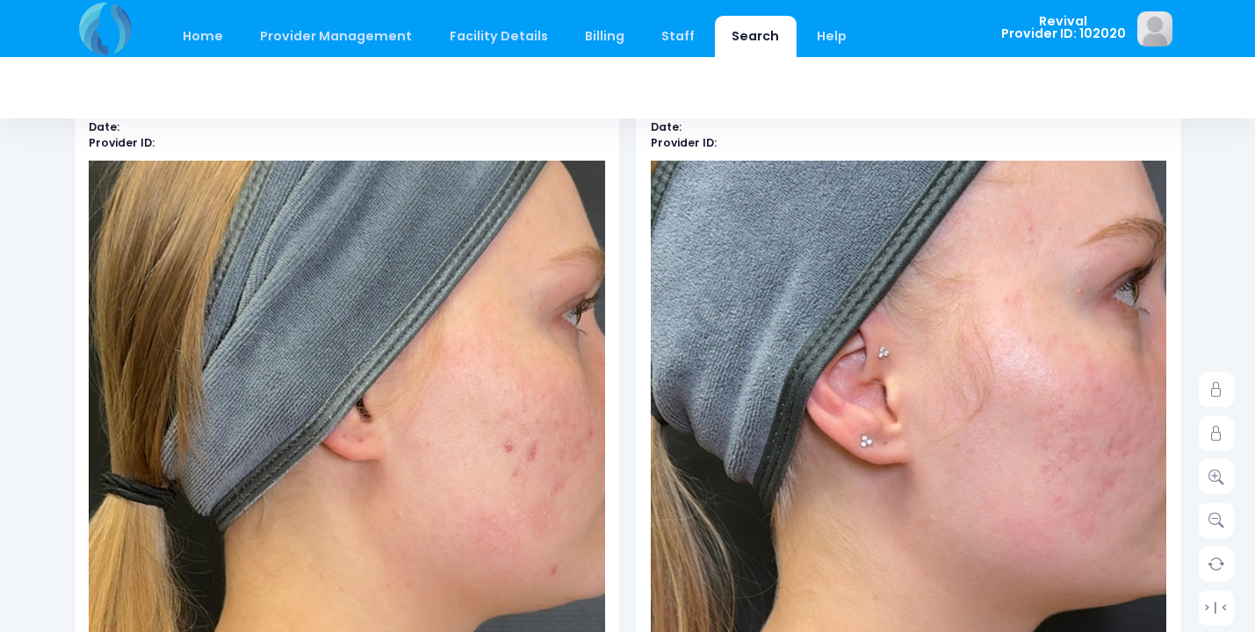
scroll to position [79, 0]
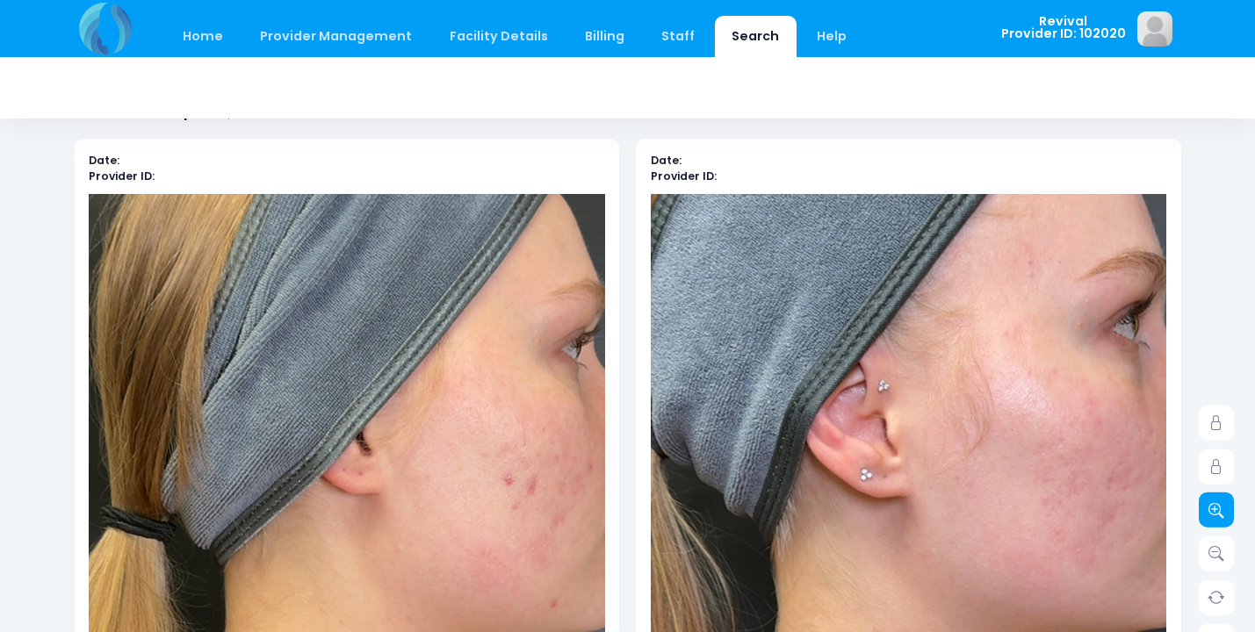
click at [1221, 516] on icon at bounding box center [1217, 510] width 16 height 16
click at [1220, 416] on icon at bounding box center [1217, 424] width 16 height 16
click at [1220, 464] on icon at bounding box center [1217, 467] width 16 height 16
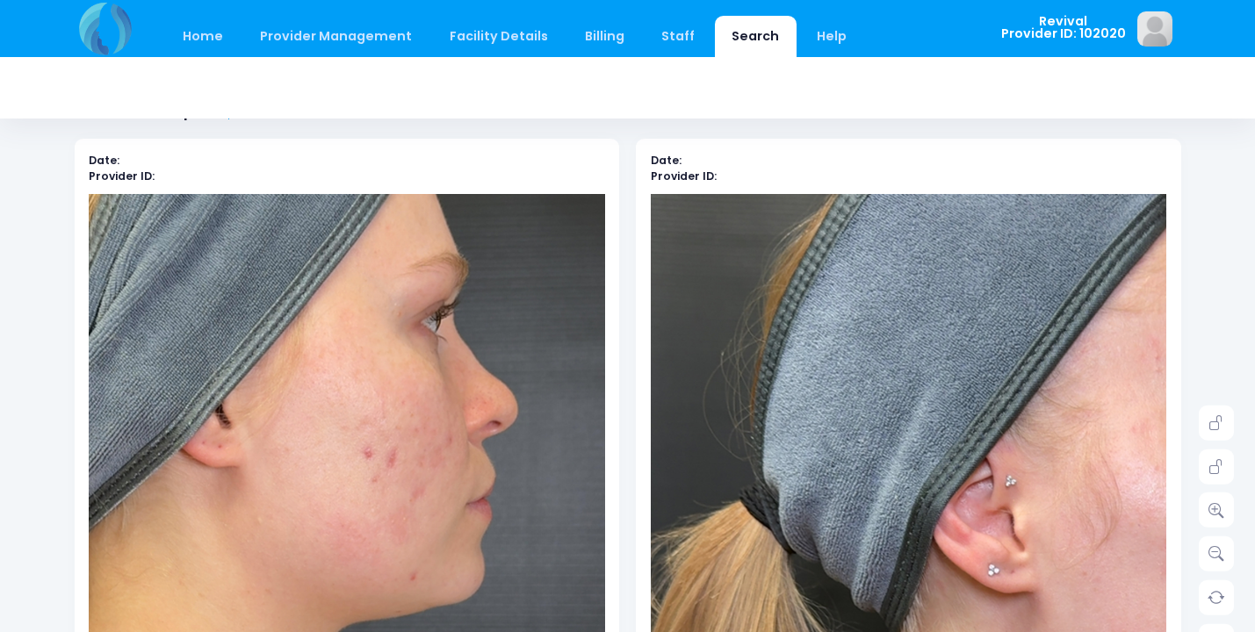
click at [471, 600] on img at bounding box center [247, 586] width 929 height 1652
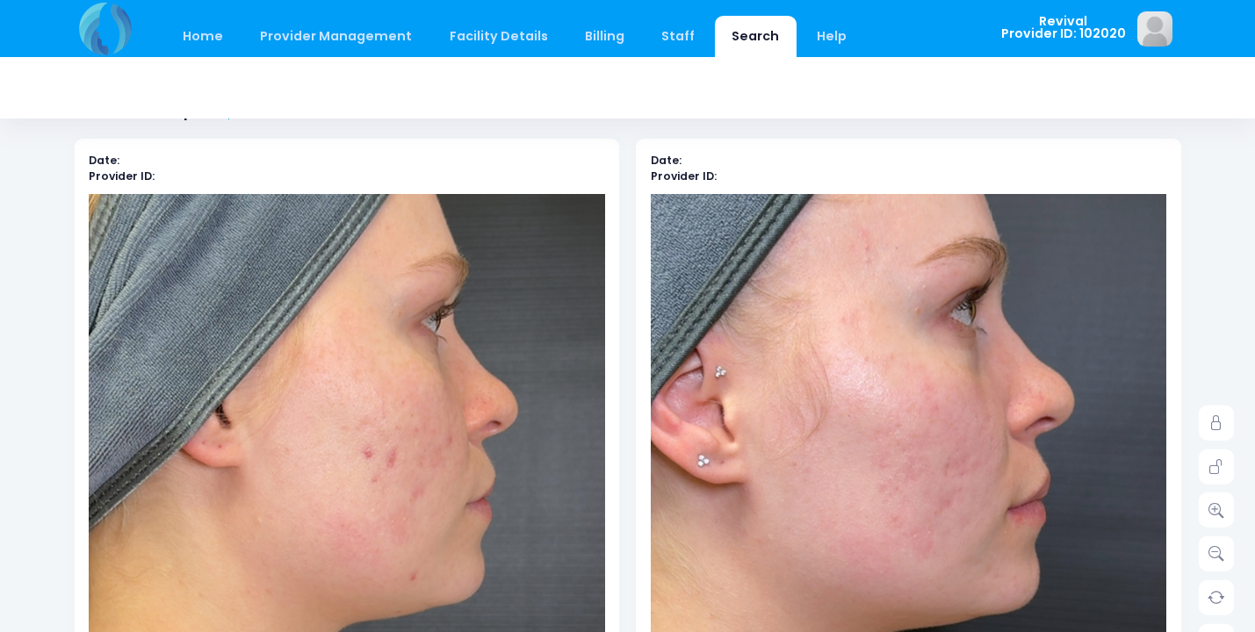
click at [1017, 588] on img at bounding box center [822, 599] width 929 height 1652
click at [1214, 479] on link at bounding box center [1216, 466] width 35 height 35
click at [1218, 513] on icon at bounding box center [1217, 510] width 16 height 16
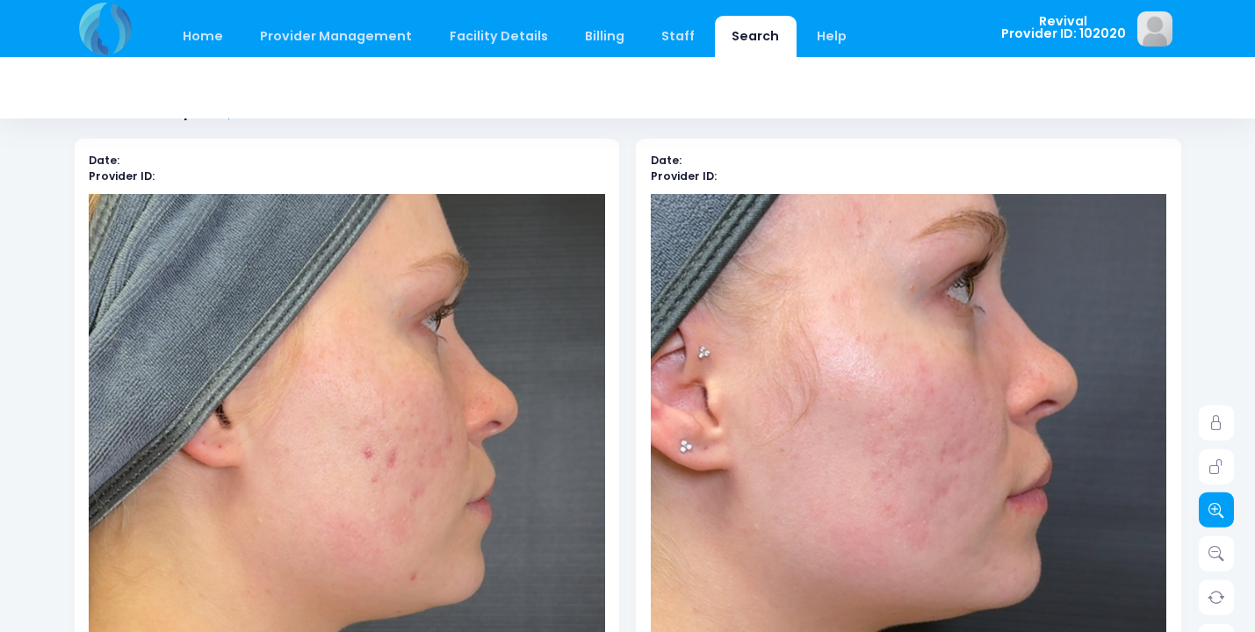
click at [1218, 513] on icon at bounding box center [1217, 510] width 16 height 16
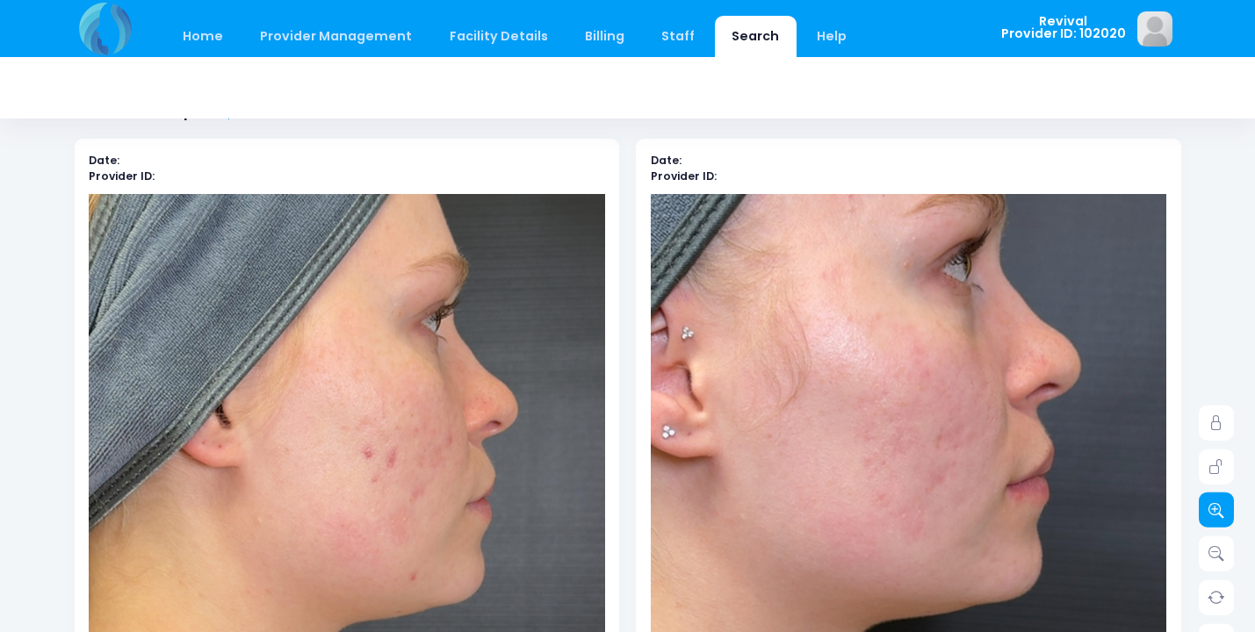
click at [1218, 513] on icon at bounding box center [1217, 510] width 16 height 16
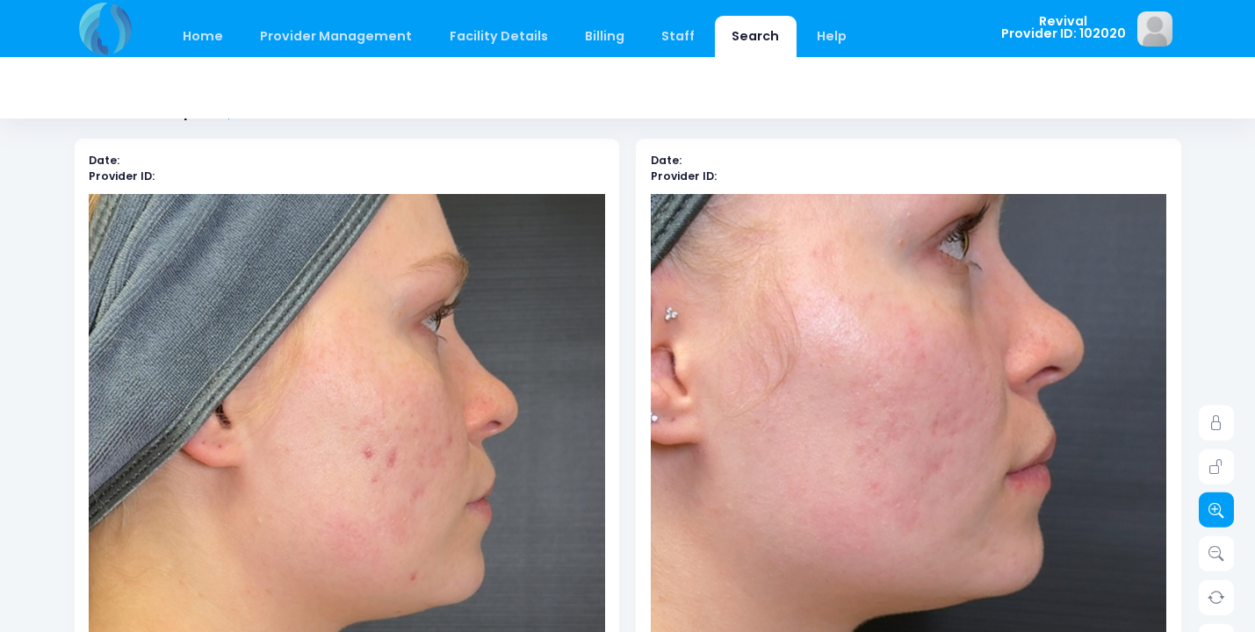
click at [1218, 513] on icon at bounding box center [1217, 510] width 16 height 16
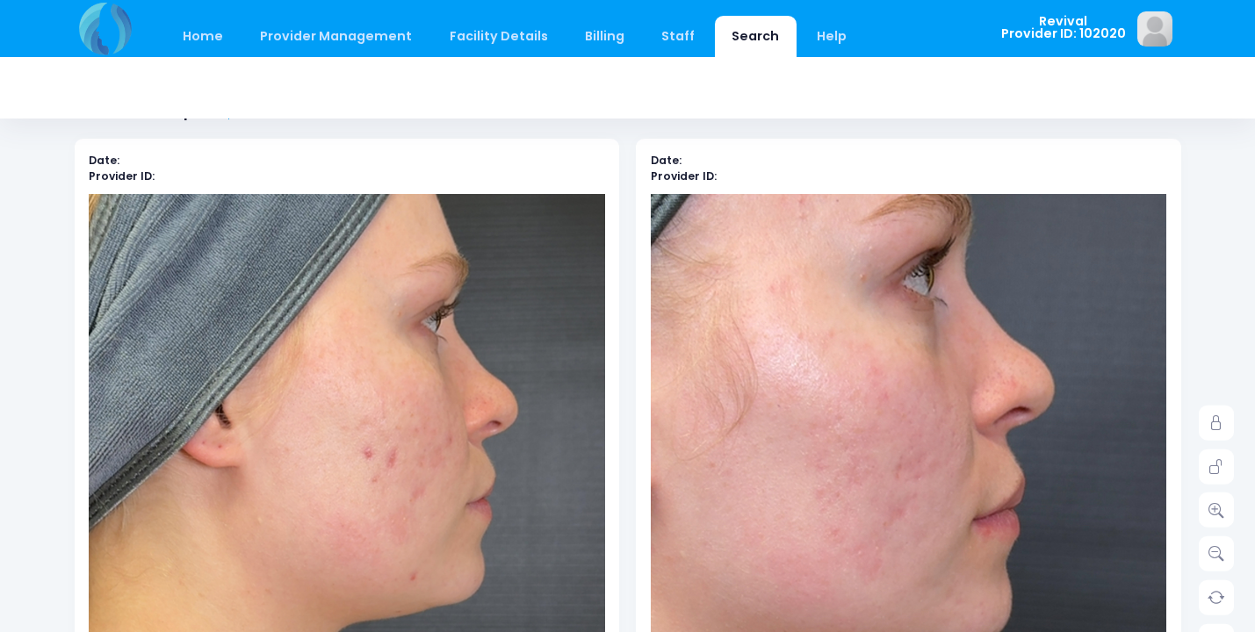
click at [1044, 552] on img at bounding box center [745, 631] width 1136 height 2020
click at [1225, 423] on link at bounding box center [1216, 423] width 35 height 35
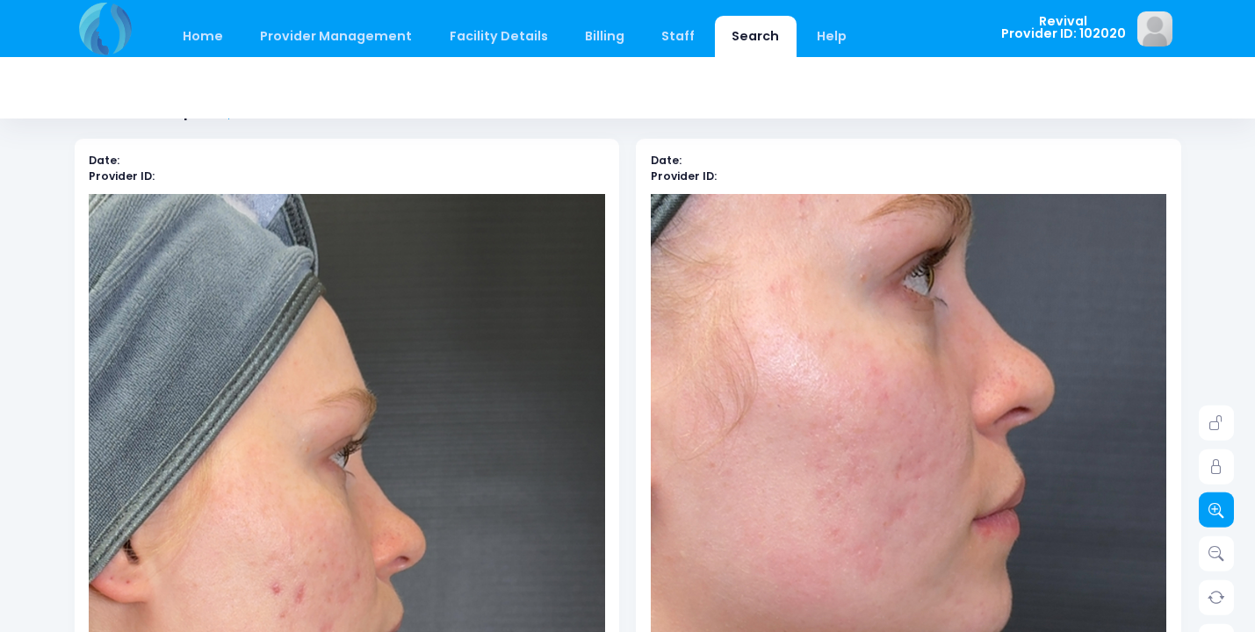
click at [1223, 509] on icon at bounding box center [1217, 510] width 16 height 16
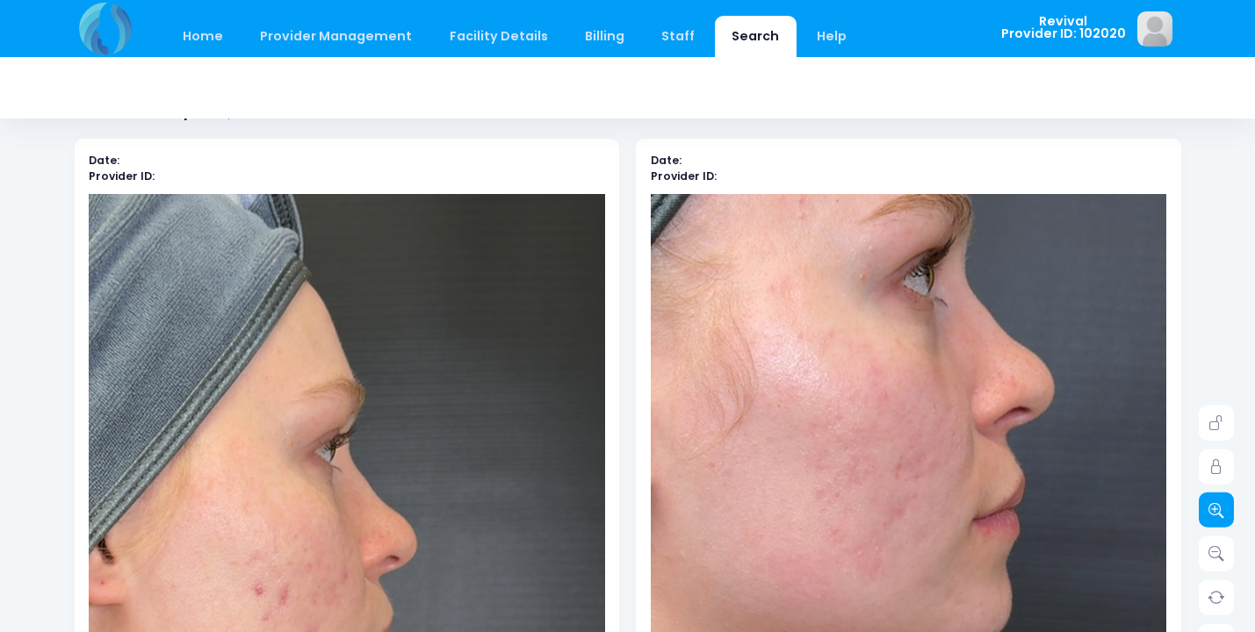
click at [1223, 509] on icon at bounding box center [1217, 510] width 16 height 16
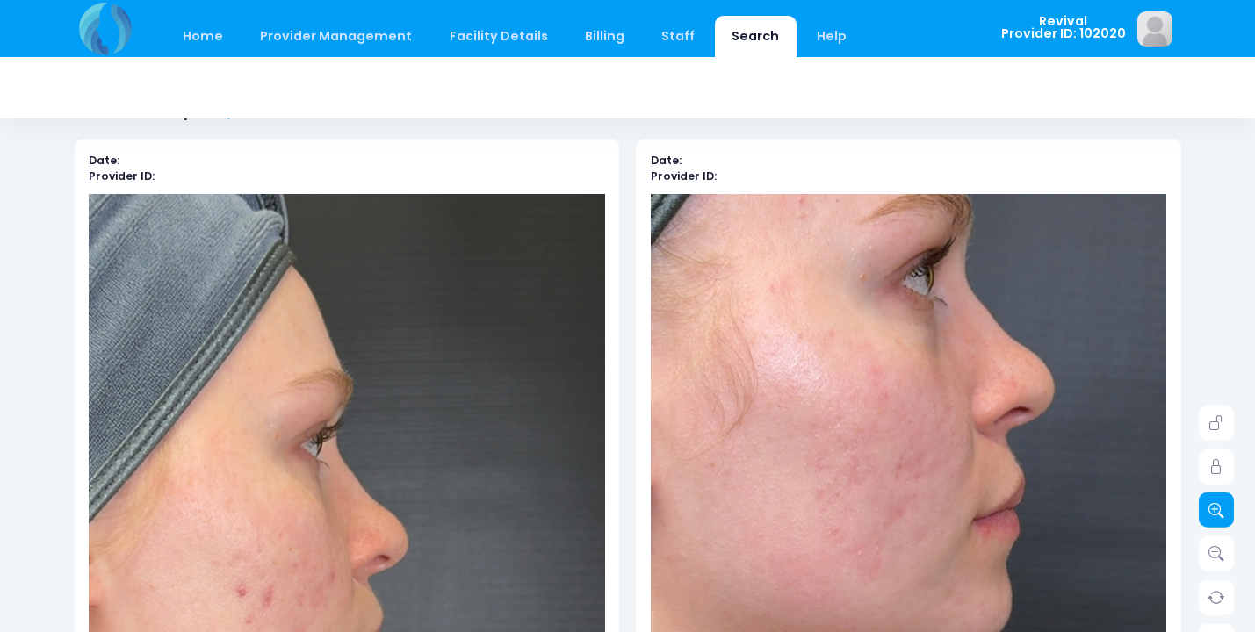
click at [1223, 509] on icon at bounding box center [1217, 510] width 16 height 16
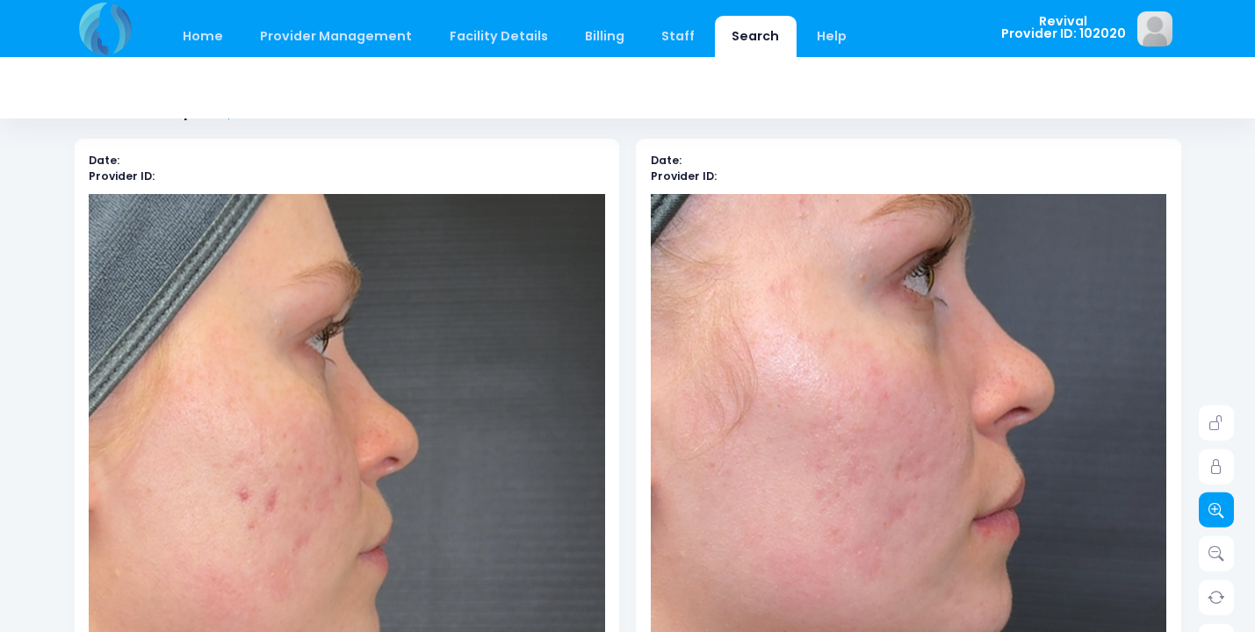
click at [1209, 507] on icon at bounding box center [1217, 510] width 16 height 16
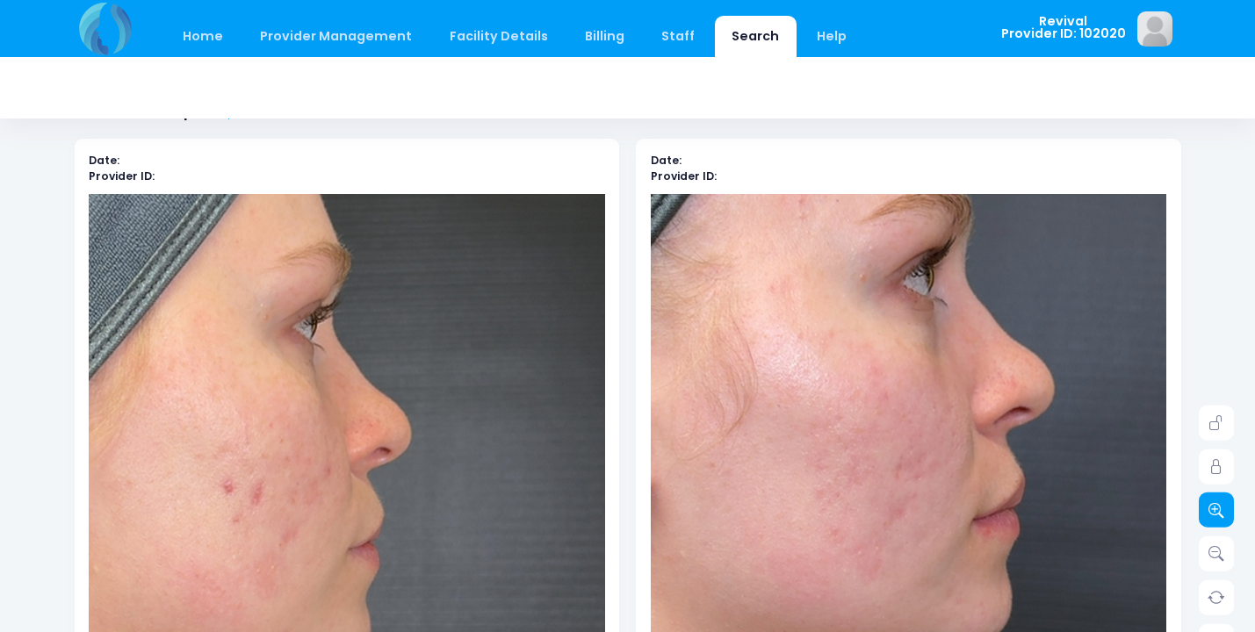
click at [1209, 507] on icon at bounding box center [1217, 510] width 16 height 16
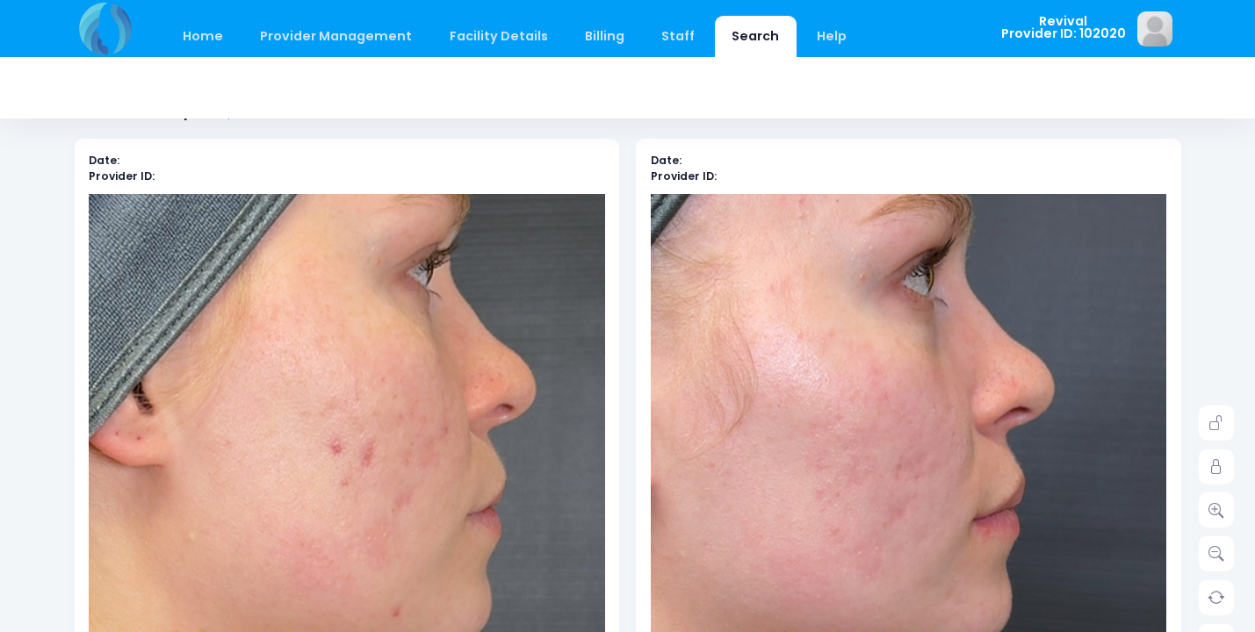
click at [469, 553] on img at bounding box center [175, 624] width 1239 height 2203
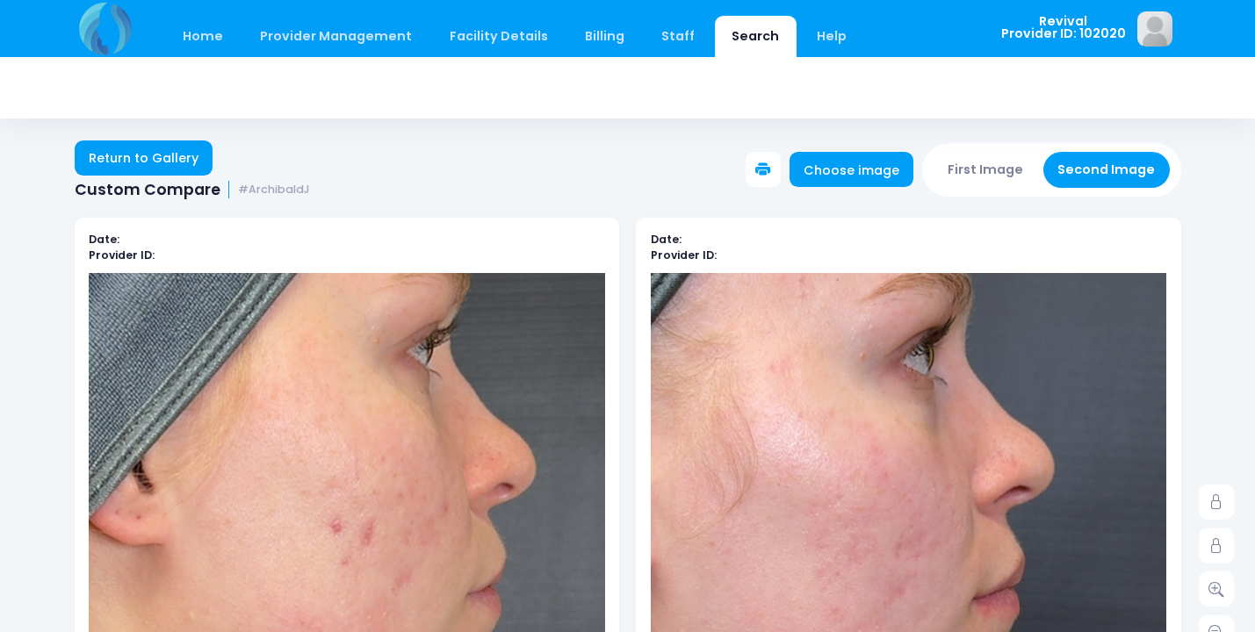
scroll to position [0, 0]
click at [133, 165] on link "Return to Gallery" at bounding box center [144, 158] width 139 height 35
